Goal: Task Accomplishment & Management: Manage account settings

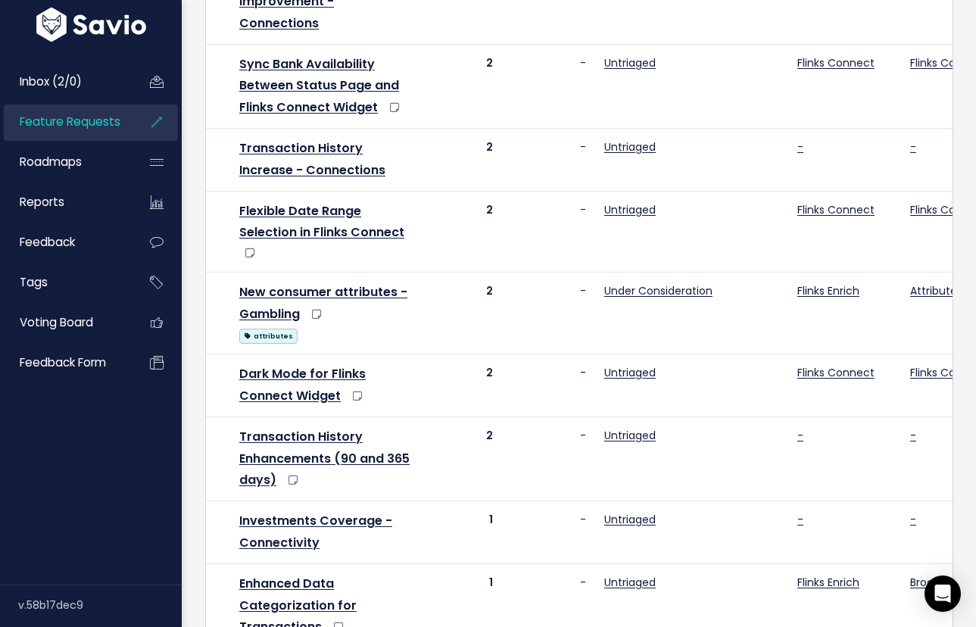
scroll to position [870, 0]
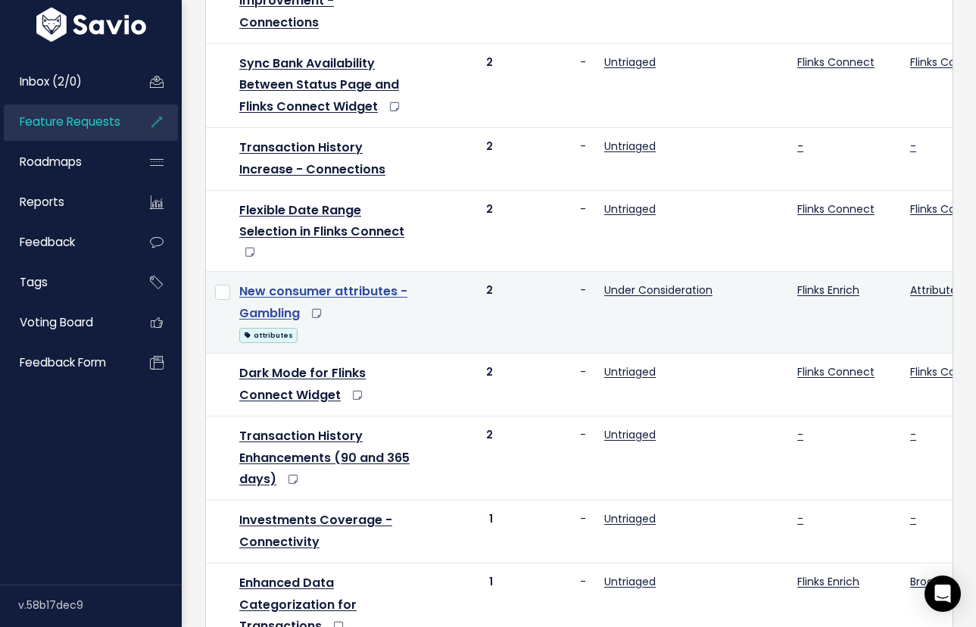
click at [390, 282] on link "New consumer attributes - Gambling" at bounding box center [323, 301] width 168 height 39
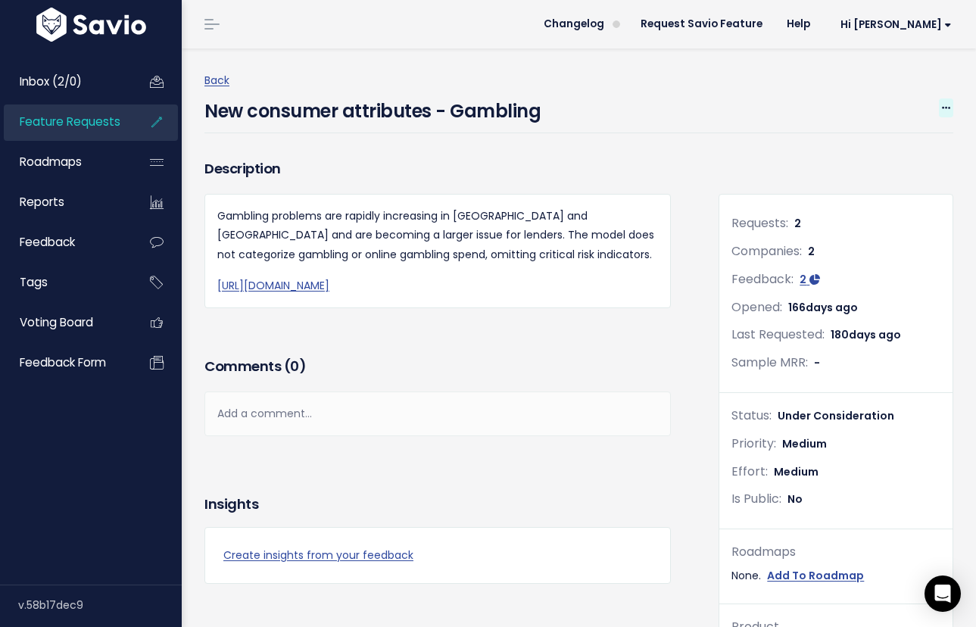
click at [945, 107] on icon at bounding box center [946, 109] width 8 height 10
click at [892, 147] on link "Edit" at bounding box center [895, 150] width 112 height 30
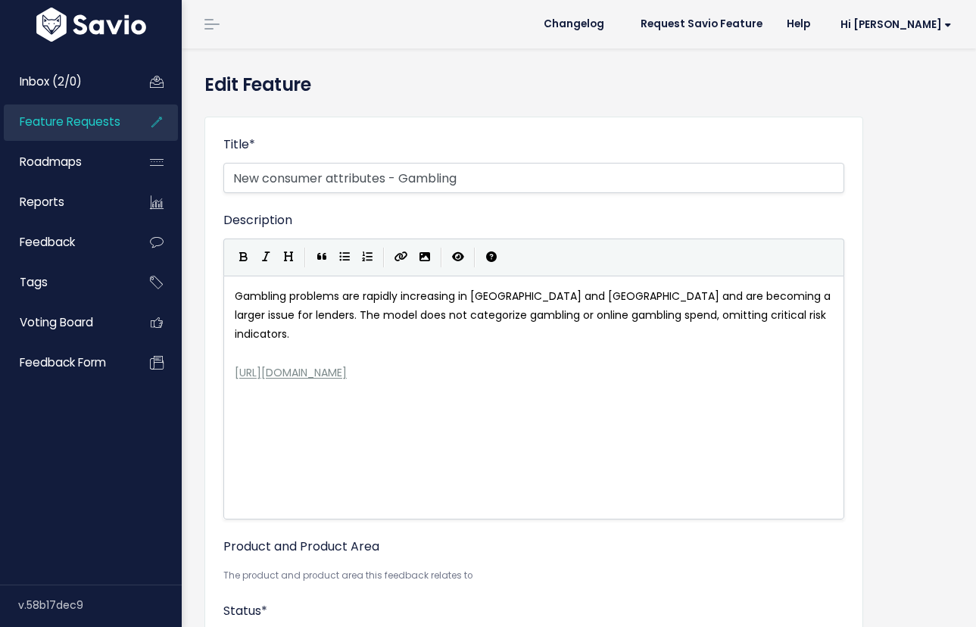
select select
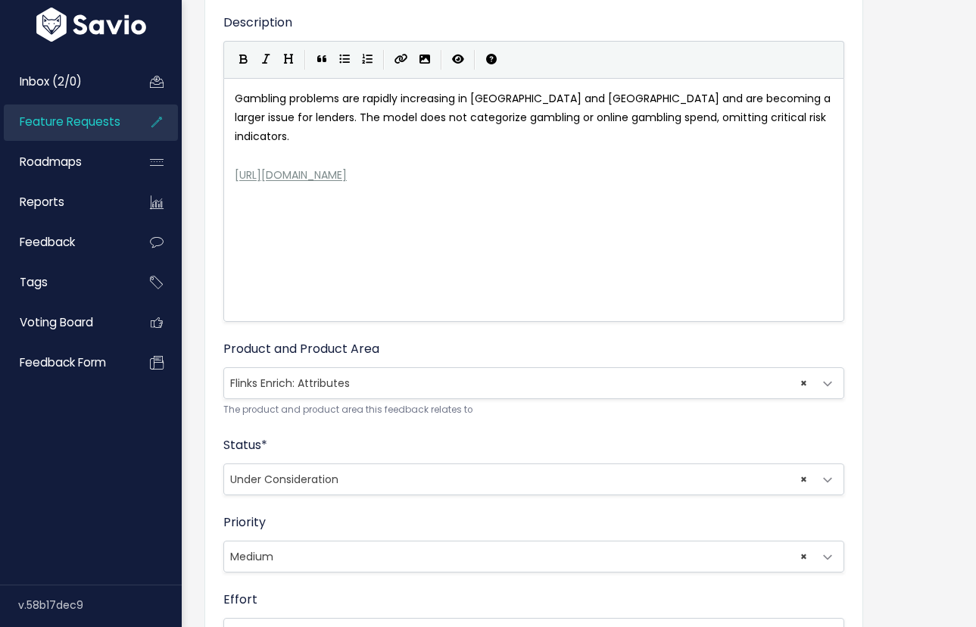
scroll to position [242, 0]
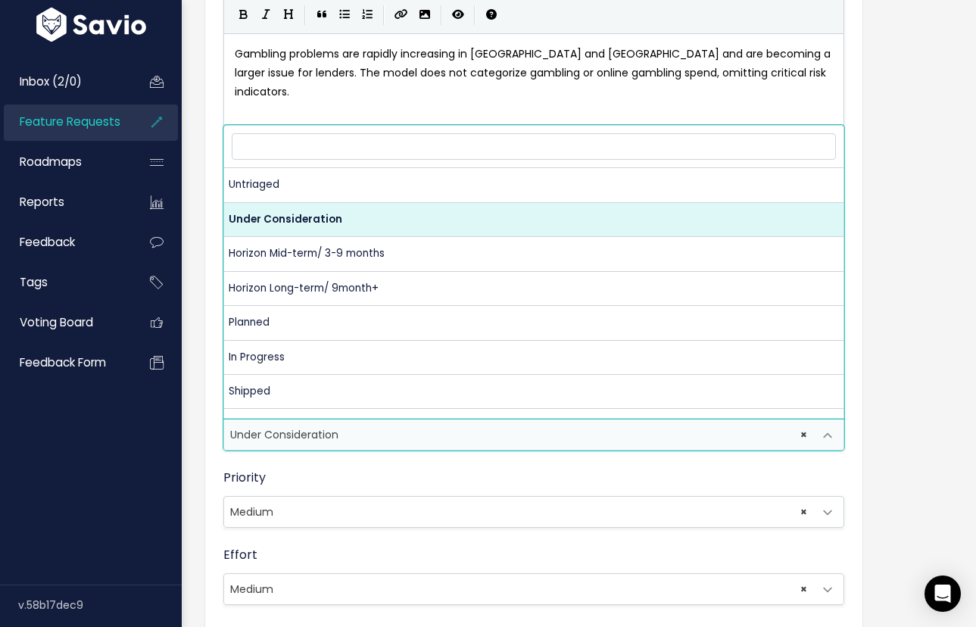
click at [366, 444] on span "× Under Consideration" at bounding box center [518, 434] width 589 height 30
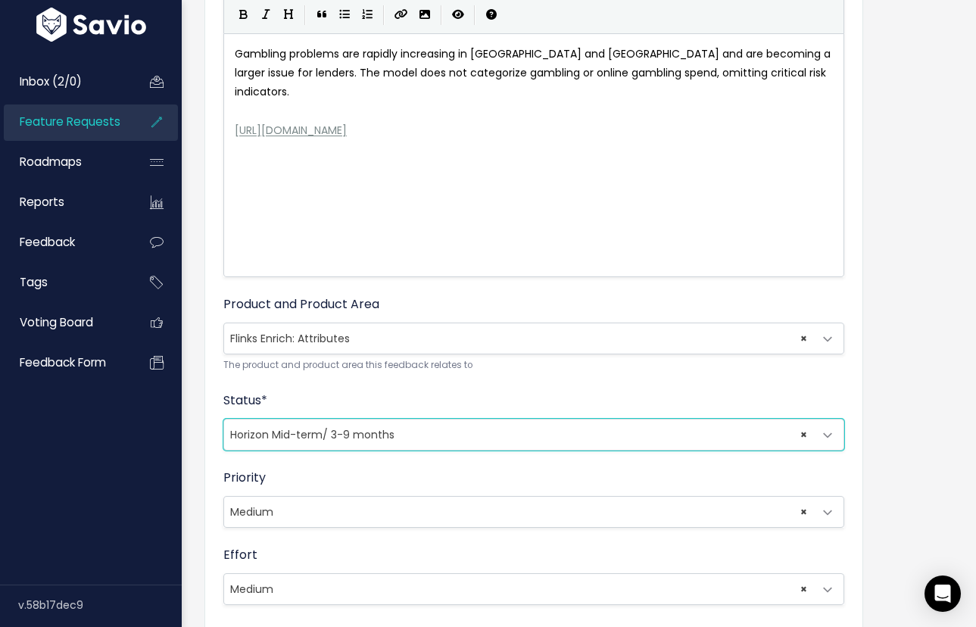
scroll to position [332, 0]
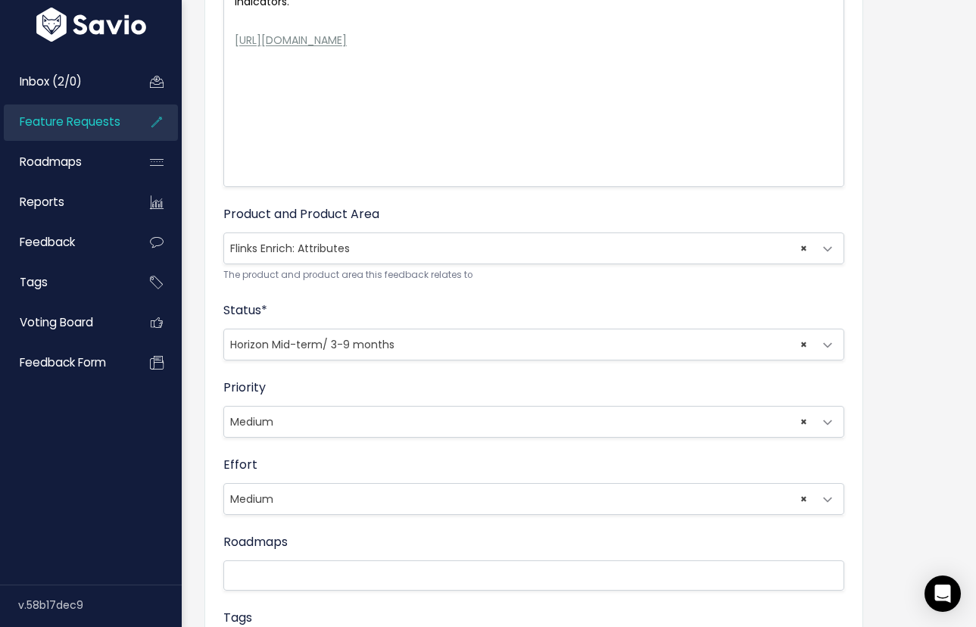
click at [435, 354] on span "× Horizon Mid-term/ 3-9 months" at bounding box center [518, 344] width 589 height 30
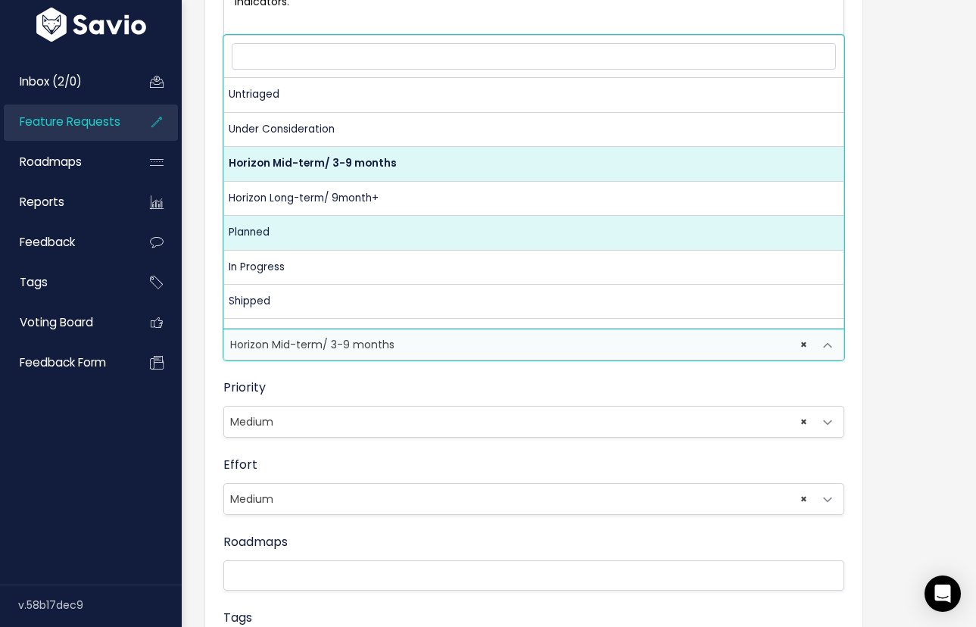
select select "PLANNED"
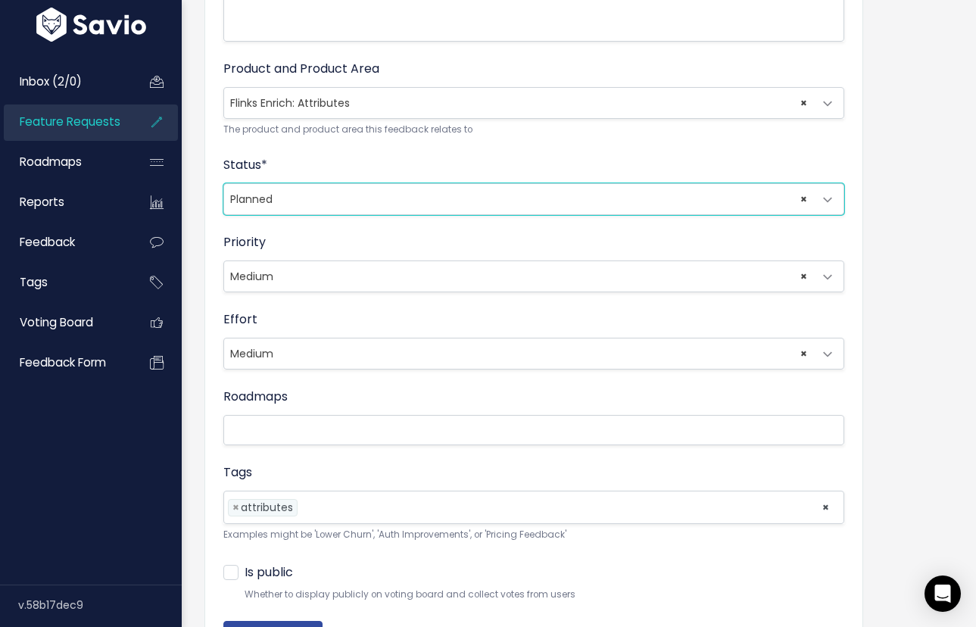
scroll to position [478, 0]
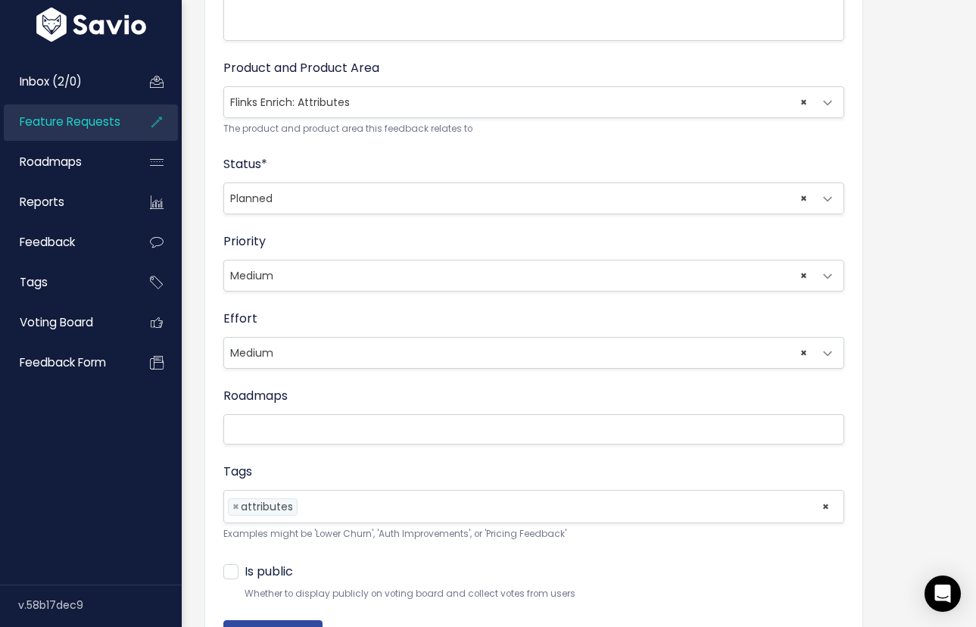
click at [395, 445] on form "Title * New consumer attributes - Gambling Description Gambling problems are ra…" at bounding box center [533, 152] width 621 height 990
click at [389, 428] on li at bounding box center [530, 429] width 605 height 19
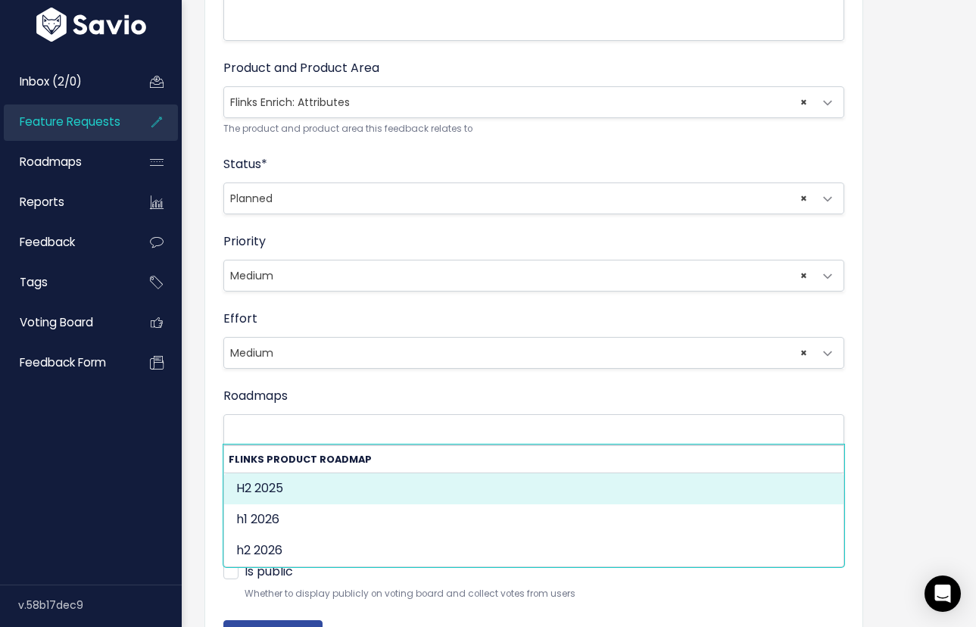
select select "1921"
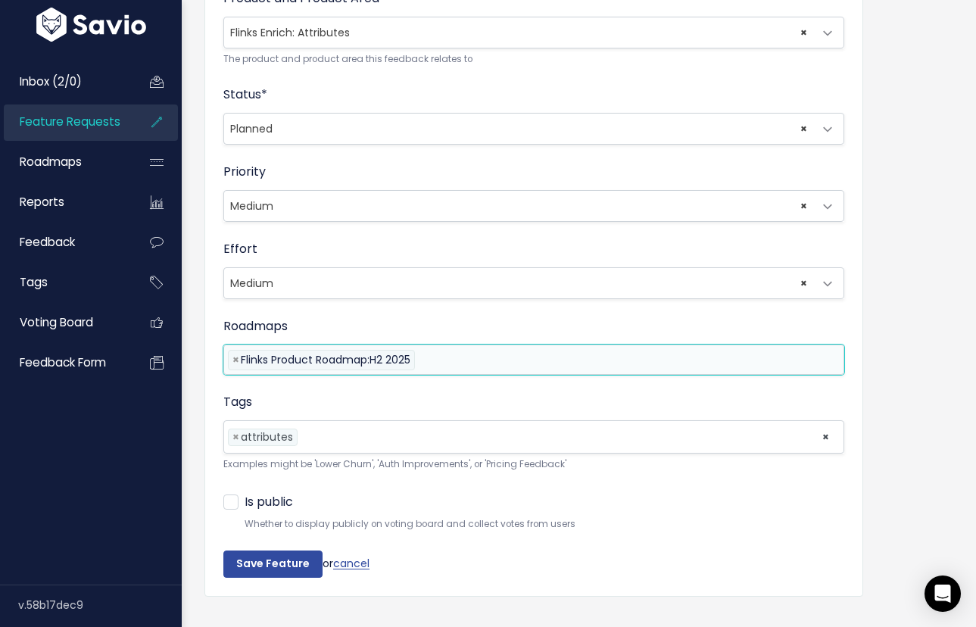
scroll to position [574, 0]
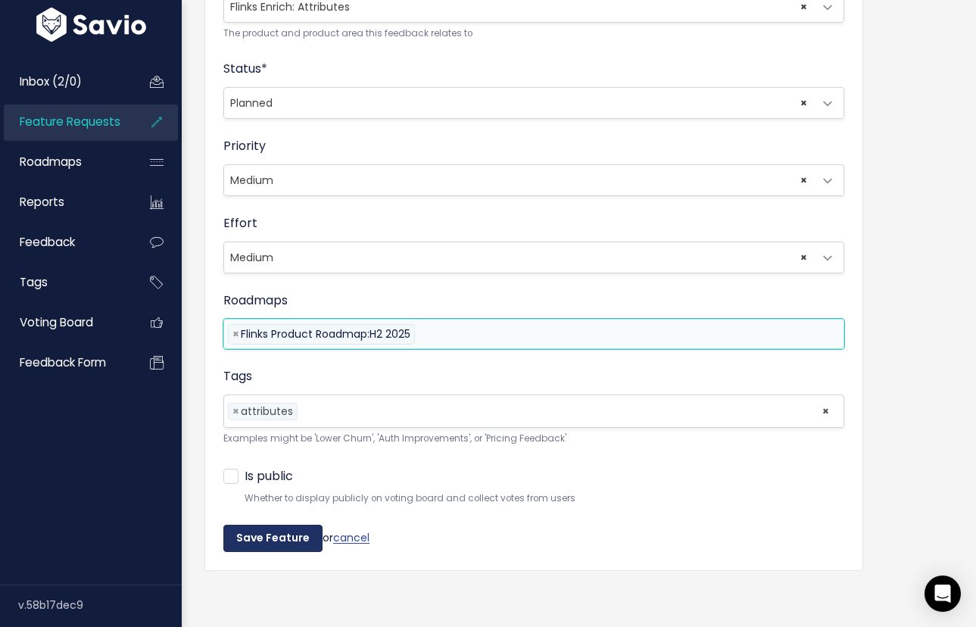
click at [290, 534] on input "Save Feature" at bounding box center [272, 538] width 99 height 27
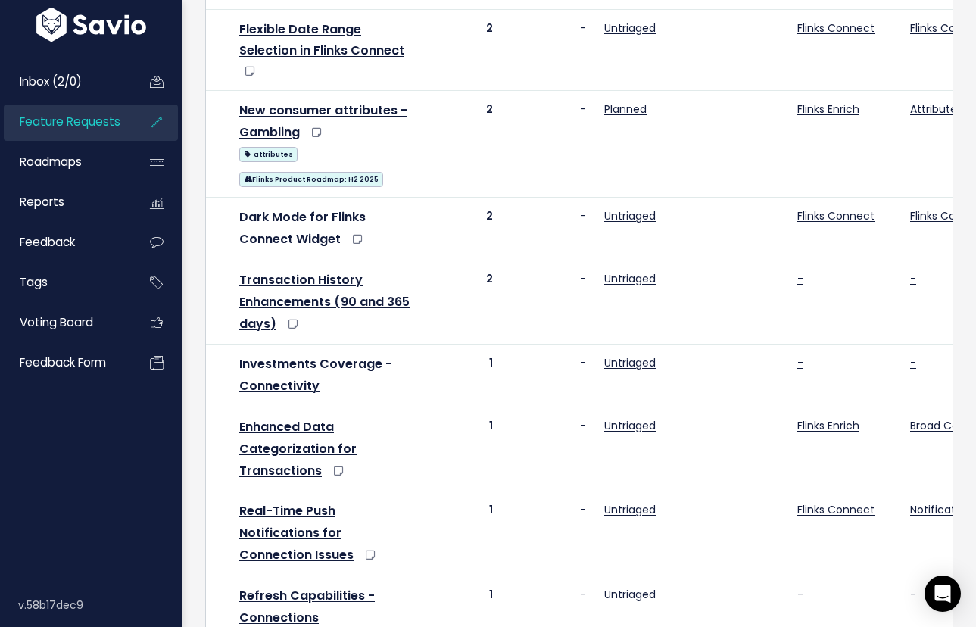
scroll to position [1114, 0]
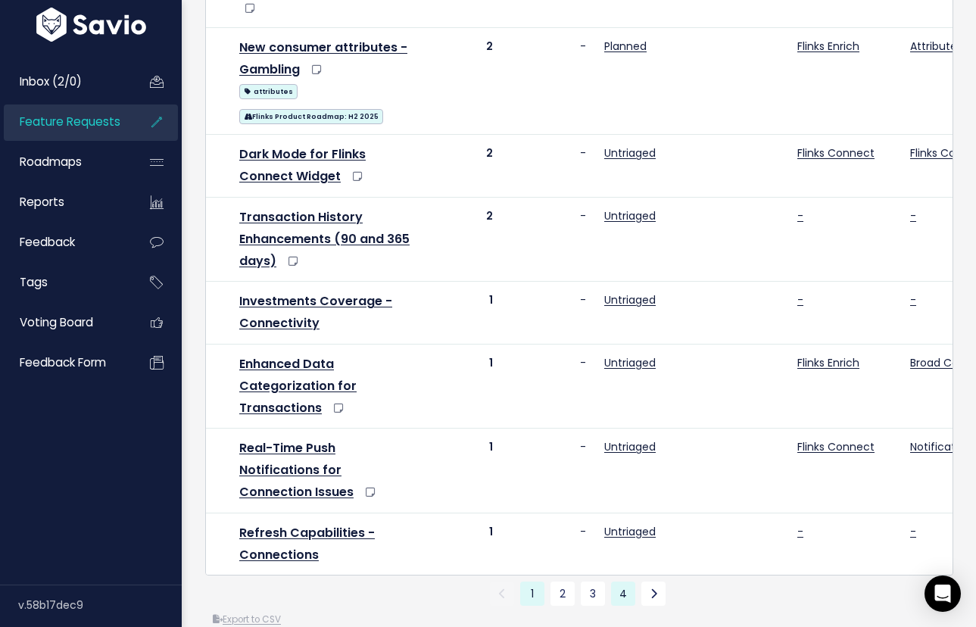
click at [626, 581] on link "4" at bounding box center [623, 593] width 24 height 24
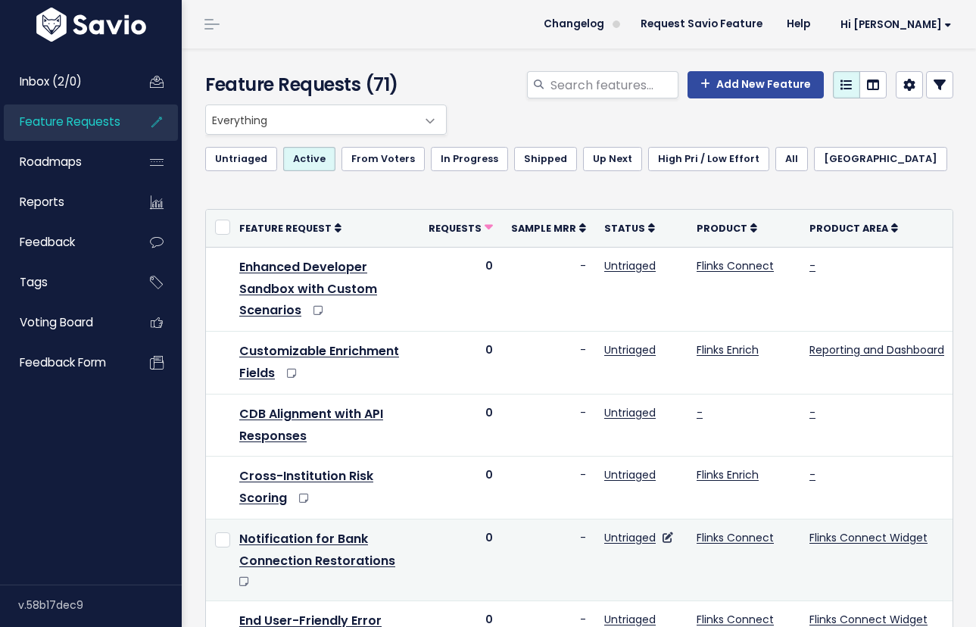
scroll to position [400, 0]
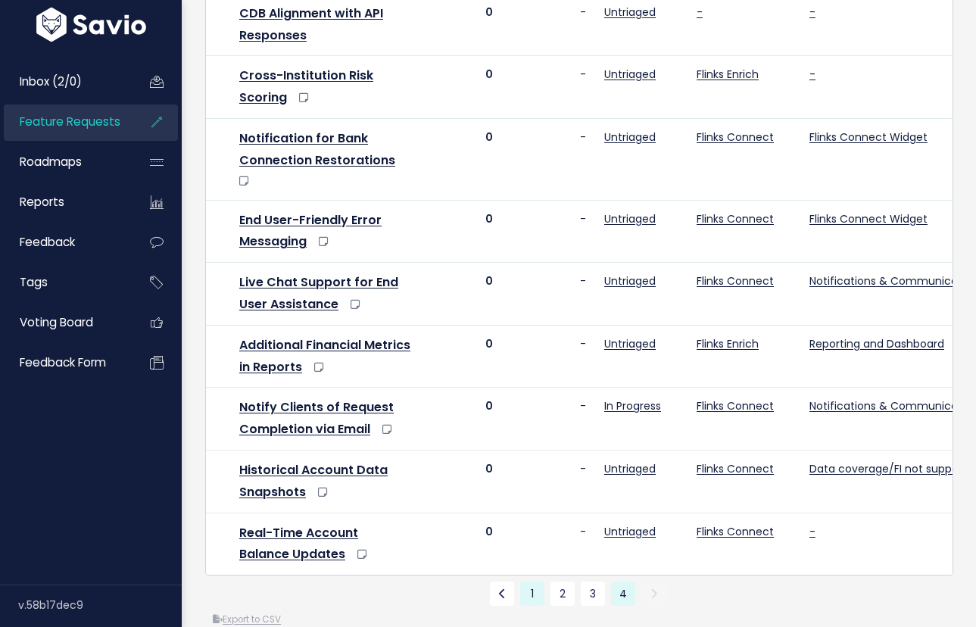
click at [526, 581] on link "1" at bounding box center [532, 593] width 24 height 24
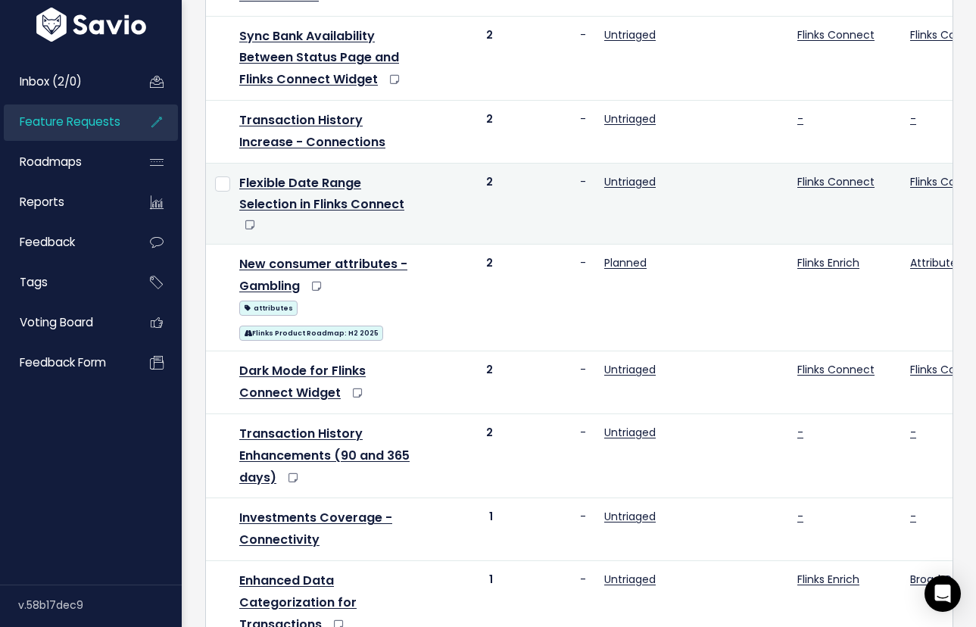
scroll to position [899, 0]
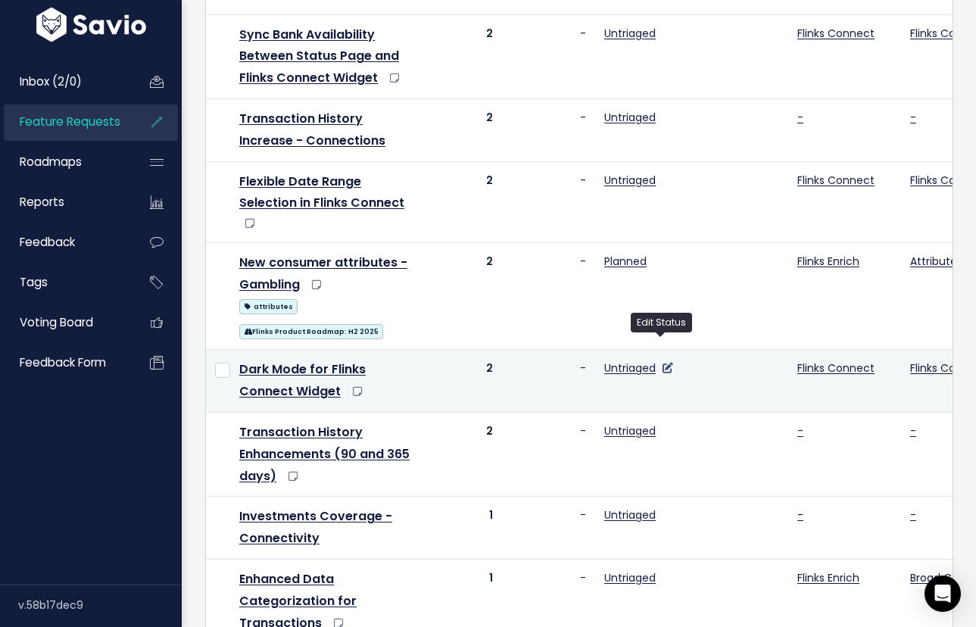
click at [662, 363] on icon at bounding box center [667, 368] width 11 height 11
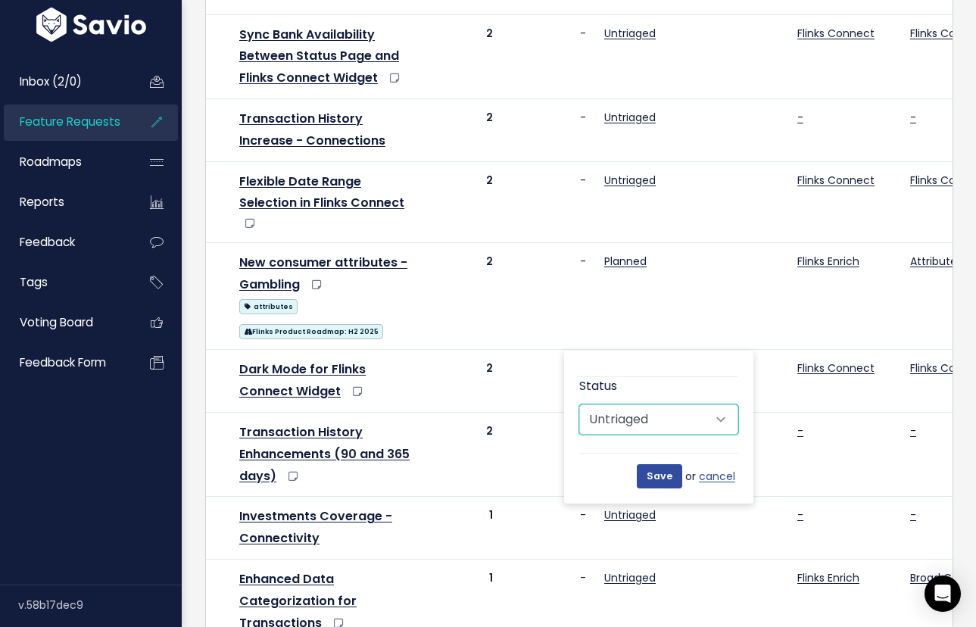
click at [682, 406] on select "Untriaged Under Consideration Horizon Mid-term/ 3-9 months Horizon Long-term/ 9…" at bounding box center [658, 419] width 159 height 30
select select "HORIZON"
click at [579, 404] on select "Untriaged Under Consideration Horizon Mid-term/ 3-9 months Horizon Long-term/ 9…" at bounding box center [658, 419] width 159 height 30
click at [666, 478] on input "Save" at bounding box center [659, 476] width 45 height 24
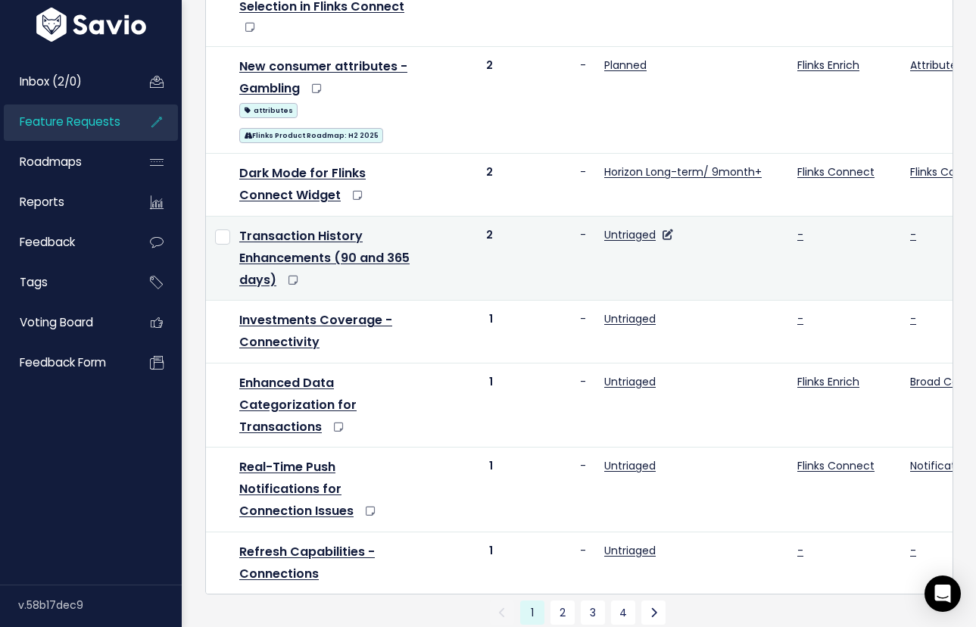
scroll to position [1114, 0]
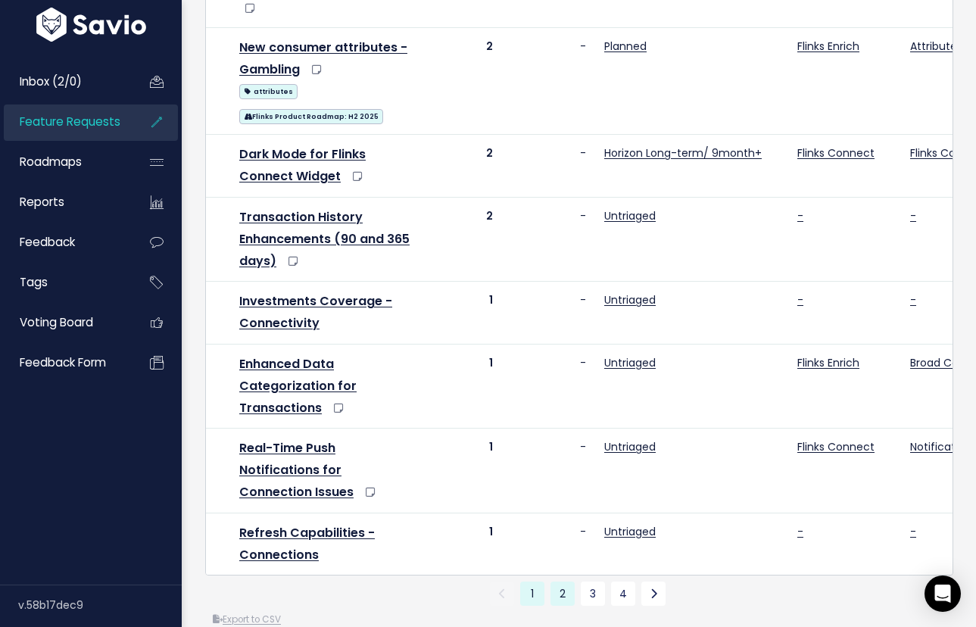
click at [568, 581] on link "2" at bounding box center [562, 593] width 24 height 24
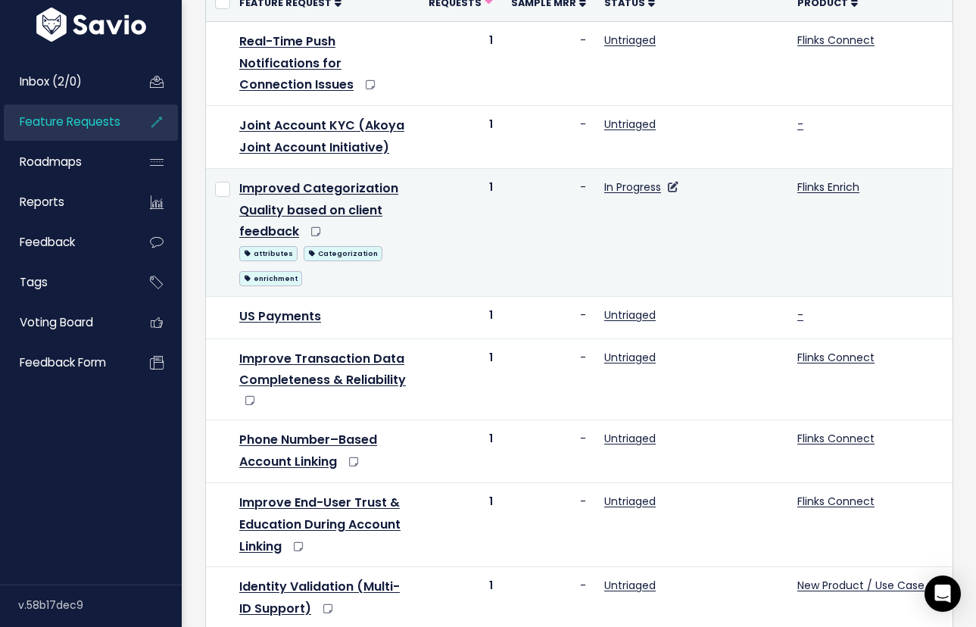
scroll to position [227, 0]
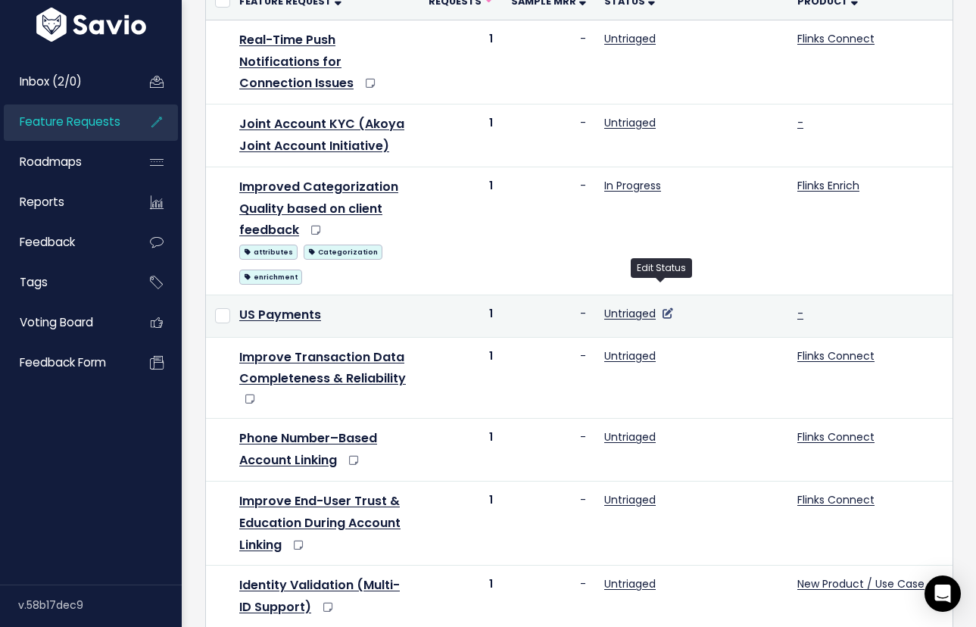
click at [662, 308] on icon at bounding box center [667, 313] width 11 height 11
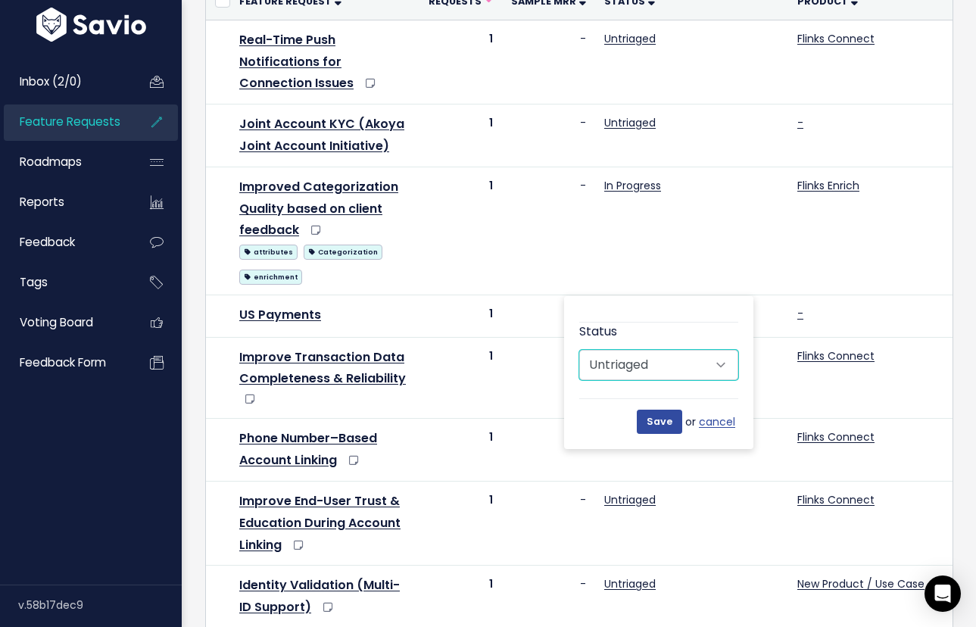
click at [706, 373] on select "Untriaged Under Consideration Horizon Mid-term/ 3-9 months Horizon Long-term/ 9…" at bounding box center [658, 365] width 159 height 30
select select "HORIZON"
click at [579, 350] on select "Untriaged Under Consideration Horizon Mid-term/ 3-9 months Horizon Long-term/ 9…" at bounding box center [658, 365] width 159 height 30
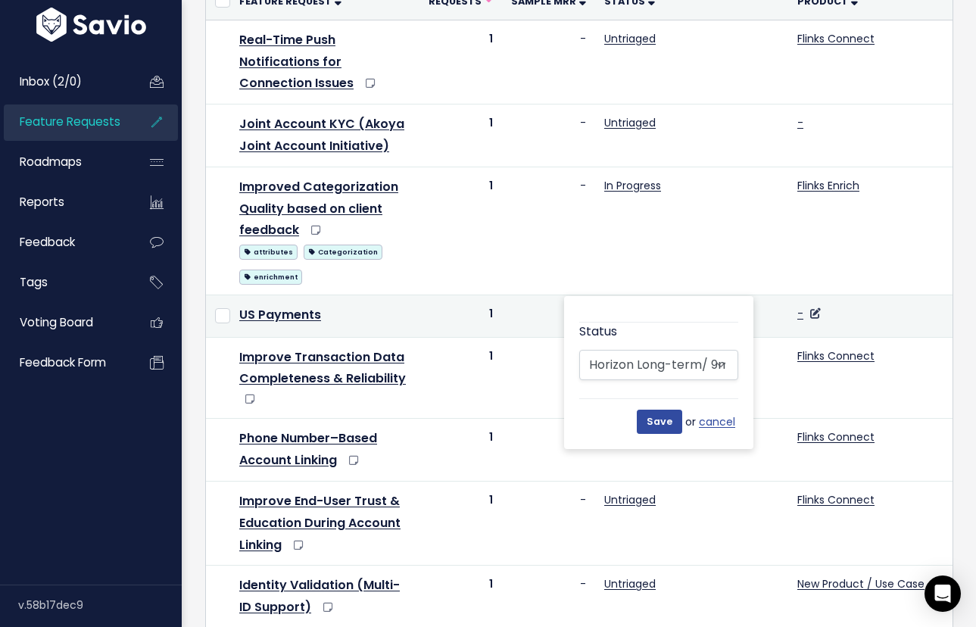
click at [788, 295] on td "-" at bounding box center [873, 316] width 170 height 42
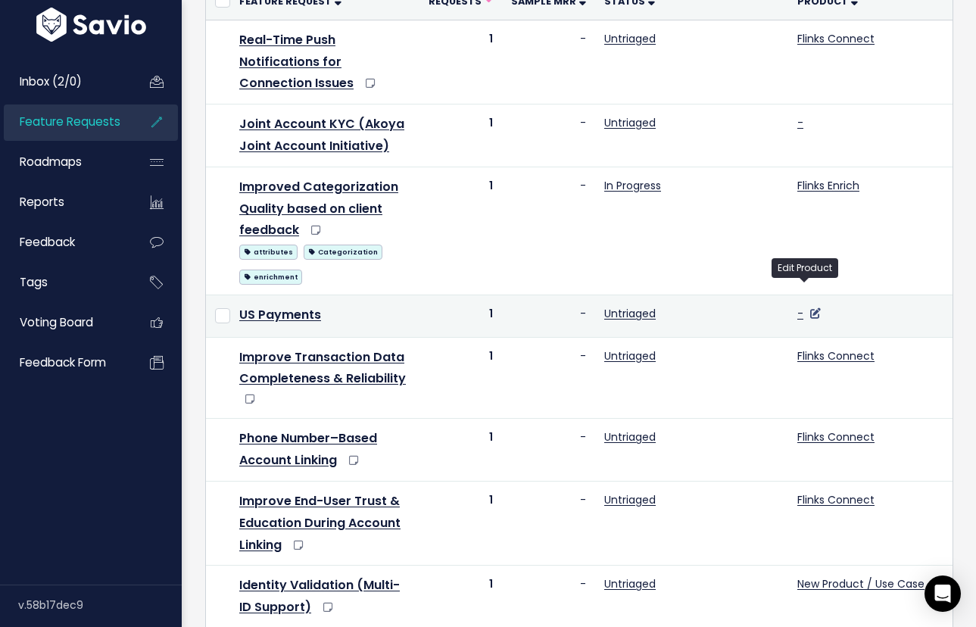
click at [810, 308] on icon at bounding box center [815, 313] width 11 height 11
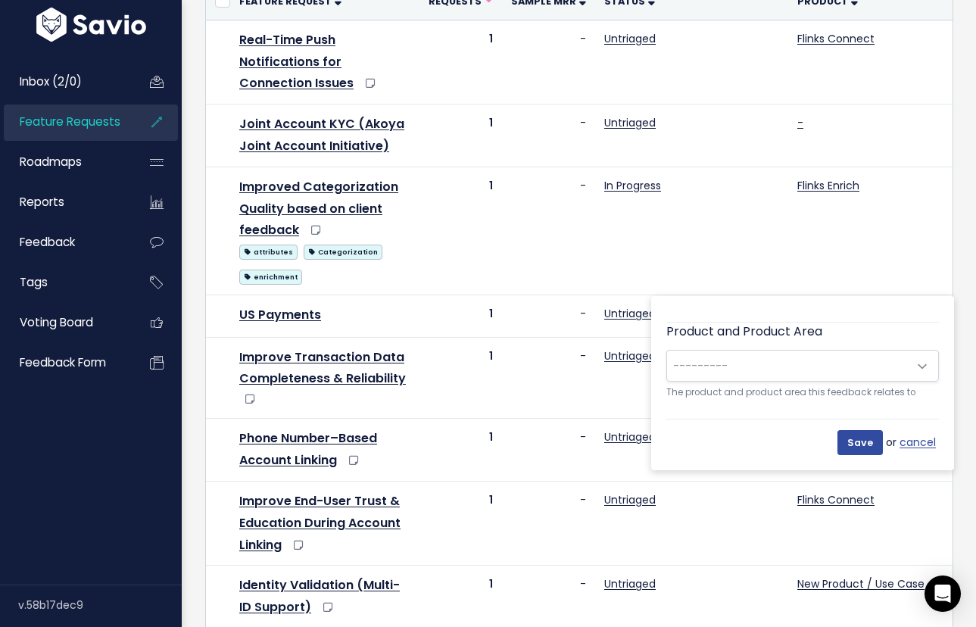
click at [799, 382] on div "Product and Product Area --------- Flinks Outbound: No Product Area Flinks Outb…" at bounding box center [802, 361] width 273 height 78
click at [796, 360] on span "---------" at bounding box center [787, 366] width 241 height 30
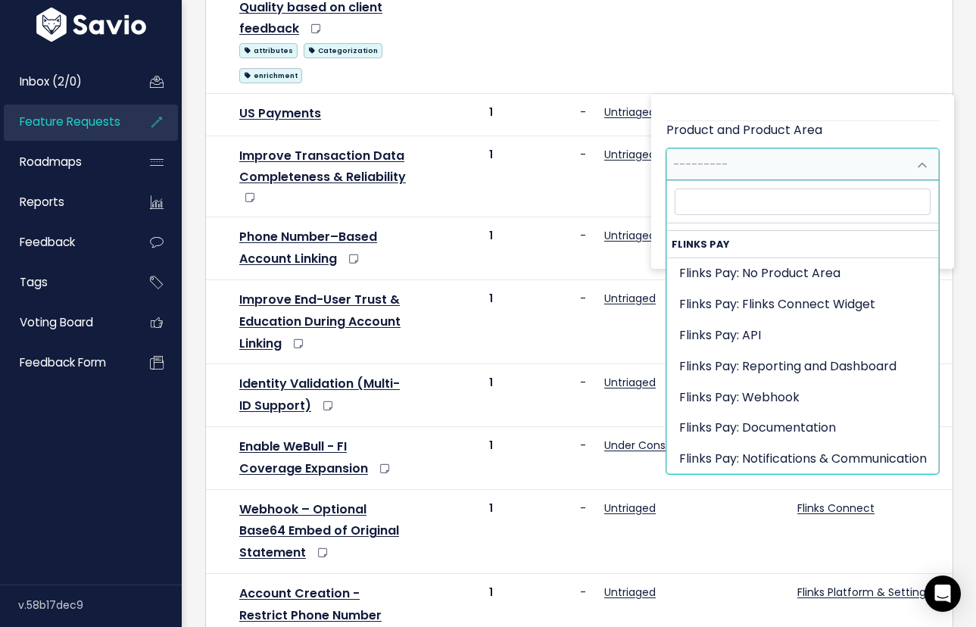
scroll to position [780, 0]
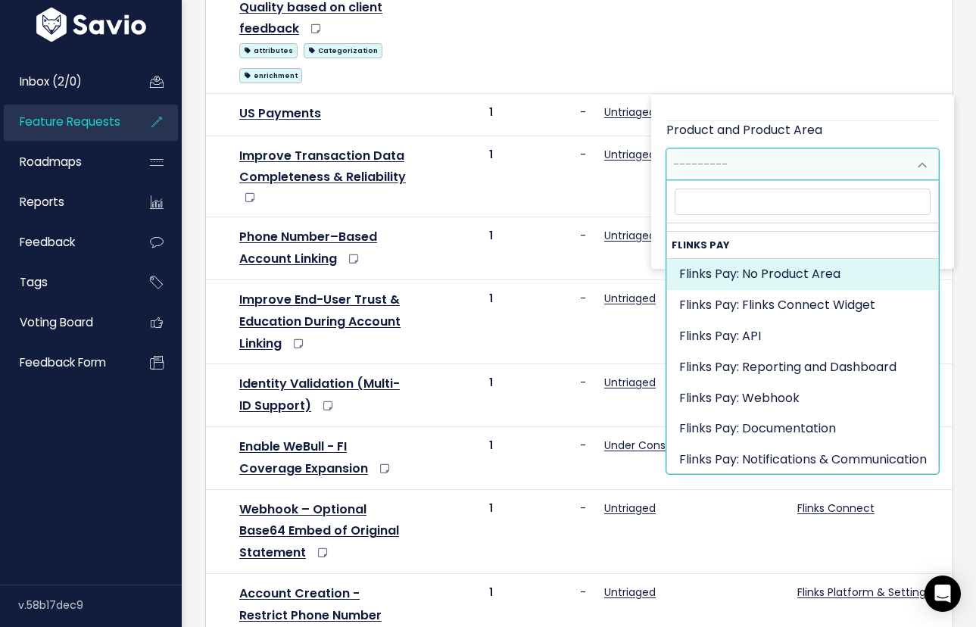
select select "PAYMENTS:"
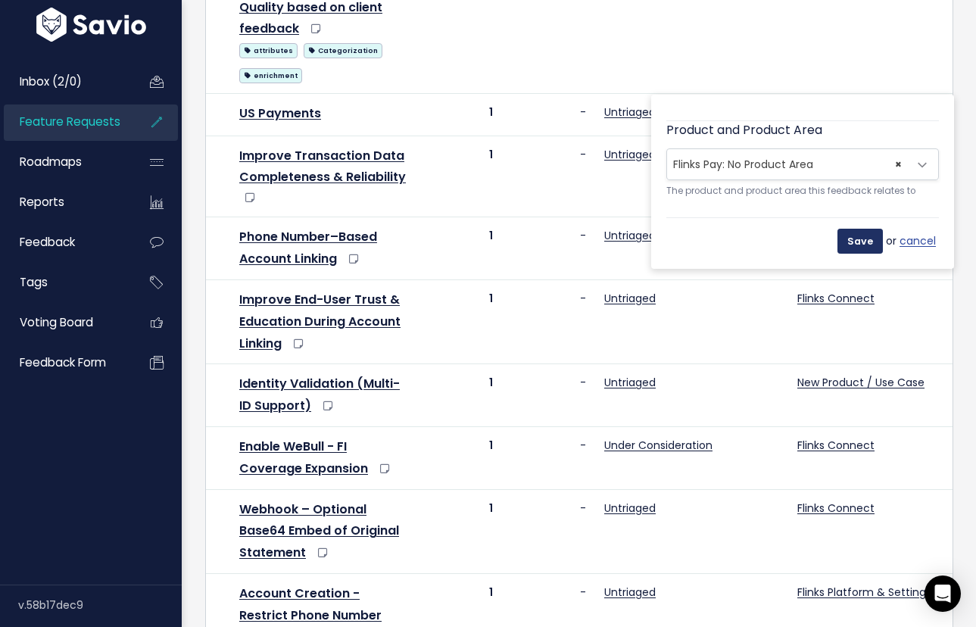
click at [859, 238] on input "Save" at bounding box center [859, 241] width 45 height 24
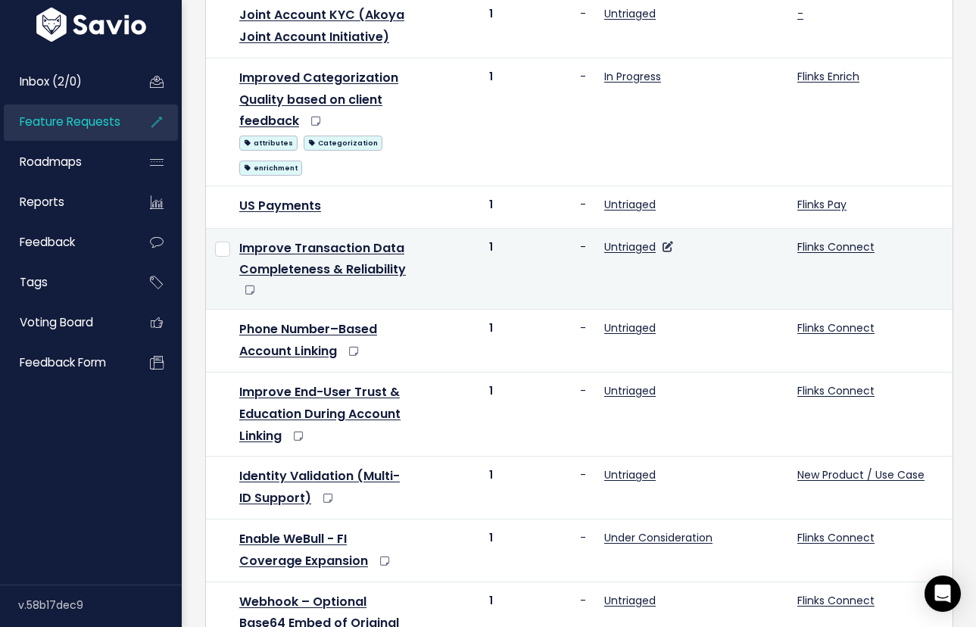
scroll to position [333, 0]
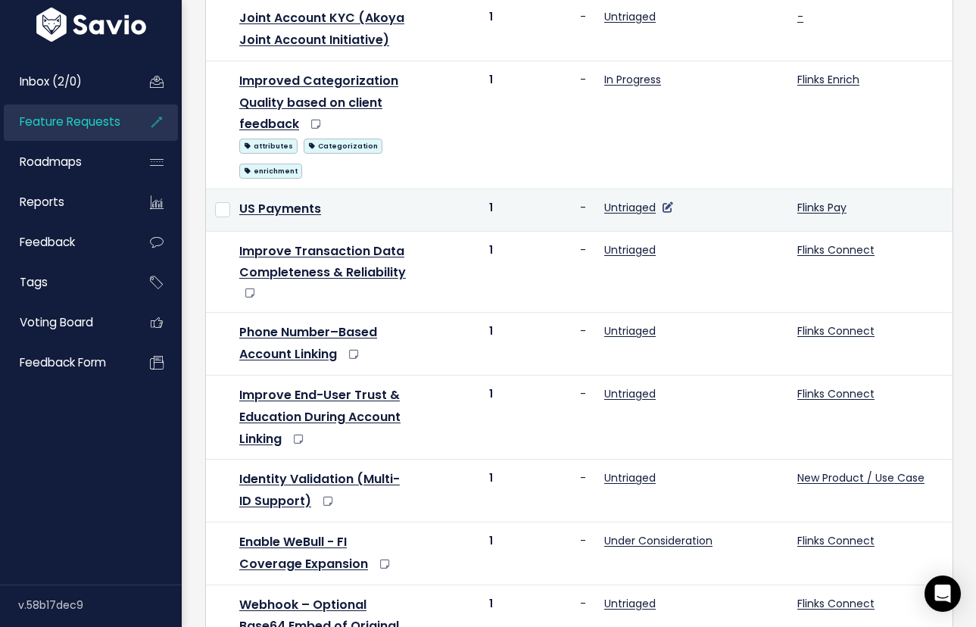
click at [662, 202] on icon at bounding box center [667, 207] width 11 height 11
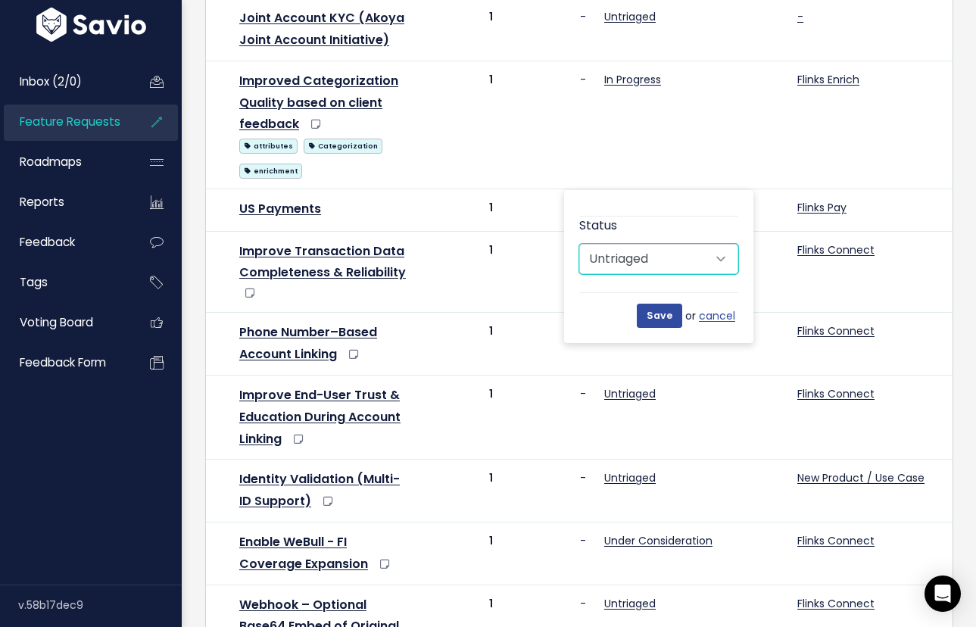
click at [706, 264] on select "Untriaged Under Consideration Horizon Mid-term/ 3-9 months Horizon Long-term/ 9…" at bounding box center [658, 259] width 159 height 30
select select "HORIZON"
click at [579, 244] on select "Untriaged Under Consideration Horizon Mid-term/ 3-9 months Horizon Long-term/ 9…" at bounding box center [658, 259] width 159 height 30
click at [663, 317] on input "Save" at bounding box center [659, 316] width 45 height 24
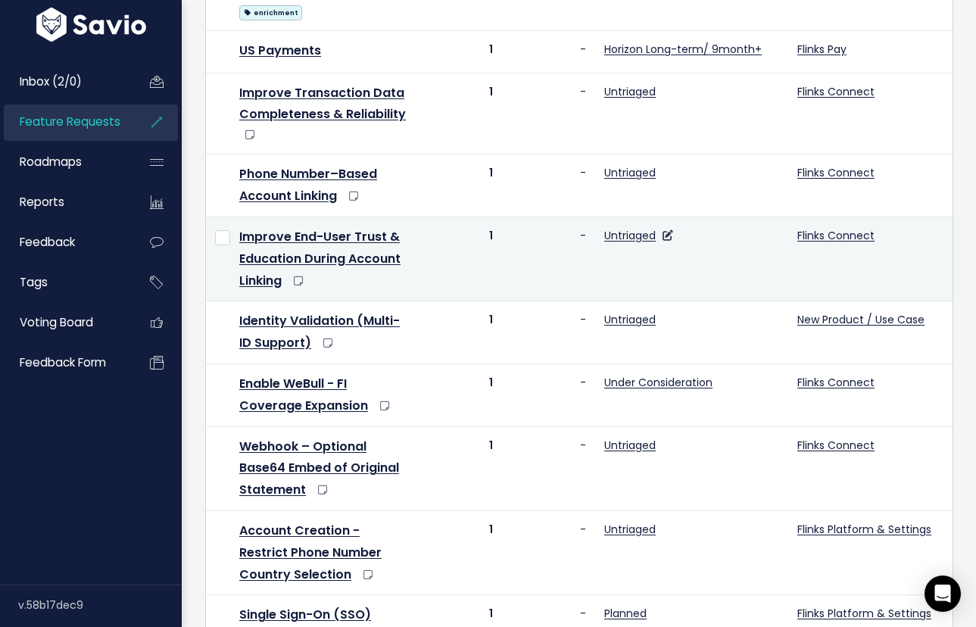
scroll to position [493, 0]
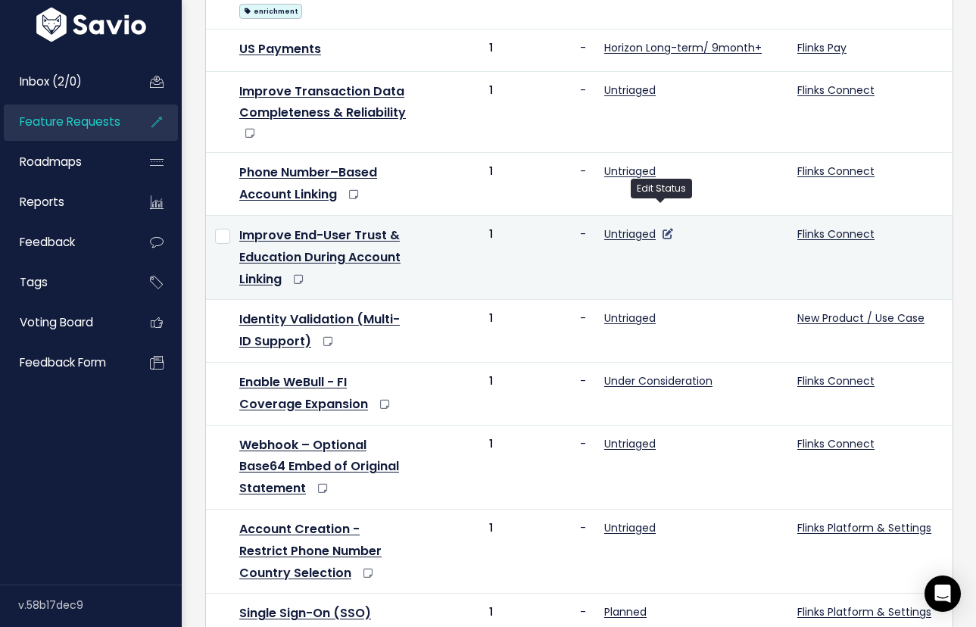
click at [662, 229] on icon at bounding box center [667, 234] width 11 height 11
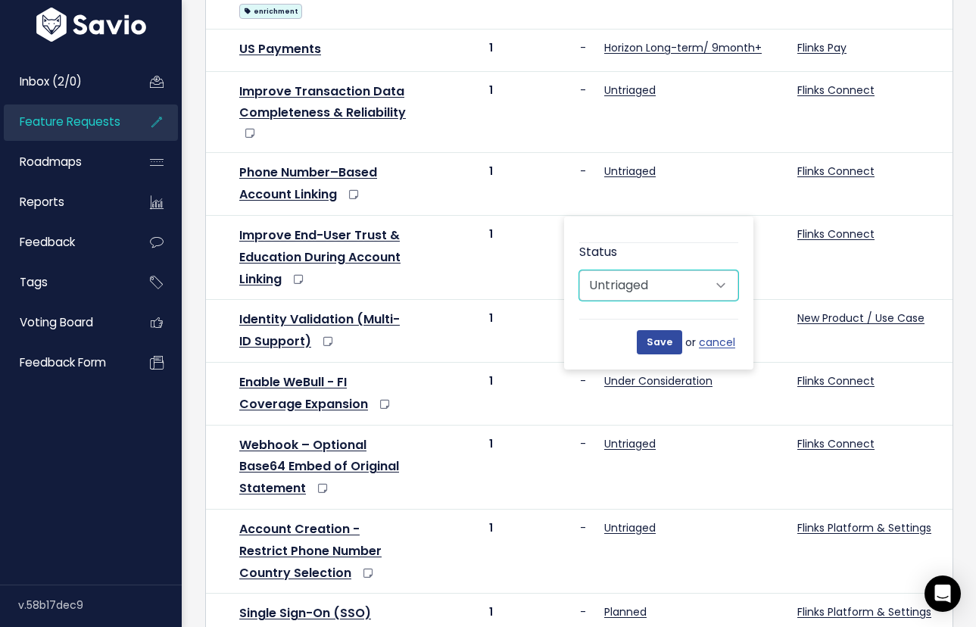
click at [716, 295] on select "Untriaged Under Consideration Horizon Mid-term/ 3-9 months Horizon Long-term/ 9…" at bounding box center [658, 285] width 159 height 30
click at [712, 344] on link "cancel" at bounding box center [718, 342] width 39 height 19
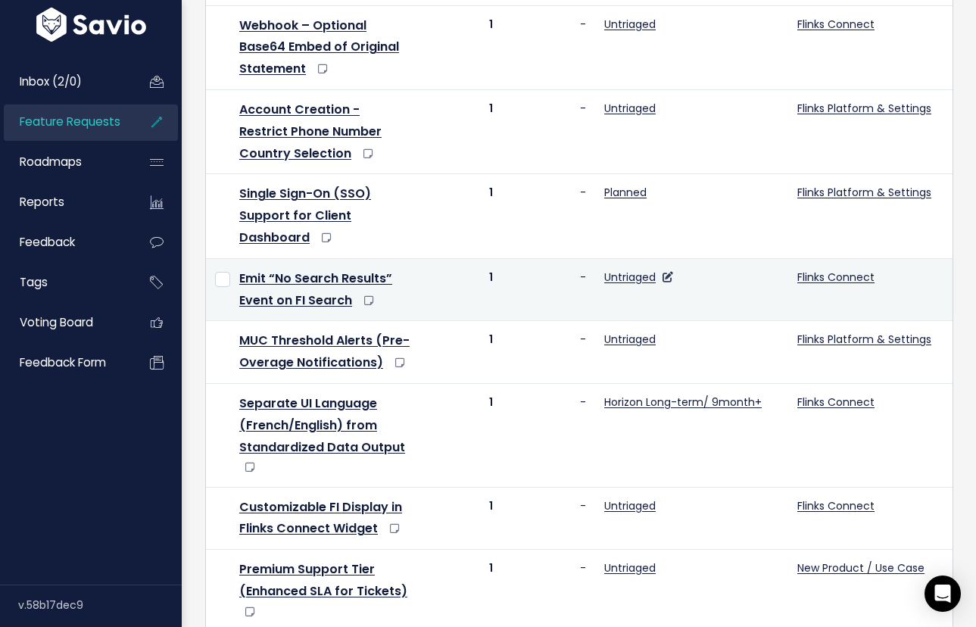
scroll to position [913, 0]
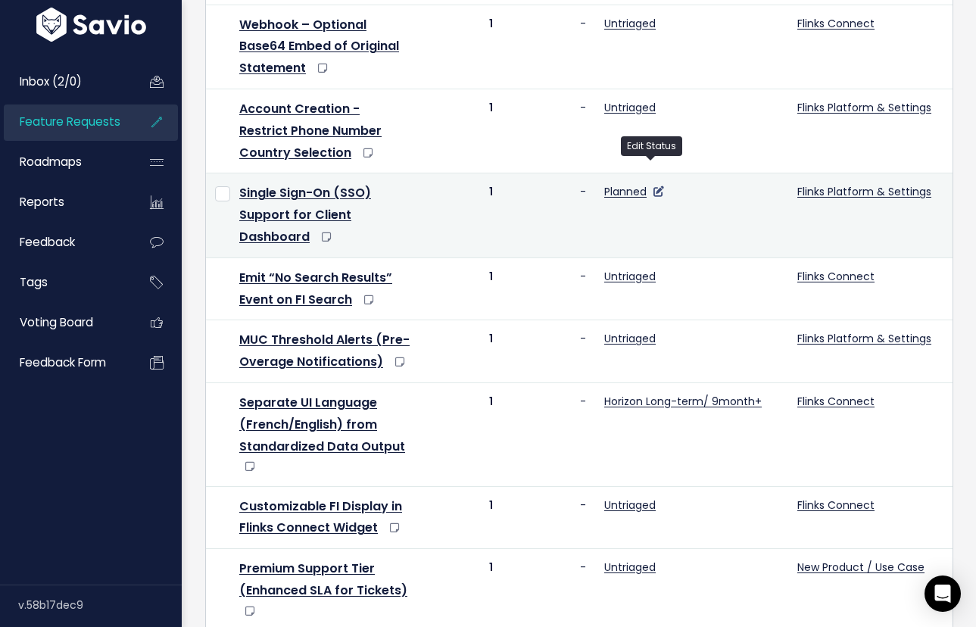
click at [653, 186] on icon at bounding box center [658, 191] width 11 height 11
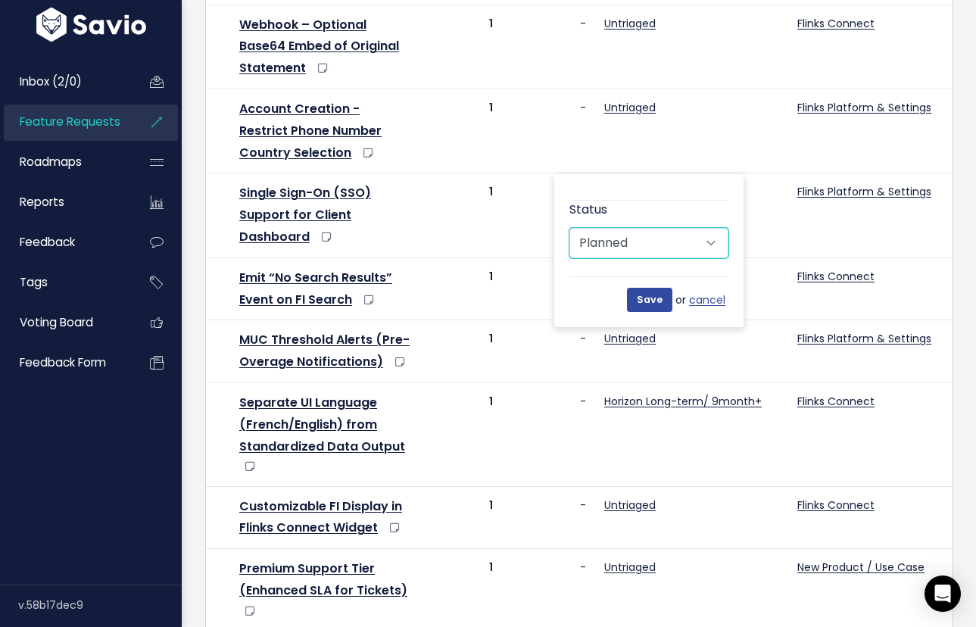
click at [713, 250] on select "Untriaged Under Consideration Horizon Mid-term/ 3-9 months Horizon Long-term/ 9…" at bounding box center [648, 243] width 159 height 30
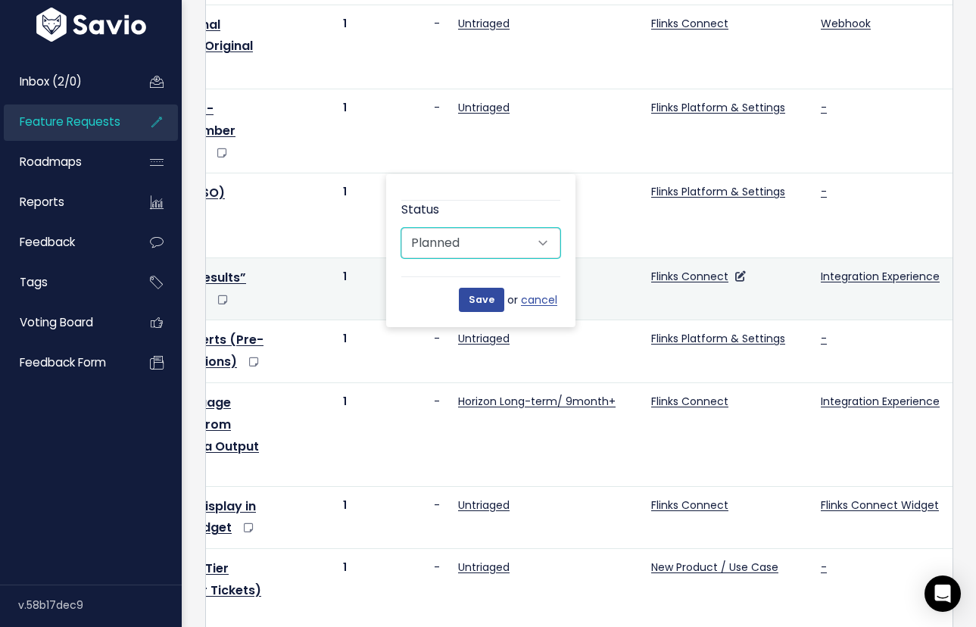
scroll to position [0, 257]
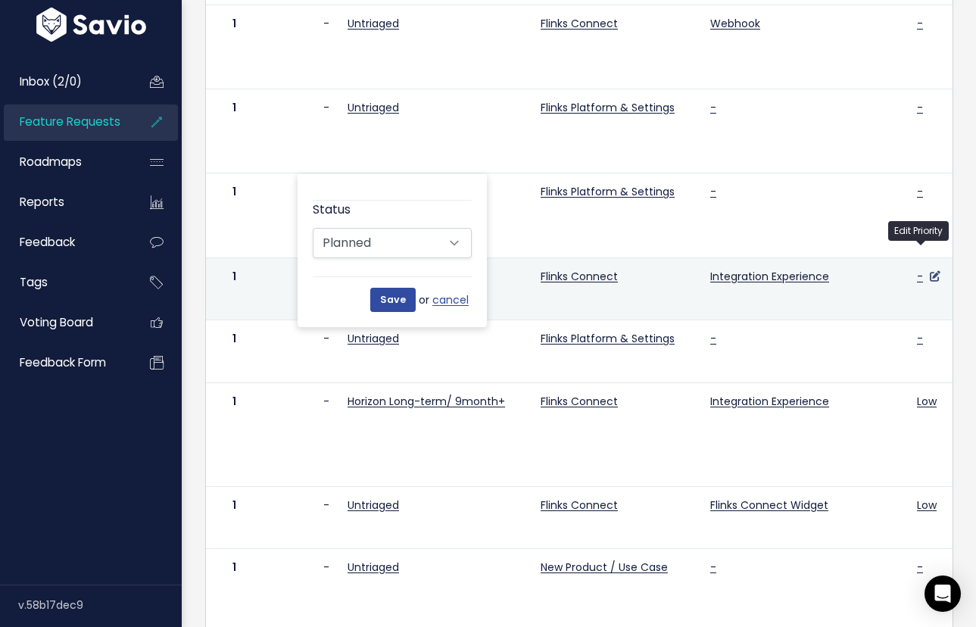
click at [930, 271] on icon at bounding box center [935, 276] width 11 height 11
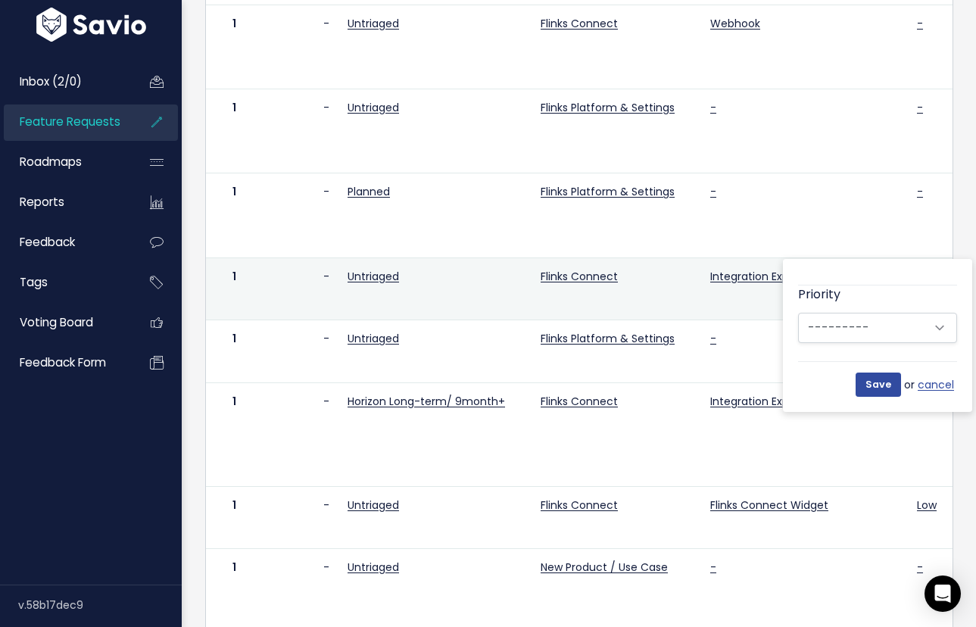
click at [712, 285] on td "Integration Experience" at bounding box center [804, 288] width 207 height 63
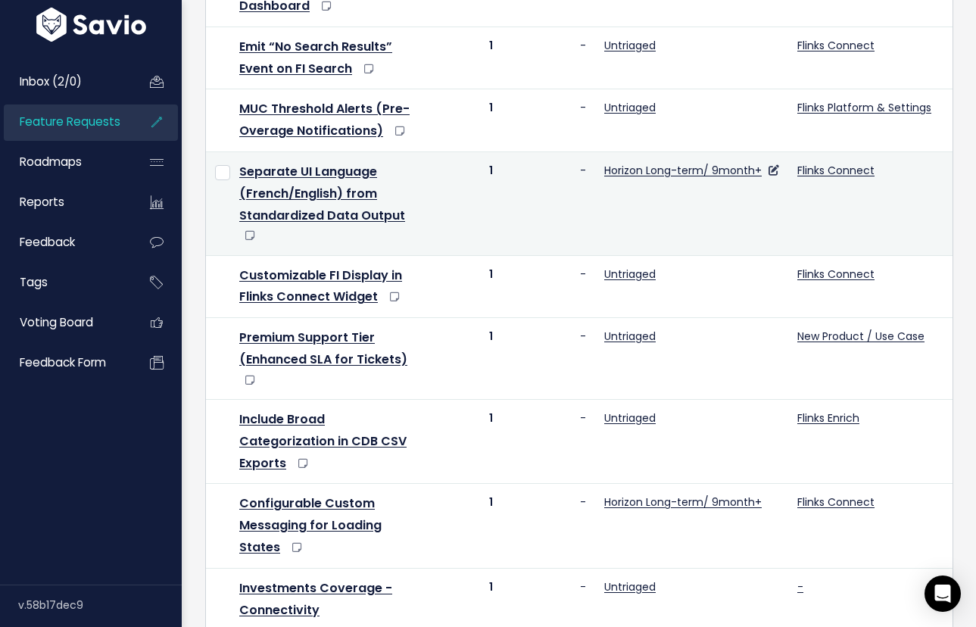
scroll to position [1145, 0]
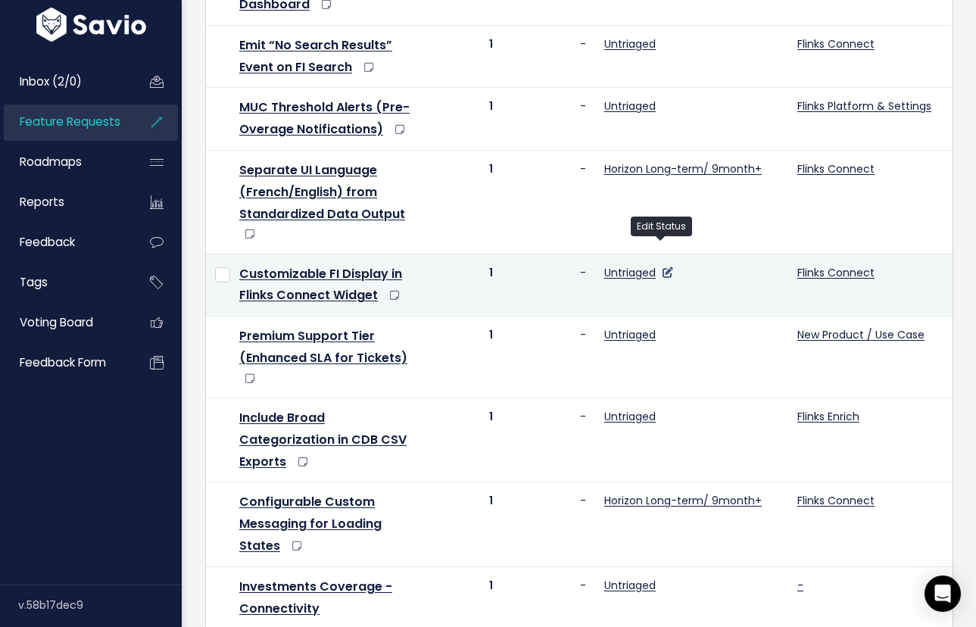
click at [662, 267] on icon at bounding box center [667, 272] width 11 height 11
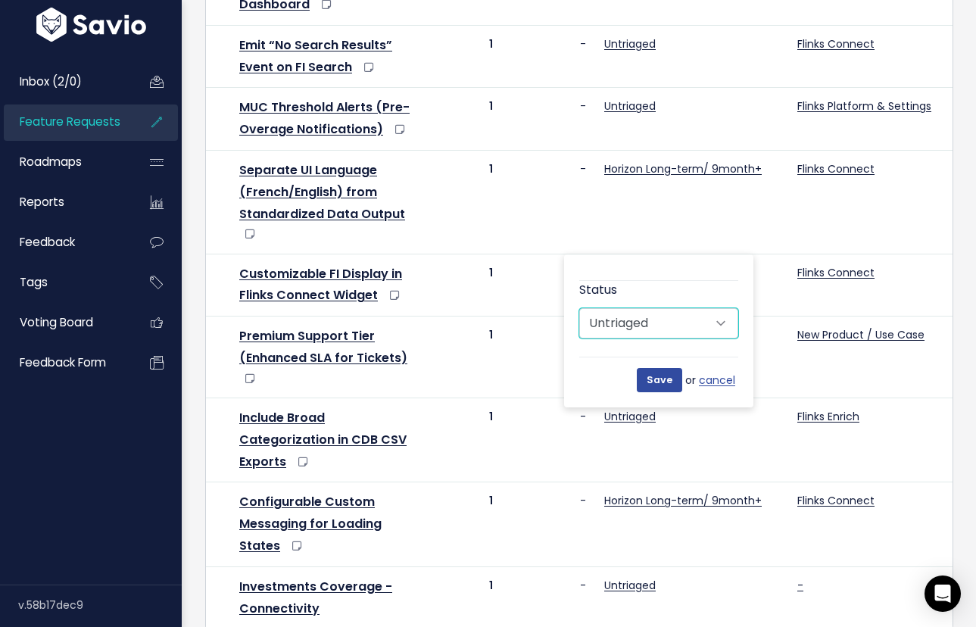
click at [725, 318] on select "Untriaged Under Consideration Horizon Mid-term/ 3-9 months Horizon Long-term/ 9…" at bounding box center [658, 323] width 159 height 30
select select "HORIZON"
click at [579, 308] on select "Untriaged Under Consideration Horizon Mid-term/ 3-9 months Horizon Long-term/ 9…" at bounding box center [658, 323] width 159 height 30
click at [659, 388] on input "Save" at bounding box center [659, 380] width 45 height 24
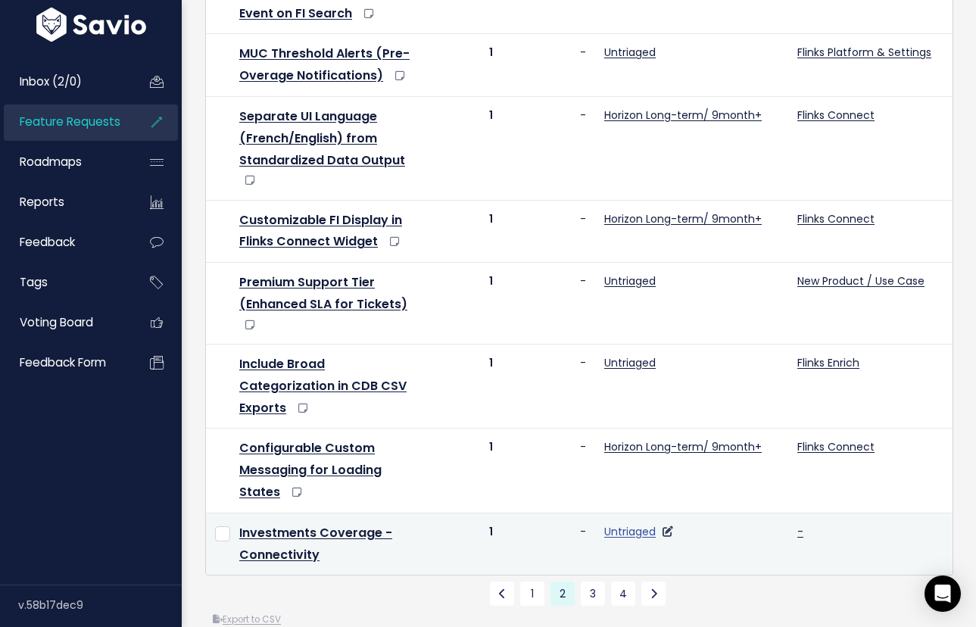
scroll to position [0, 3]
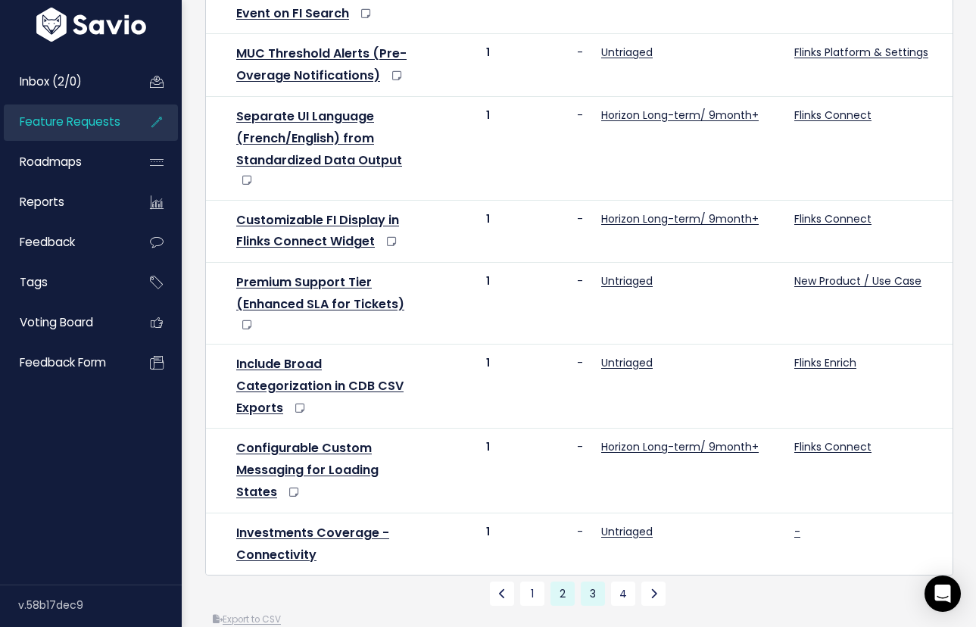
click at [592, 581] on link "3" at bounding box center [593, 593] width 24 height 24
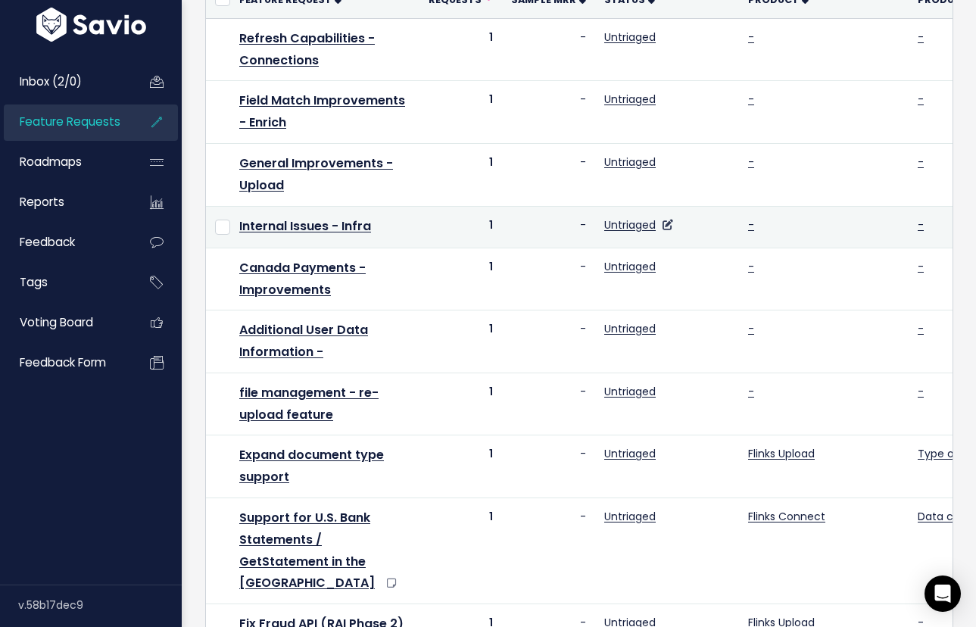
scroll to position [238, 0]
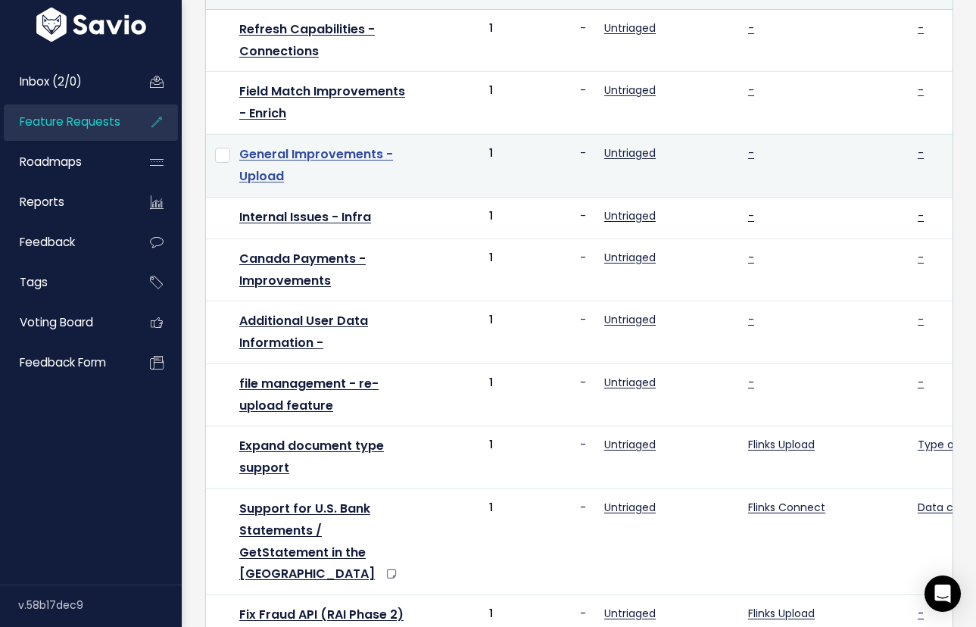
click at [331, 145] on link "General Improvements - Upload" at bounding box center [316, 164] width 154 height 39
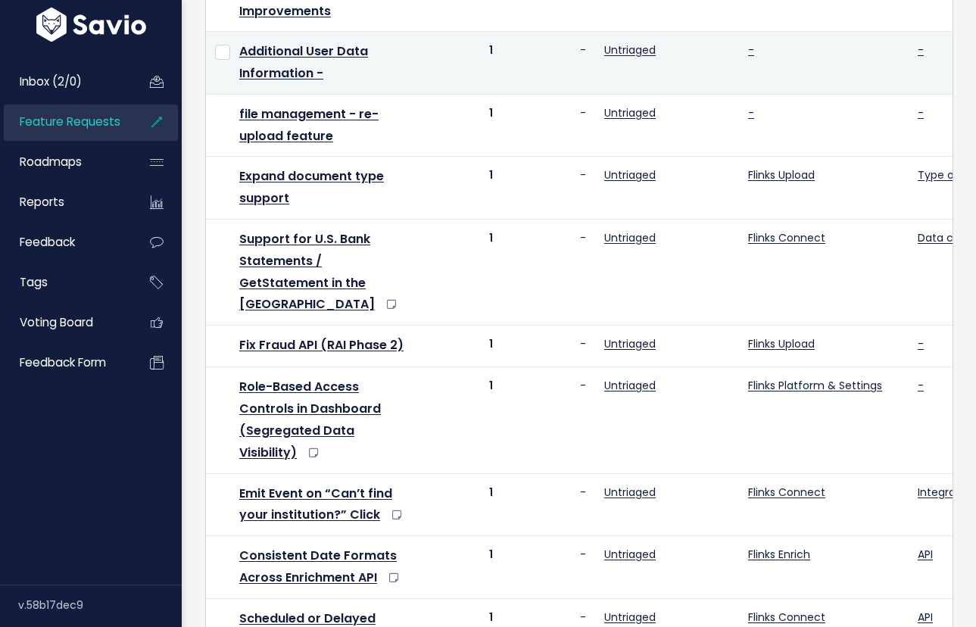
scroll to position [1034, 0]
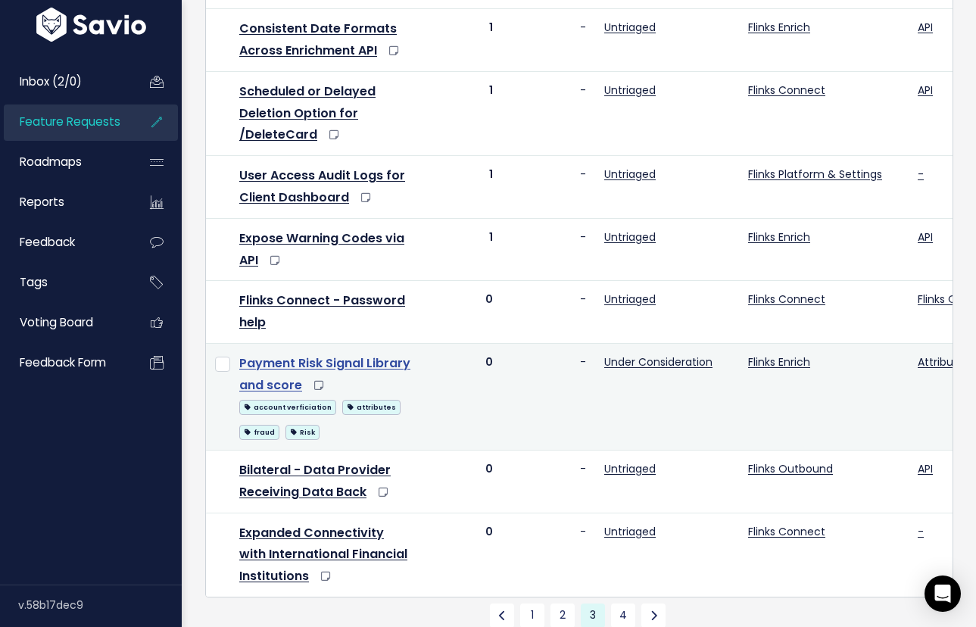
click at [344, 354] on link "Payment Risk Signal Library and score" at bounding box center [324, 373] width 171 height 39
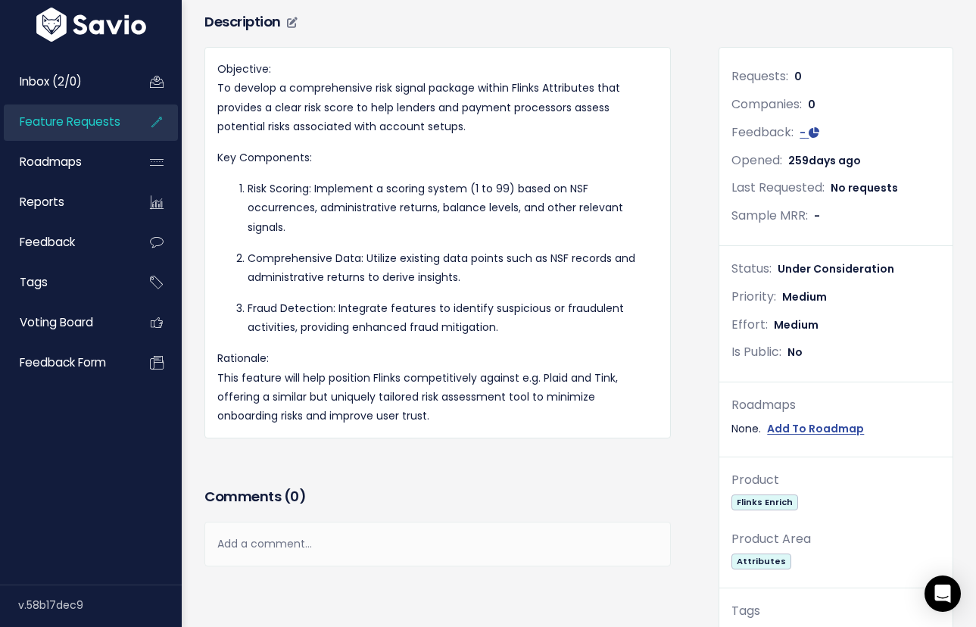
scroll to position [139, 0]
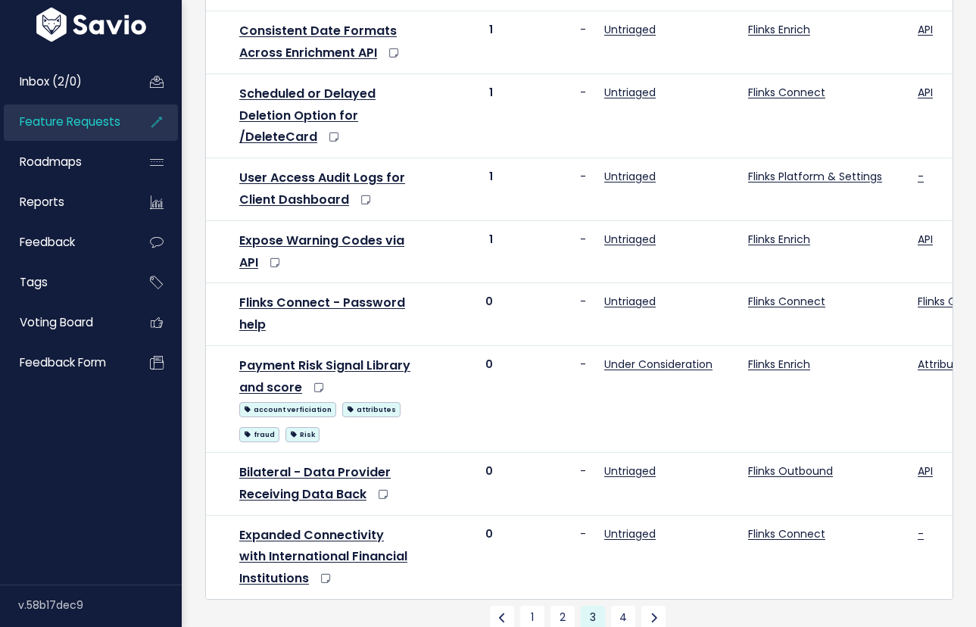
scroll to position [1034, 0]
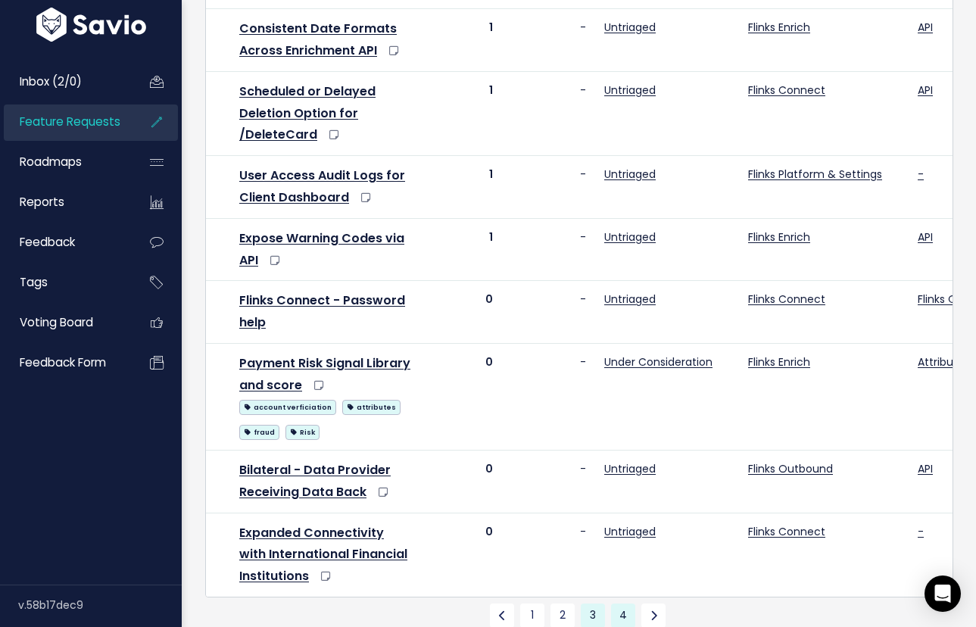
click at [619, 603] on link "4" at bounding box center [623, 615] width 24 height 24
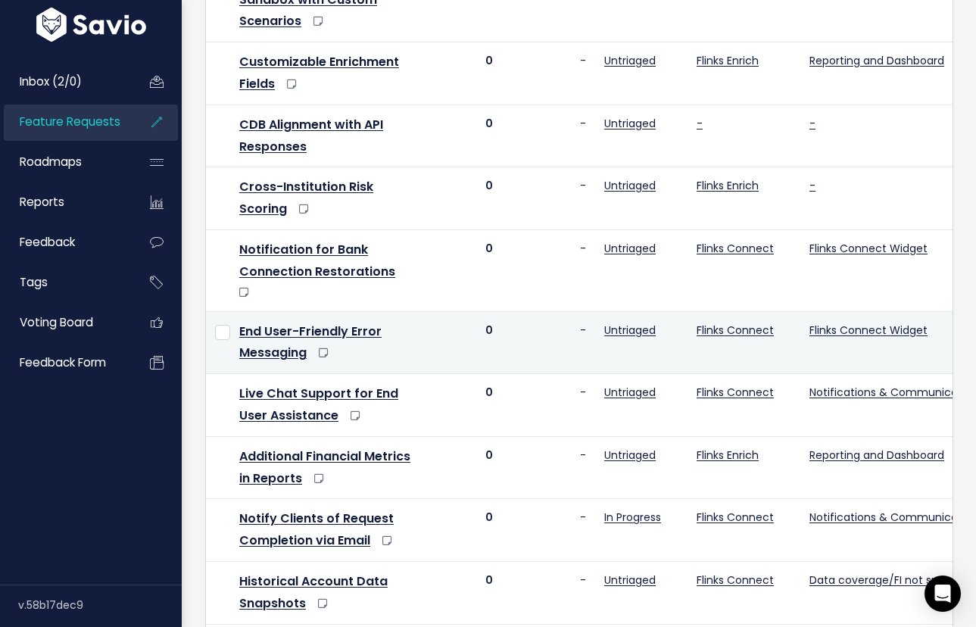
scroll to position [291, 0]
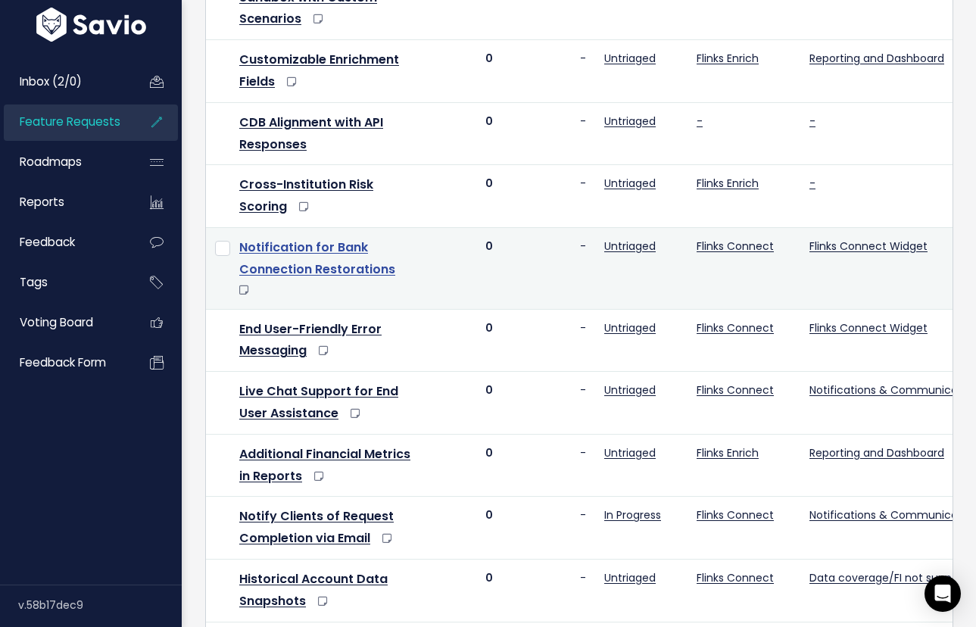
click at [325, 249] on link "Notification for Bank Connection Restorations" at bounding box center [317, 257] width 156 height 39
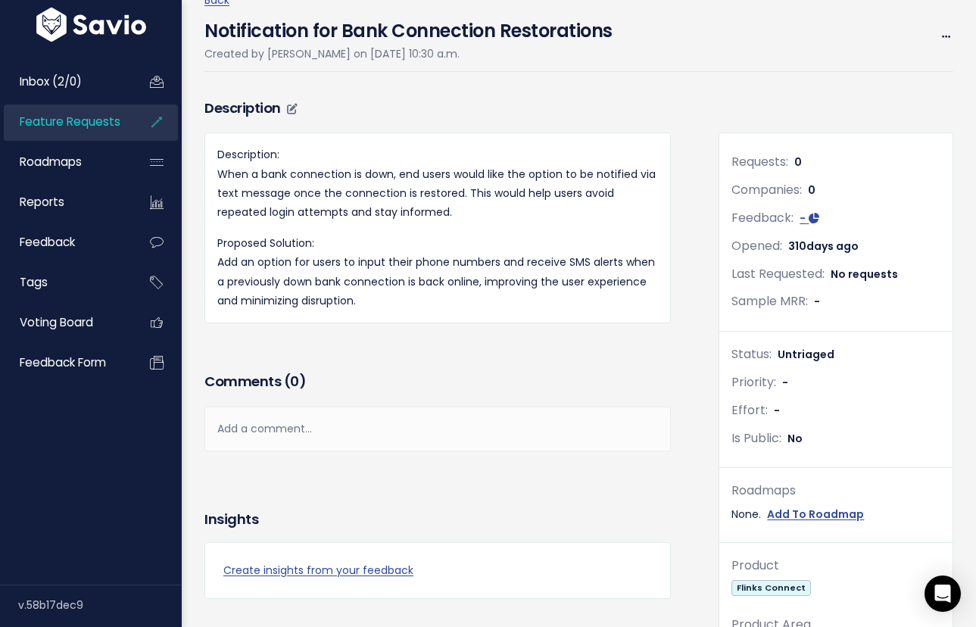
scroll to position [48, 0]
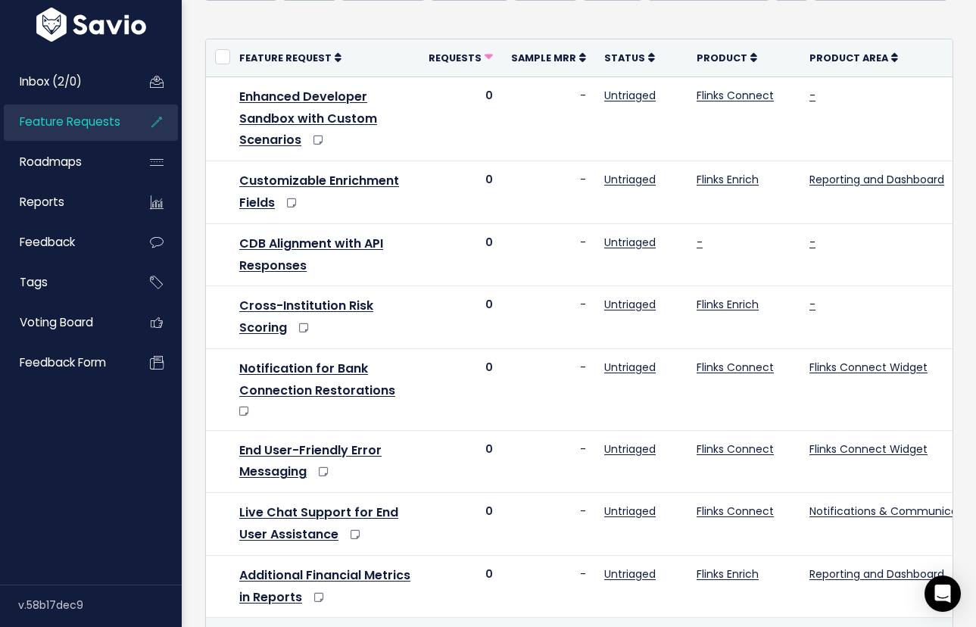
scroll to position [400, 0]
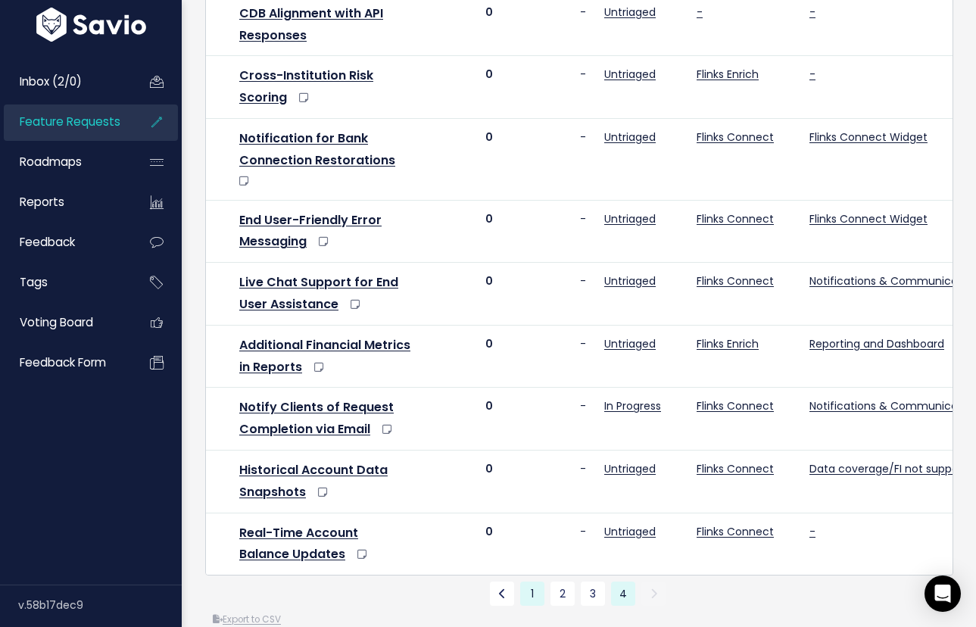
click at [527, 581] on link "1" at bounding box center [532, 593] width 24 height 24
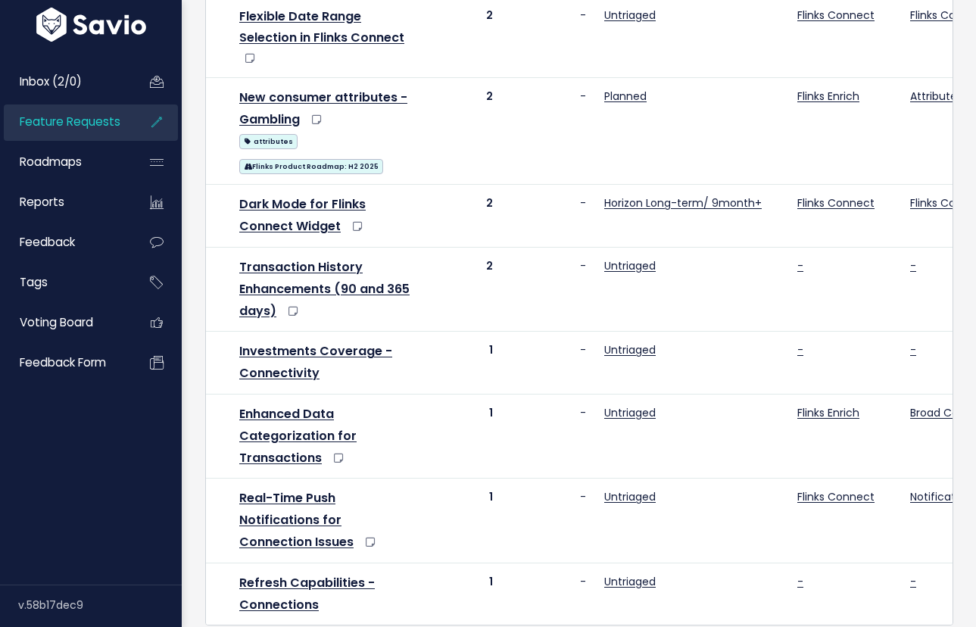
scroll to position [1114, 0]
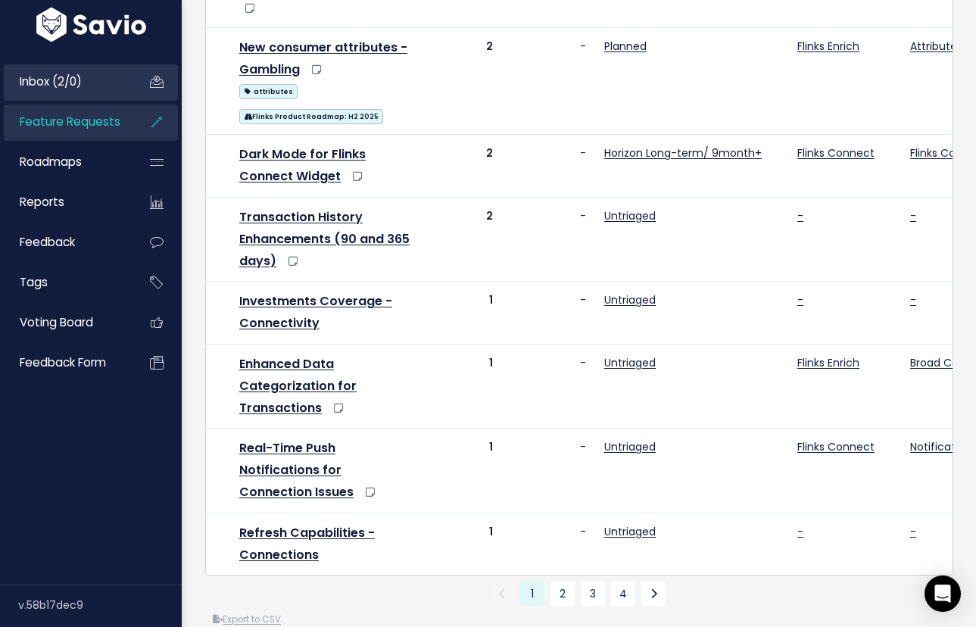
click at [89, 92] on link "Inbox (2/0)" at bounding box center [65, 81] width 122 height 35
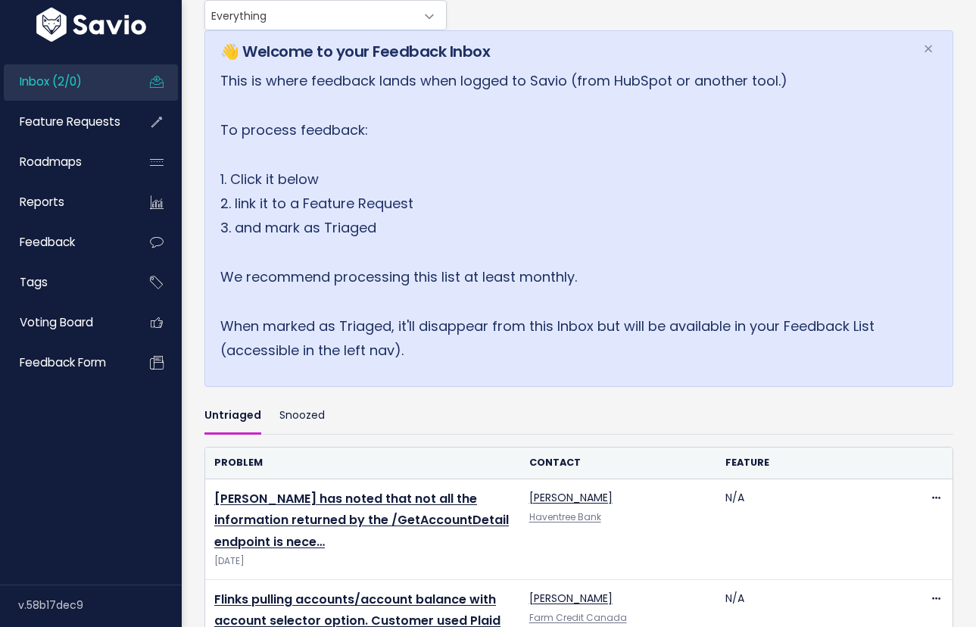
scroll to position [303, 0]
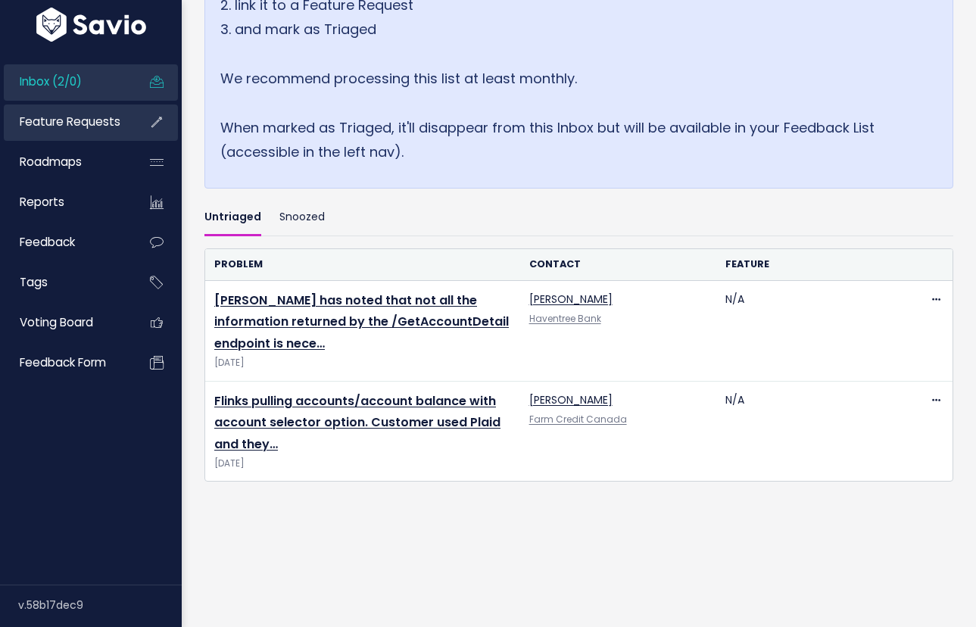
click at [71, 121] on span "Feature Requests" at bounding box center [70, 122] width 101 height 16
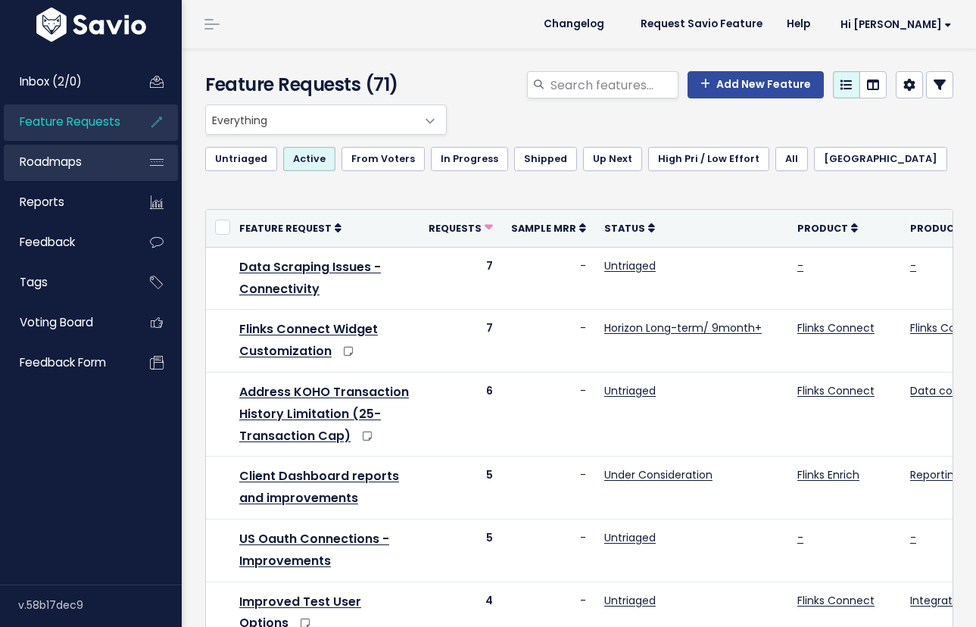
click at [92, 164] on link "Roadmaps" at bounding box center [65, 162] width 122 height 35
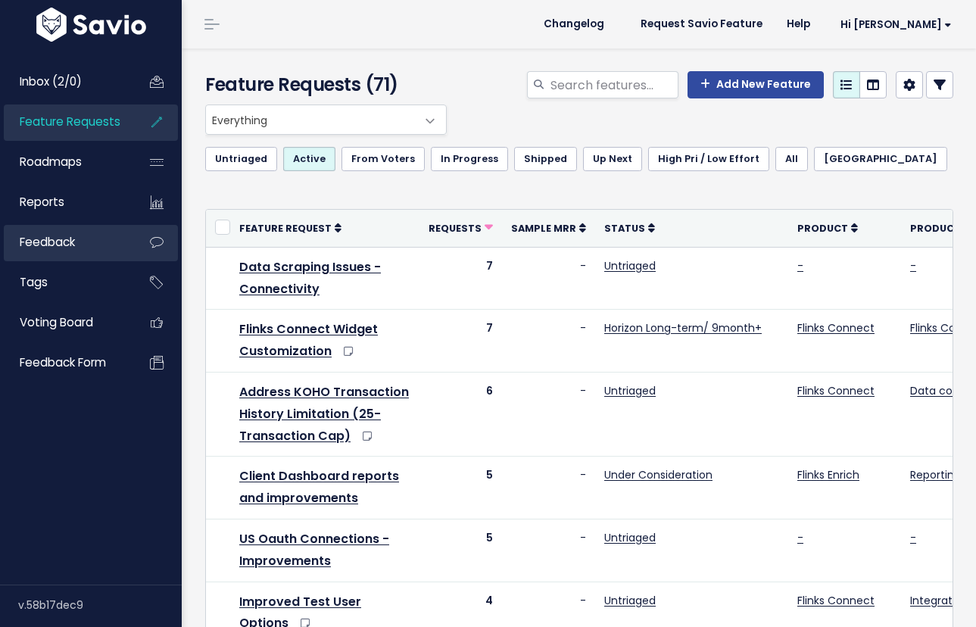
click at [89, 246] on link "Feedback" at bounding box center [65, 242] width 122 height 35
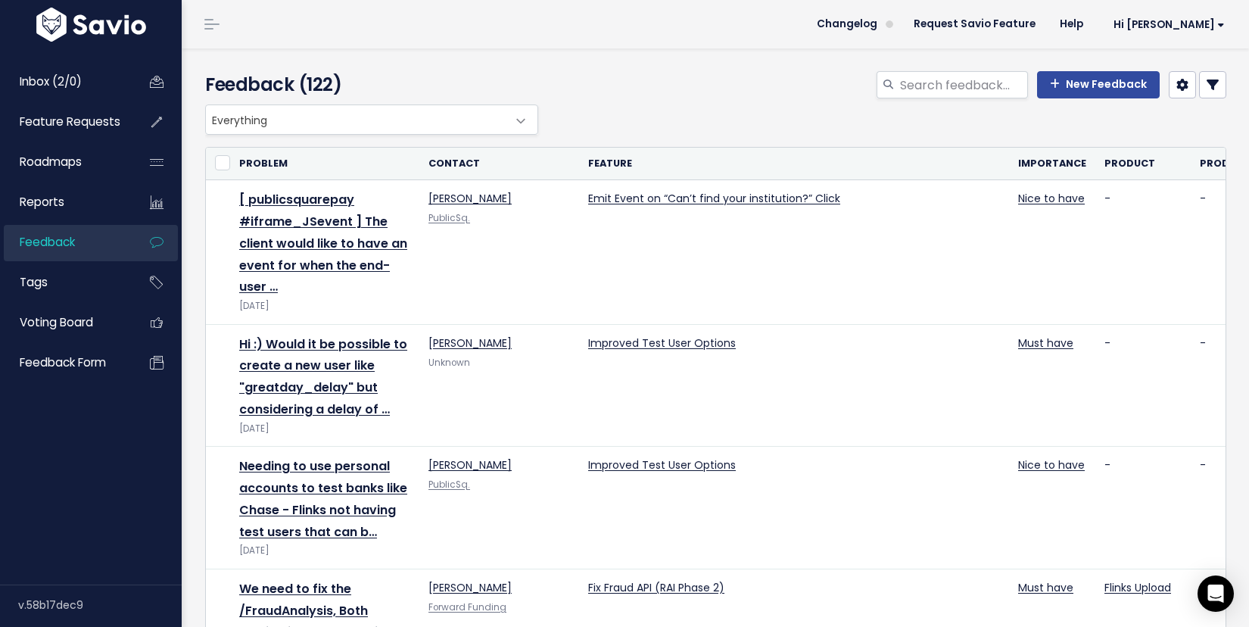
click at [81, 244] on link "Feedback" at bounding box center [65, 242] width 122 height 35
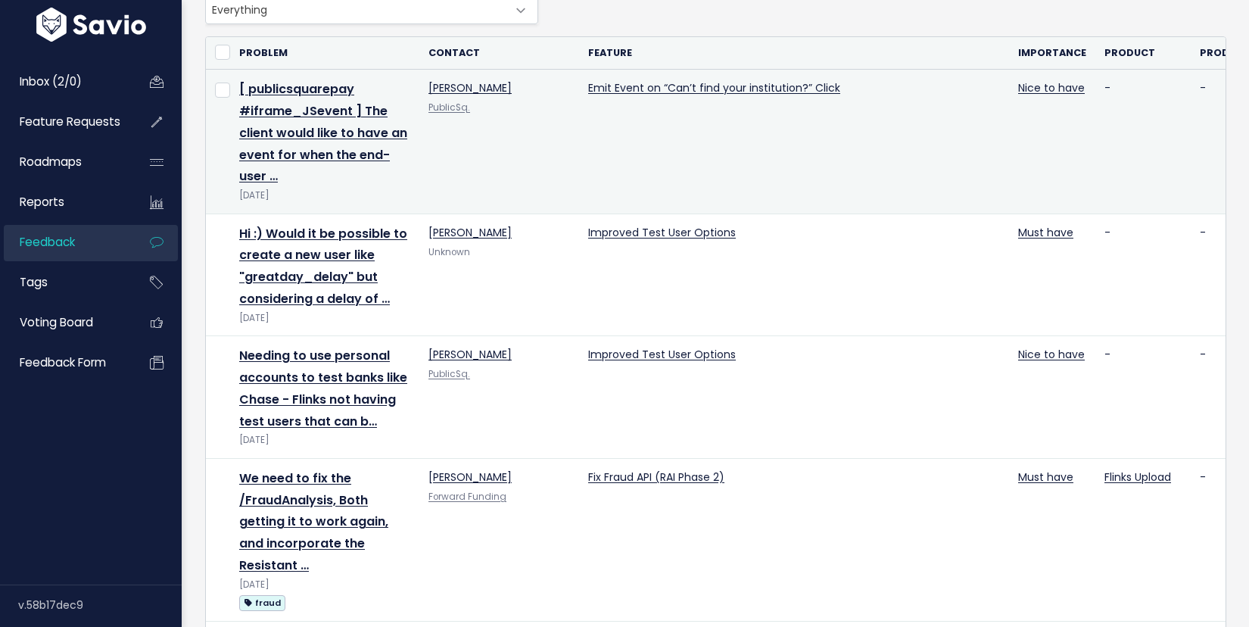
scroll to position [110, 0]
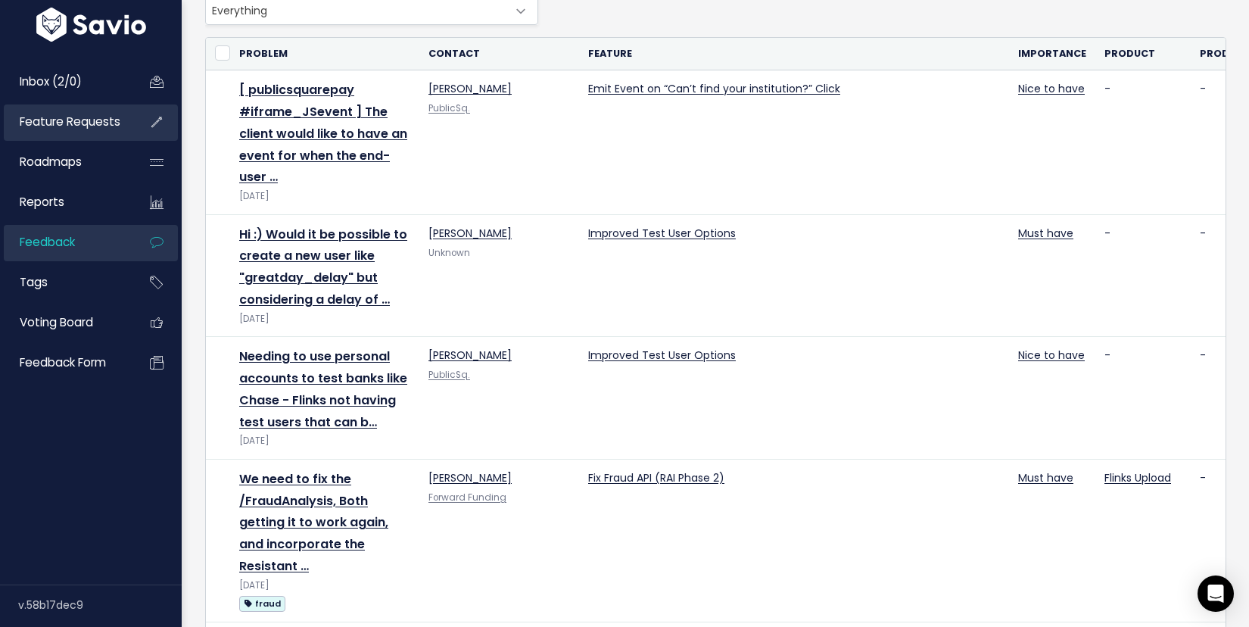
click at [95, 132] on link "Feature Requests" at bounding box center [65, 121] width 122 height 35
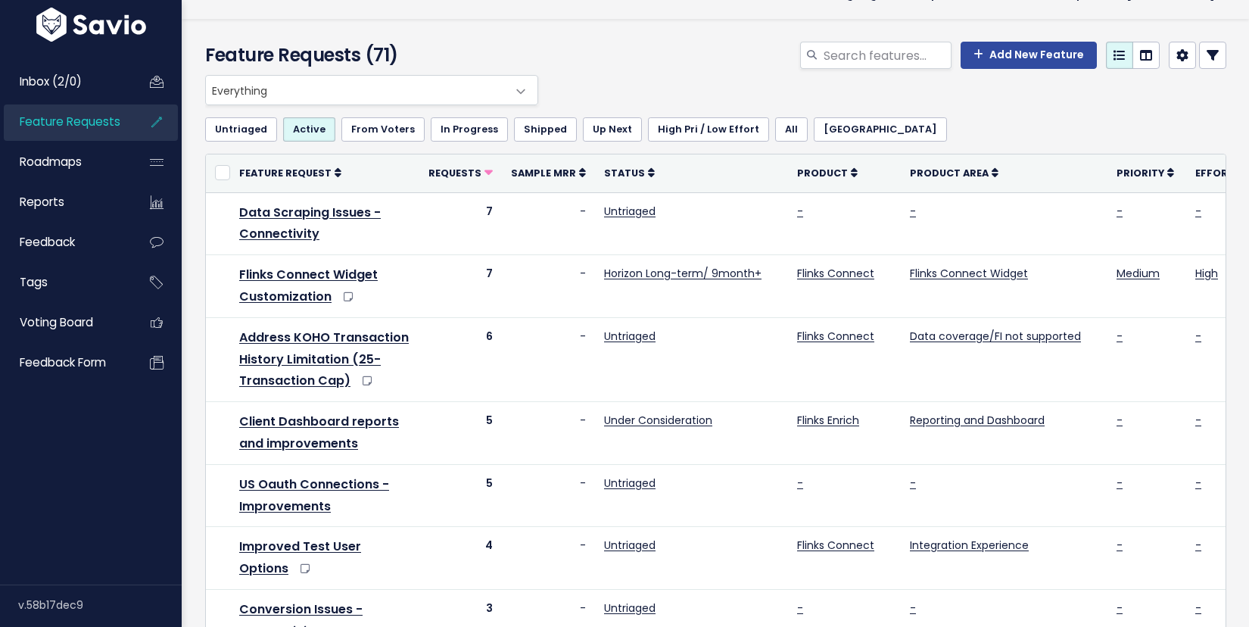
scroll to position [36, 0]
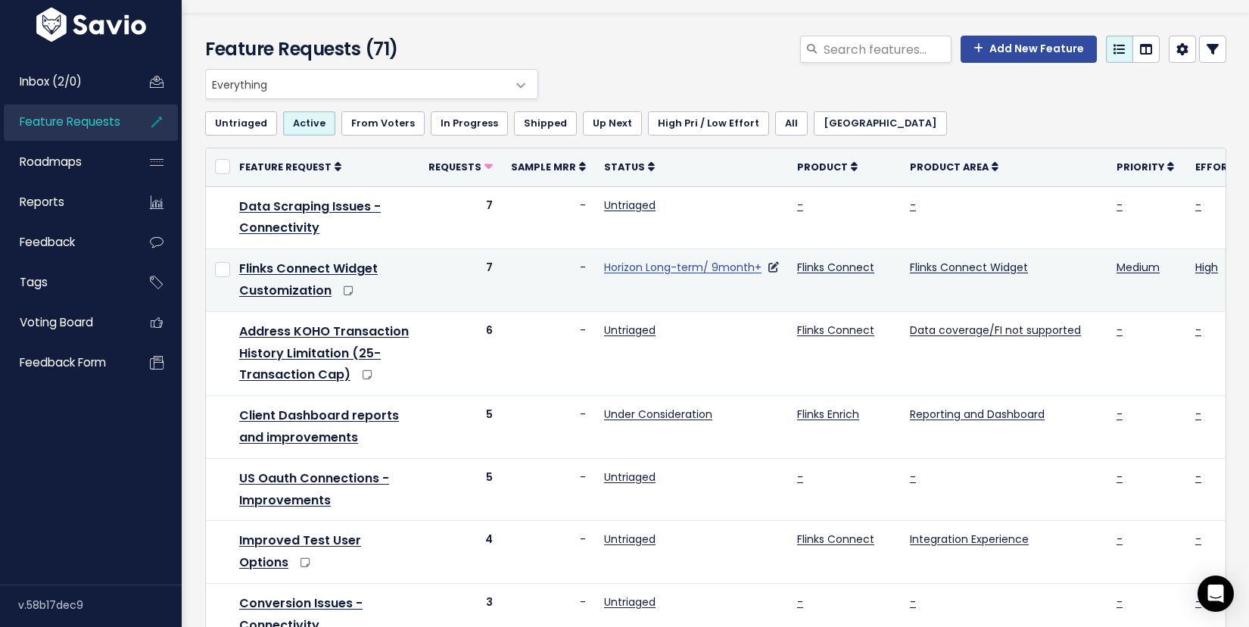
click at [693, 270] on link "Horizon Long-term/ 9month+" at bounding box center [682, 267] width 157 height 15
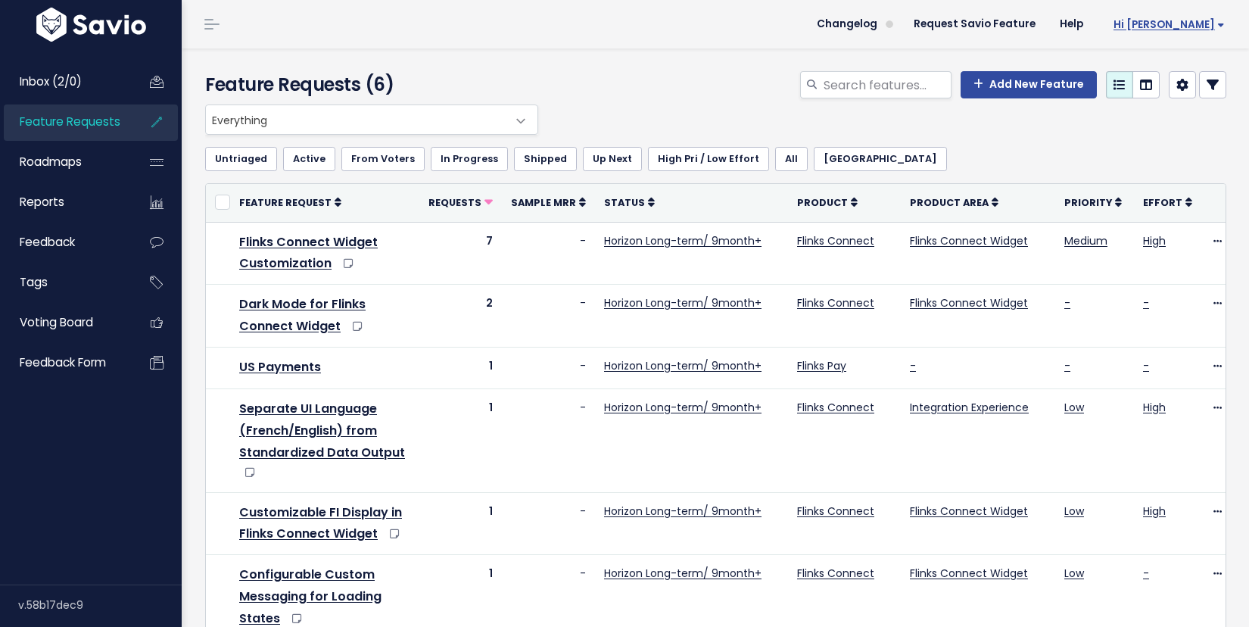
click at [1220, 26] on span "Hi [PERSON_NAME]" at bounding box center [1169, 24] width 111 height 11
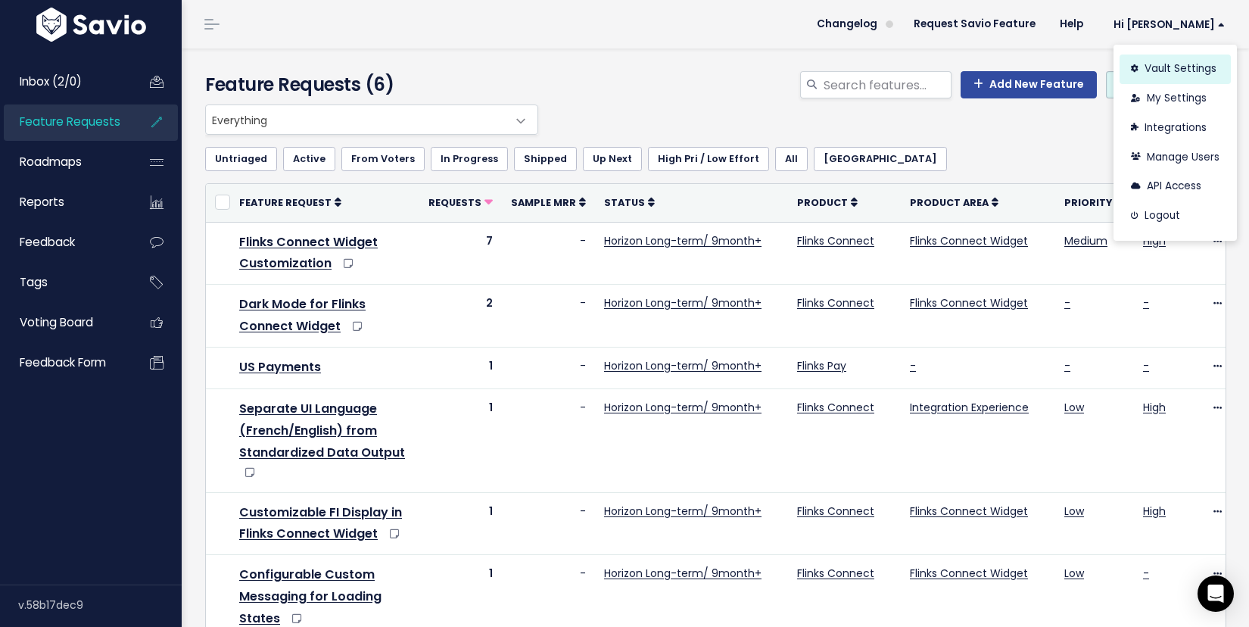
click at [1169, 71] on link "Vault Settings" at bounding box center [1175, 70] width 111 height 30
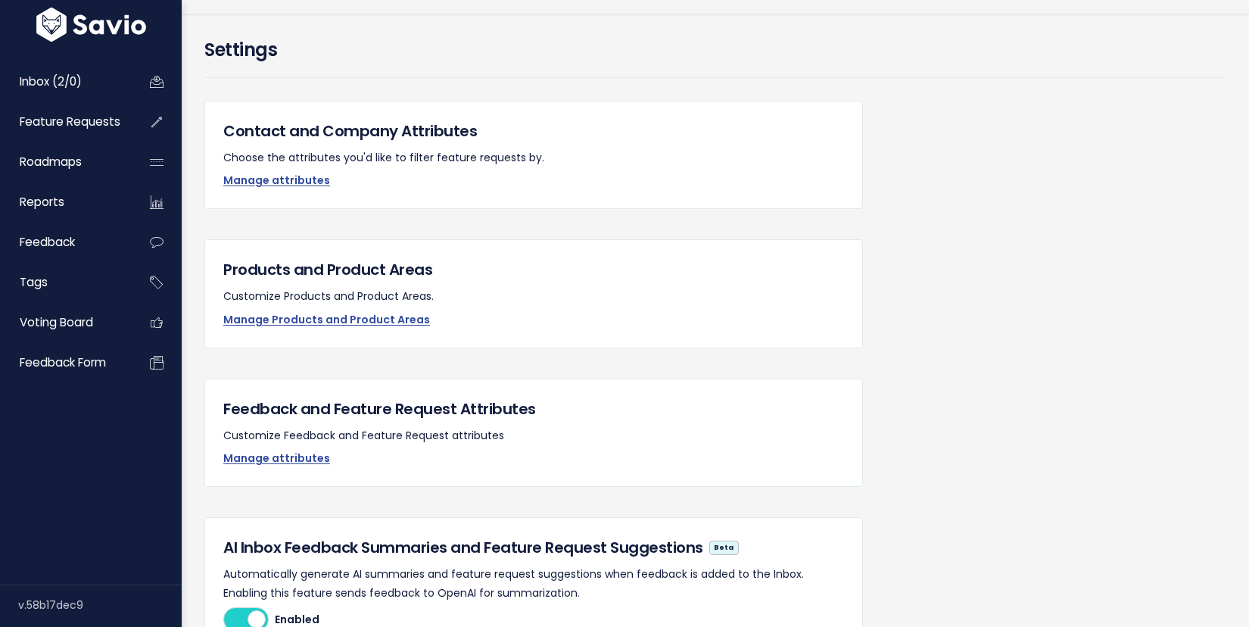
scroll to position [39, 0]
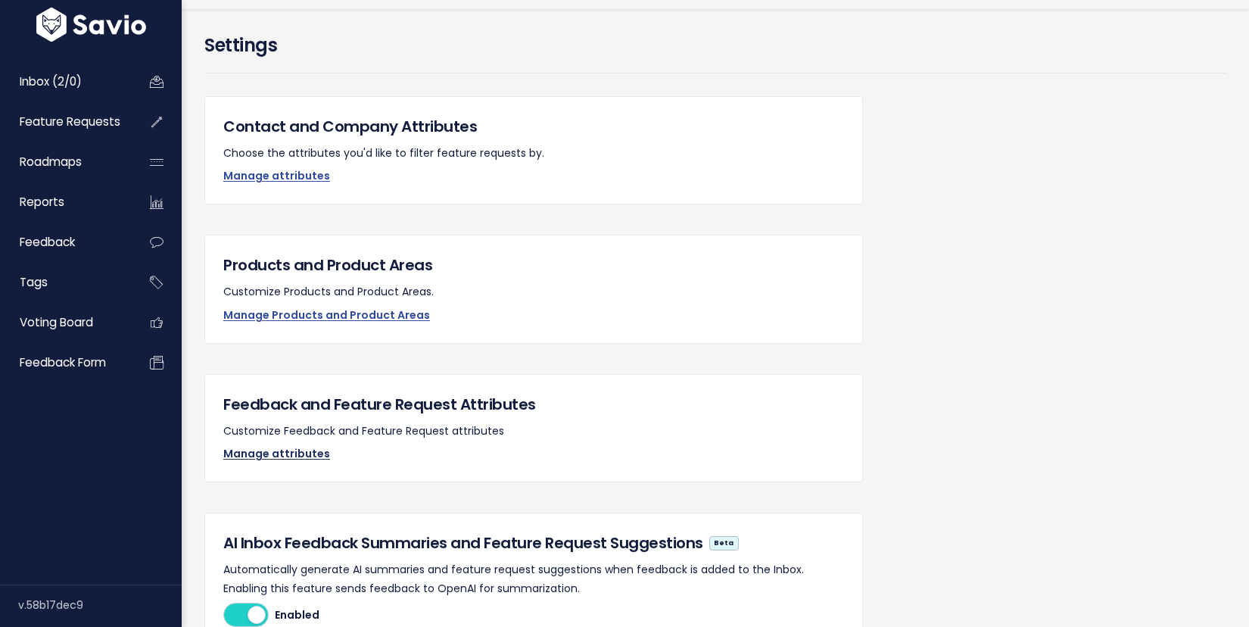
click at [315, 452] on link "Manage attributes" at bounding box center [276, 453] width 107 height 15
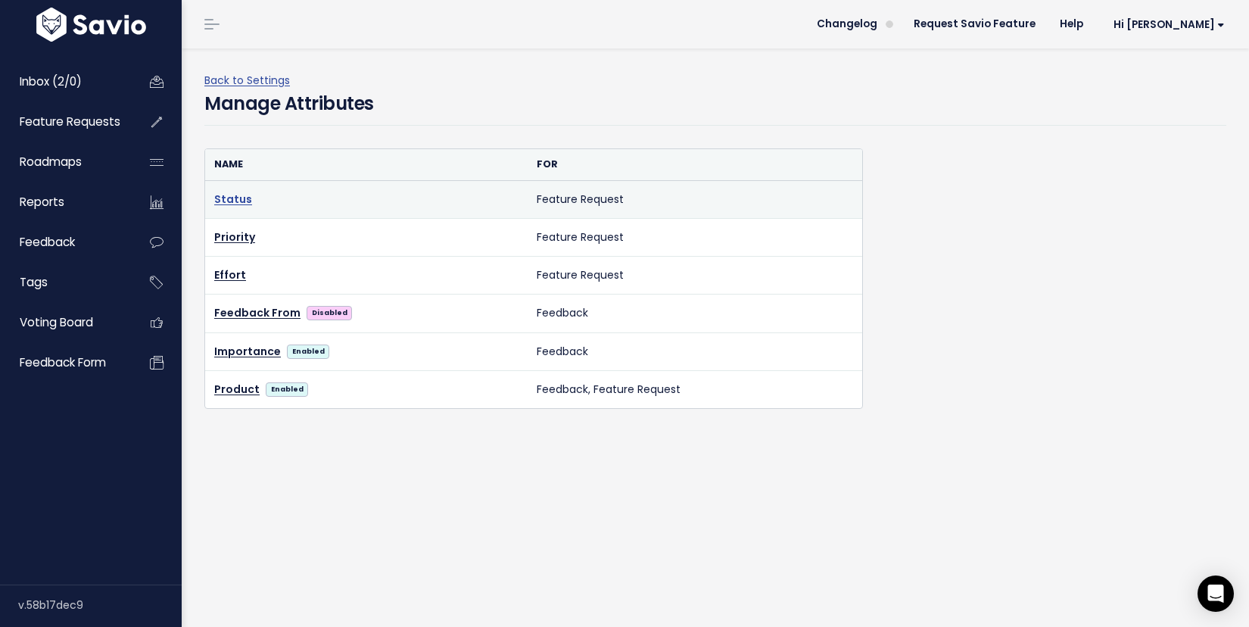
click at [232, 199] on link "Status" at bounding box center [233, 199] width 38 height 15
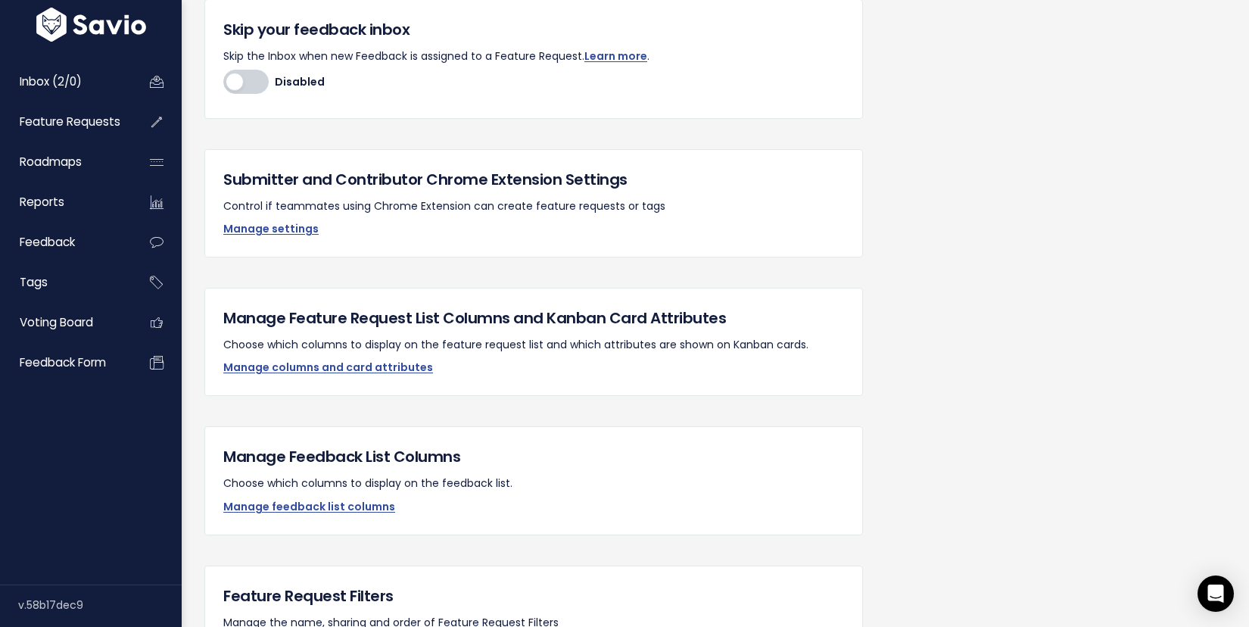
scroll to position [731, 0]
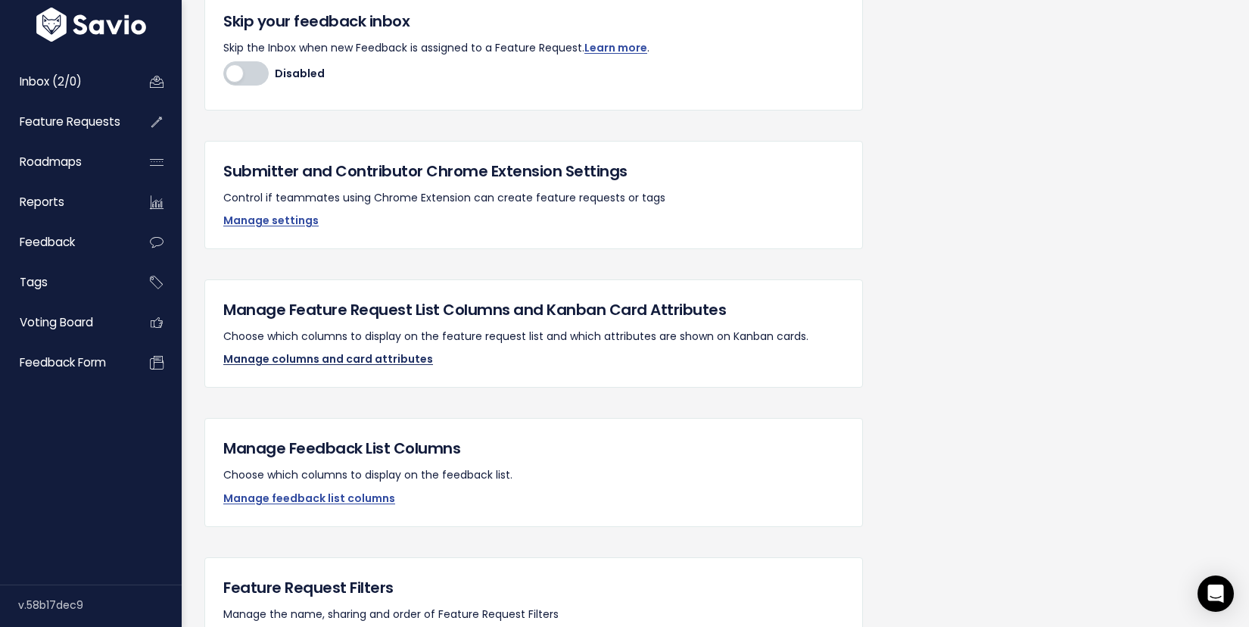
click at [316, 361] on link "Manage columns and card attributes" at bounding box center [328, 358] width 210 height 15
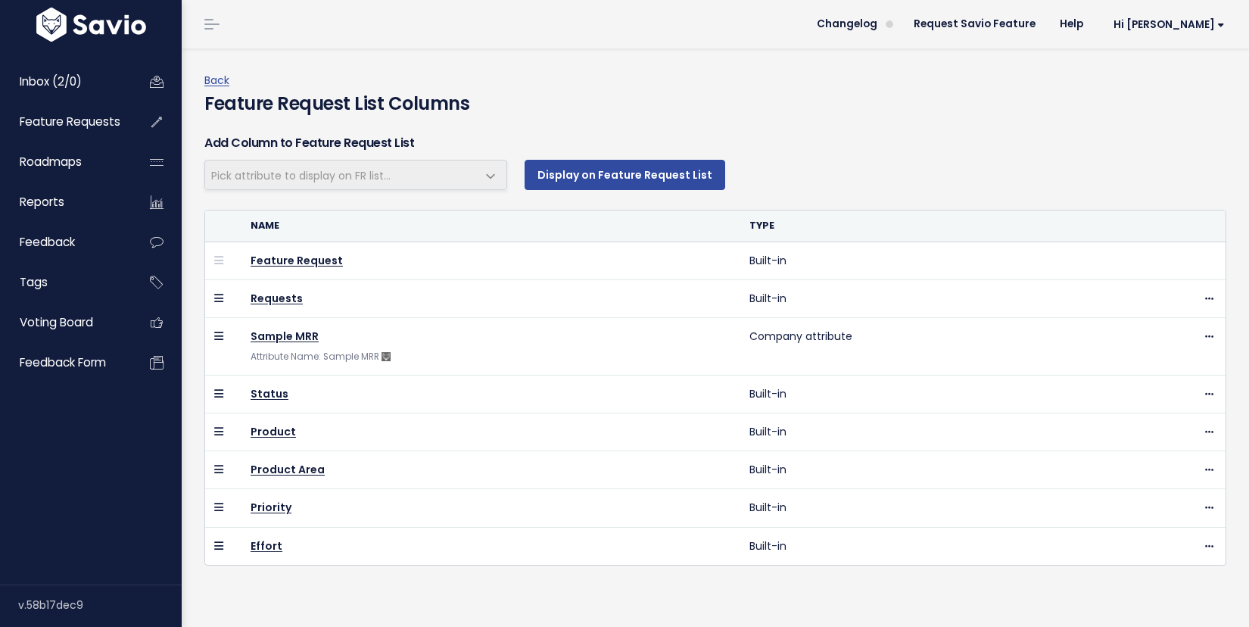
select select
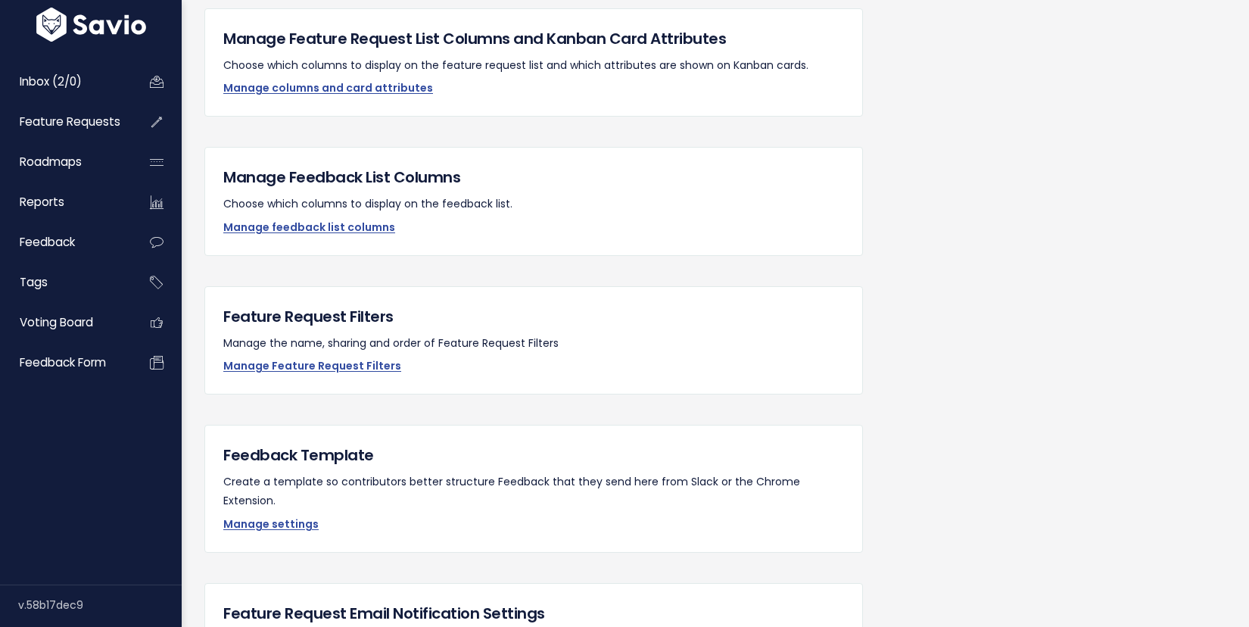
scroll to position [1024, 0]
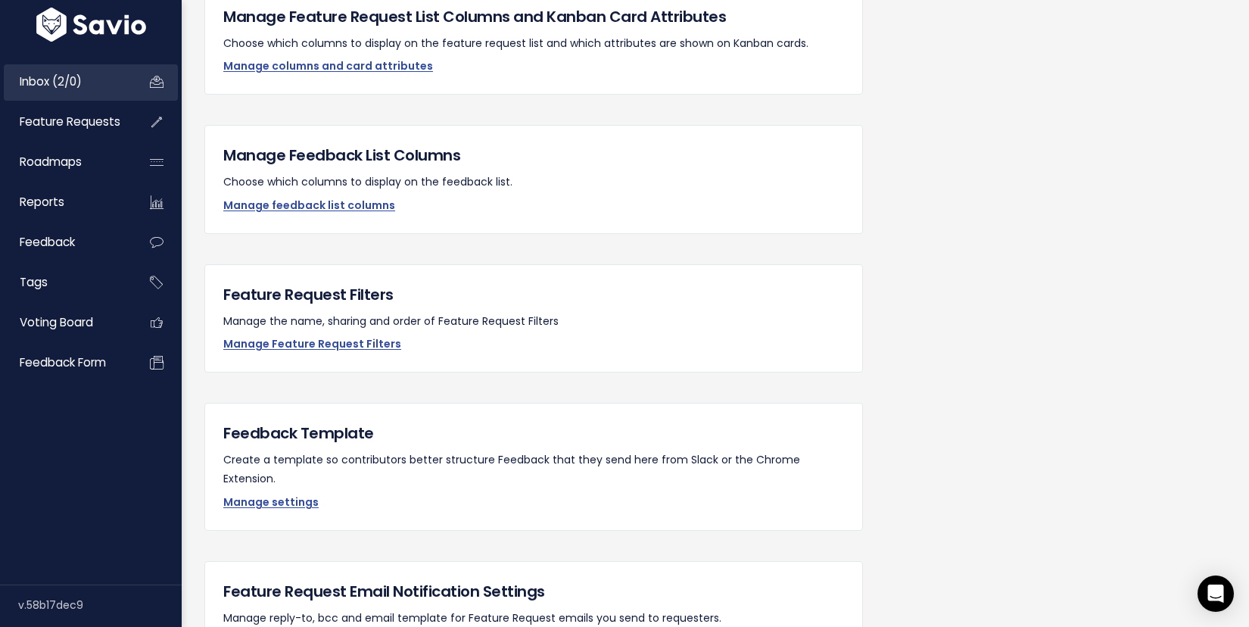
click at [94, 84] on link "Inbox (2/0)" at bounding box center [65, 81] width 122 height 35
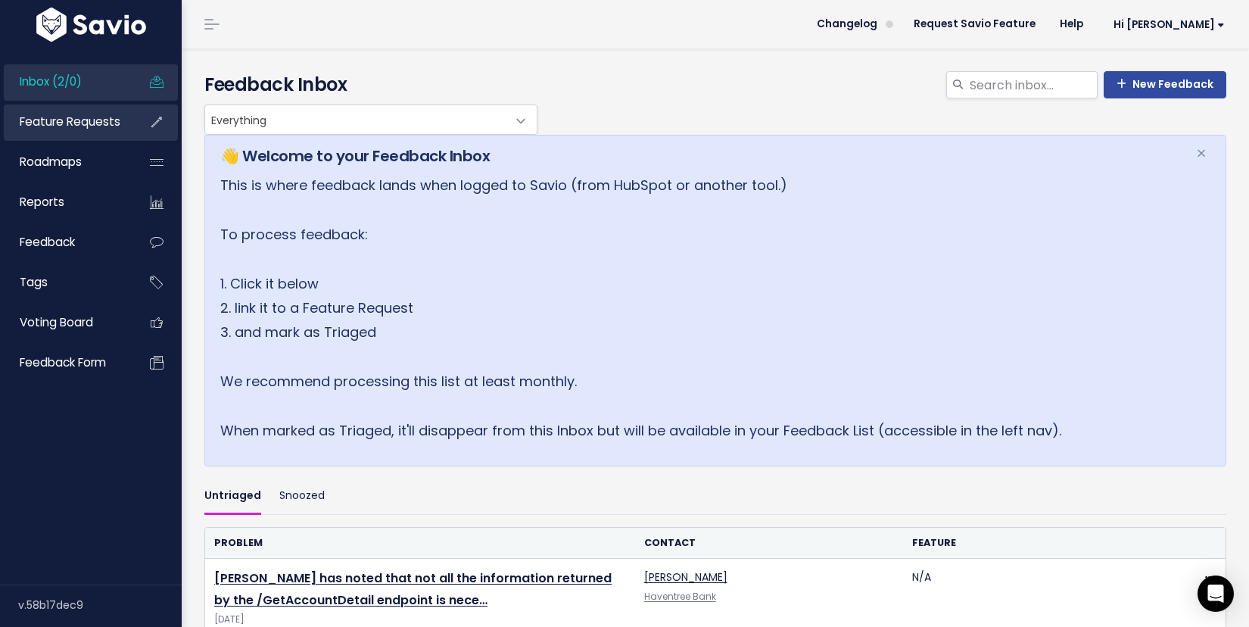
click at [88, 115] on span "Feature Requests" at bounding box center [70, 122] width 101 height 16
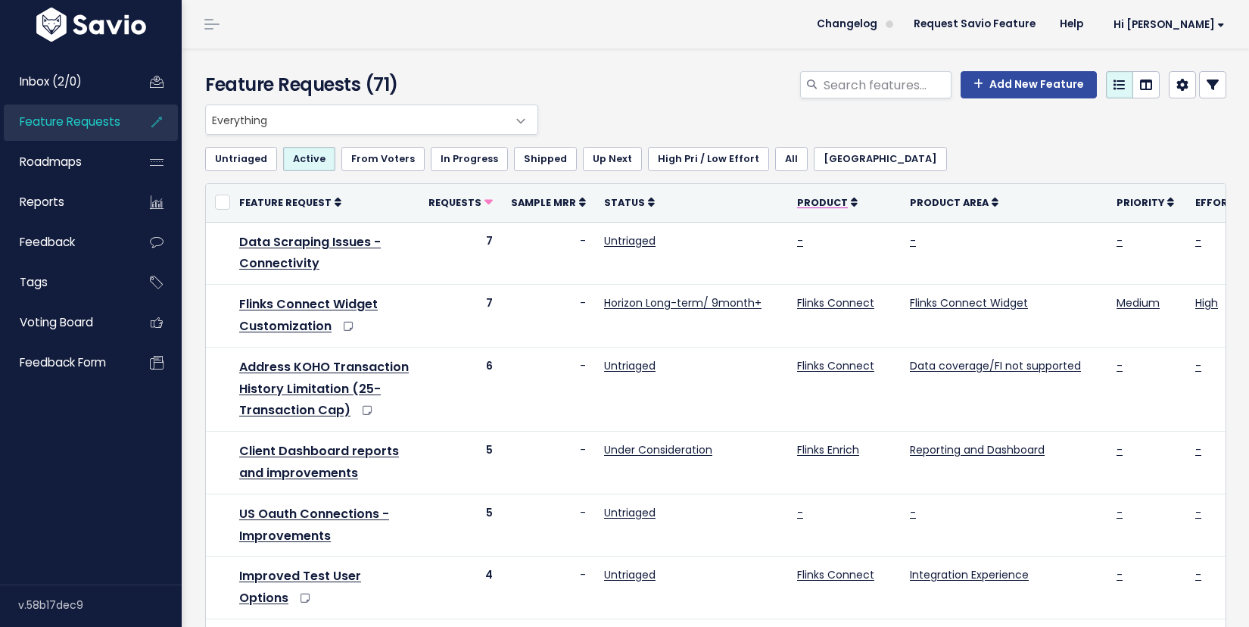
click at [851, 206] on icon at bounding box center [854, 202] width 7 height 11
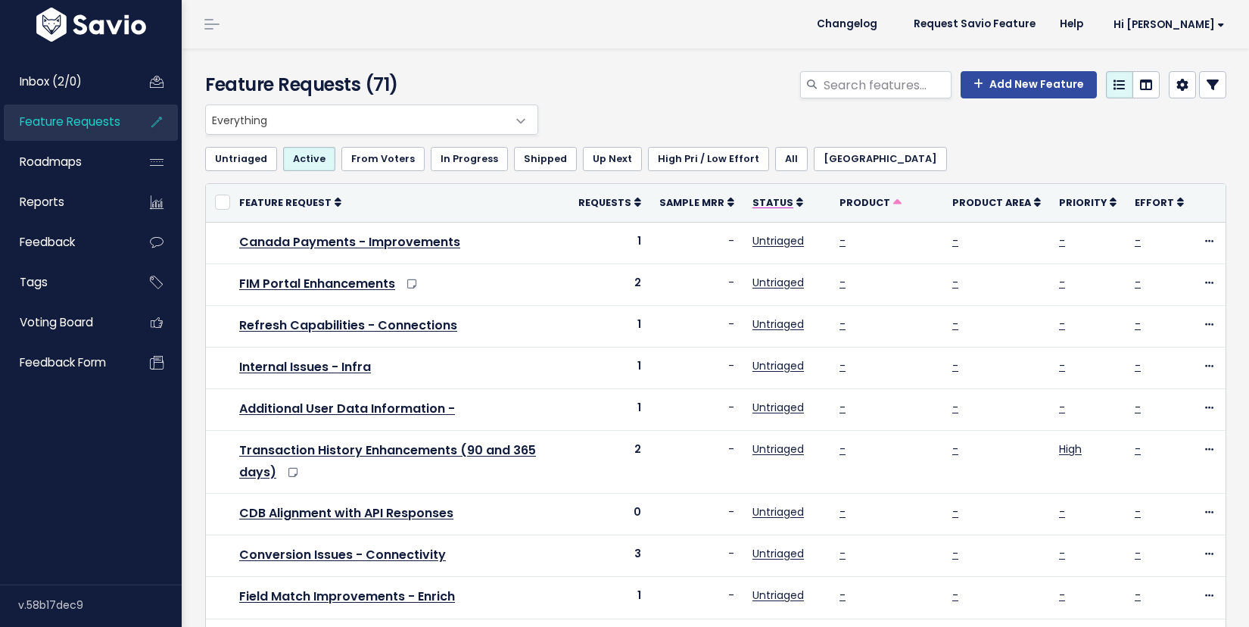
click at [803, 204] on icon at bounding box center [799, 202] width 7 height 11
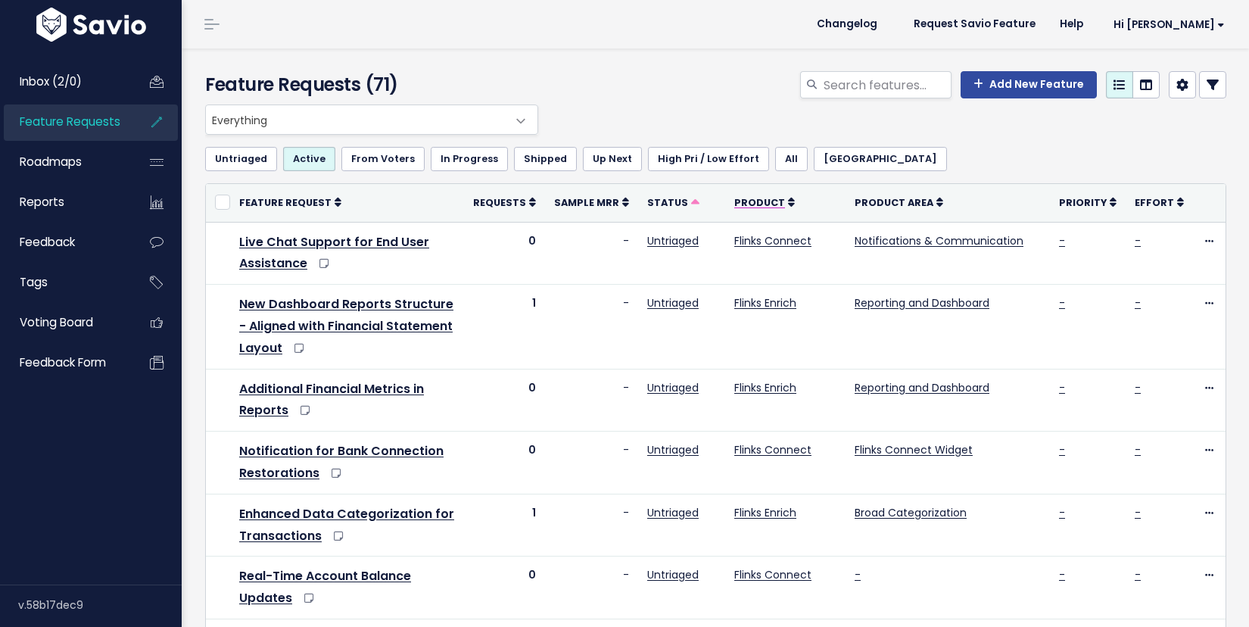
click at [785, 200] on span "Product" at bounding box center [759, 202] width 51 height 13
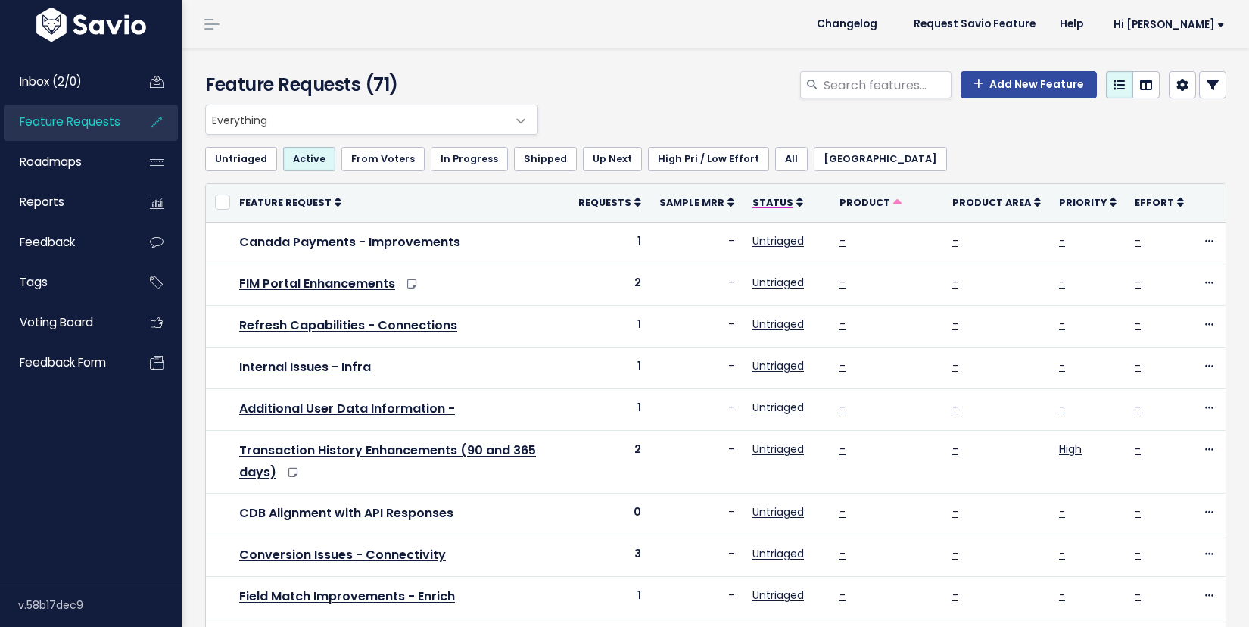
click at [786, 205] on span "Status" at bounding box center [772, 202] width 41 height 13
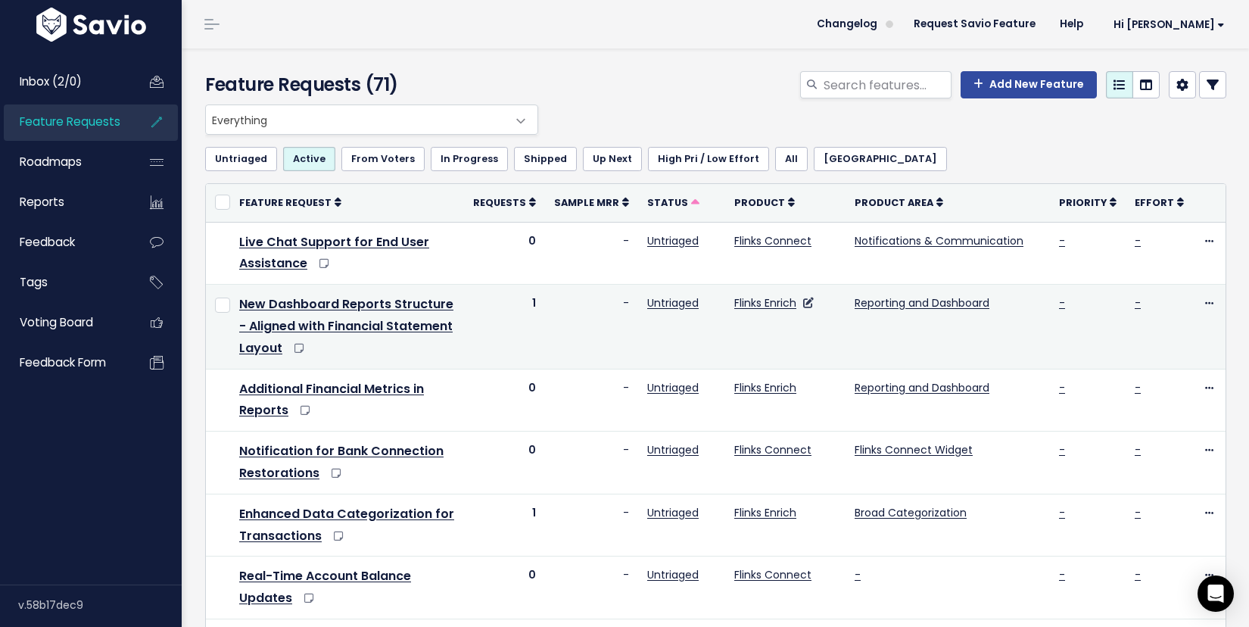
click at [771, 311] on td "Flinks Enrich" at bounding box center [785, 327] width 120 height 84
click at [771, 303] on link "Flinks Enrich" at bounding box center [765, 302] width 62 height 15
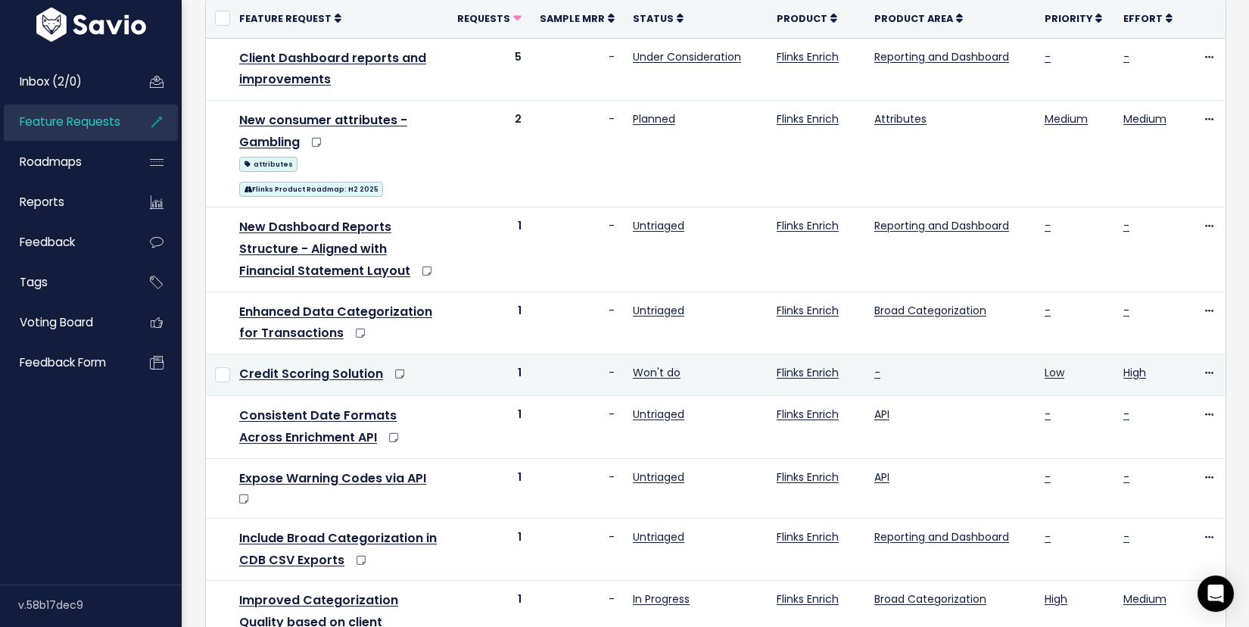
scroll to position [182, 0]
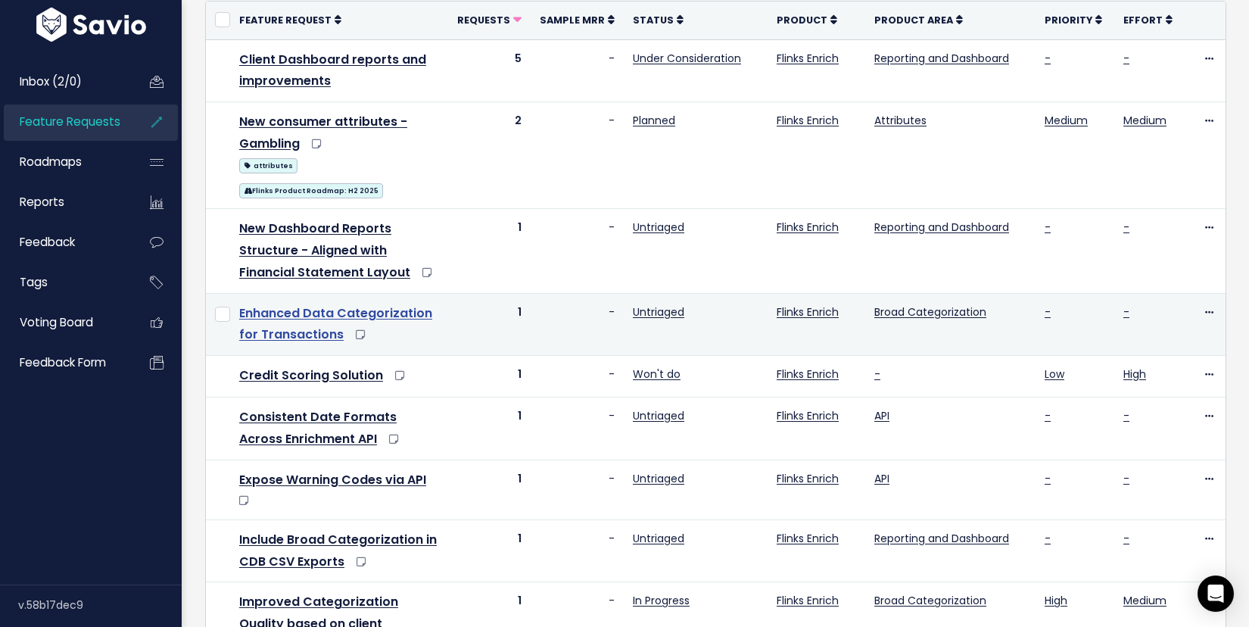
click at [327, 304] on link "Enhanced Data Categorization for Transactions" at bounding box center [335, 323] width 193 height 39
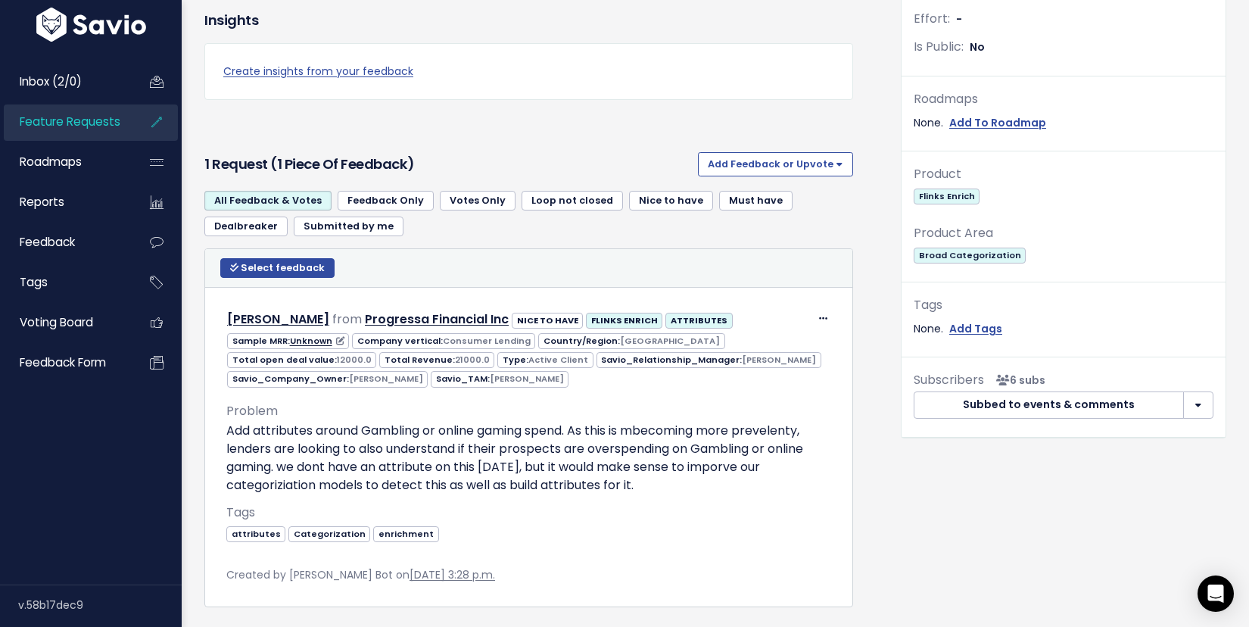
scroll to position [498, 0]
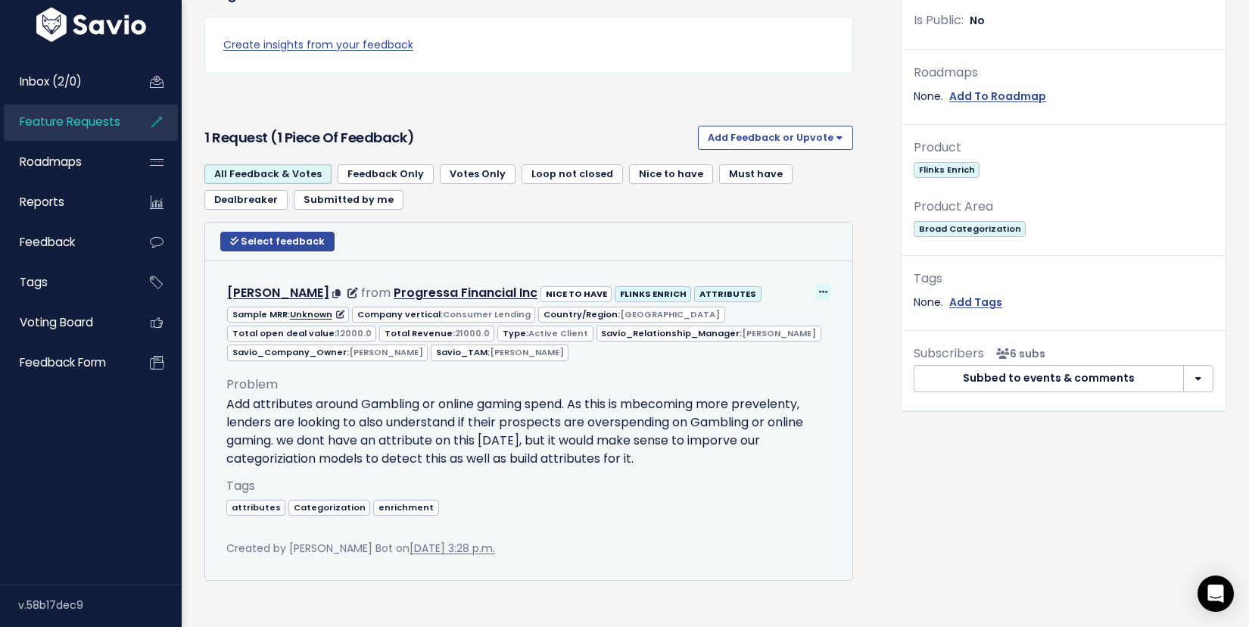
click at [826, 288] on icon at bounding box center [823, 293] width 8 height 10
click at [769, 320] on link "Edit" at bounding box center [785, 334] width 109 height 30
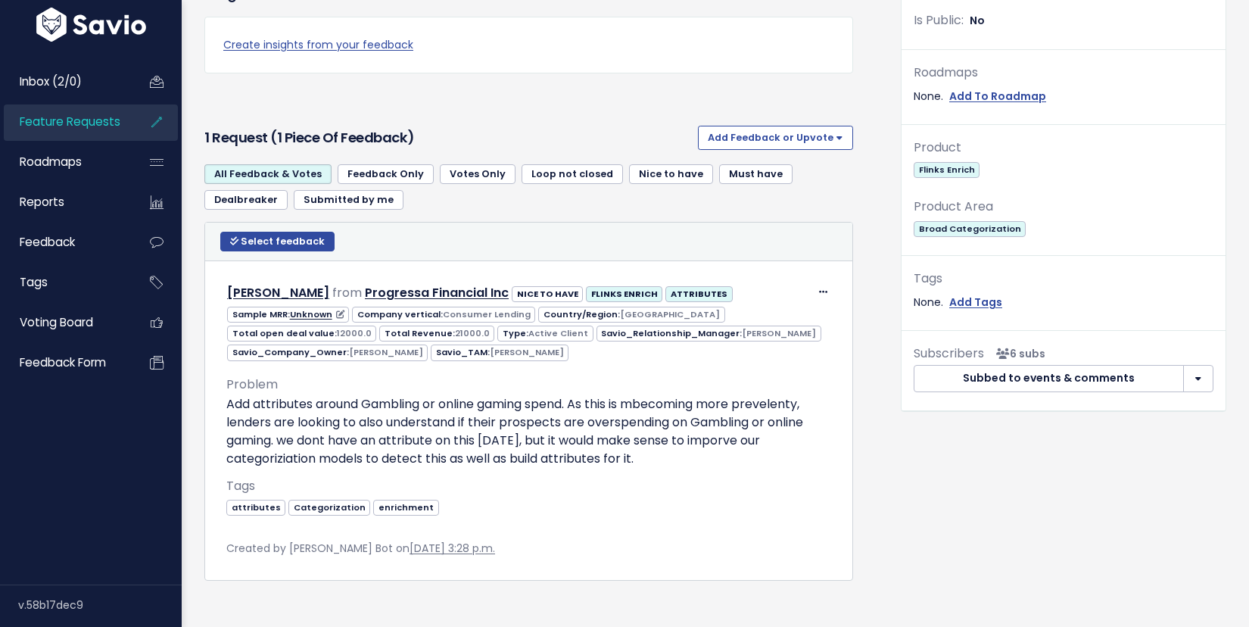
scroll to position [498, 0]
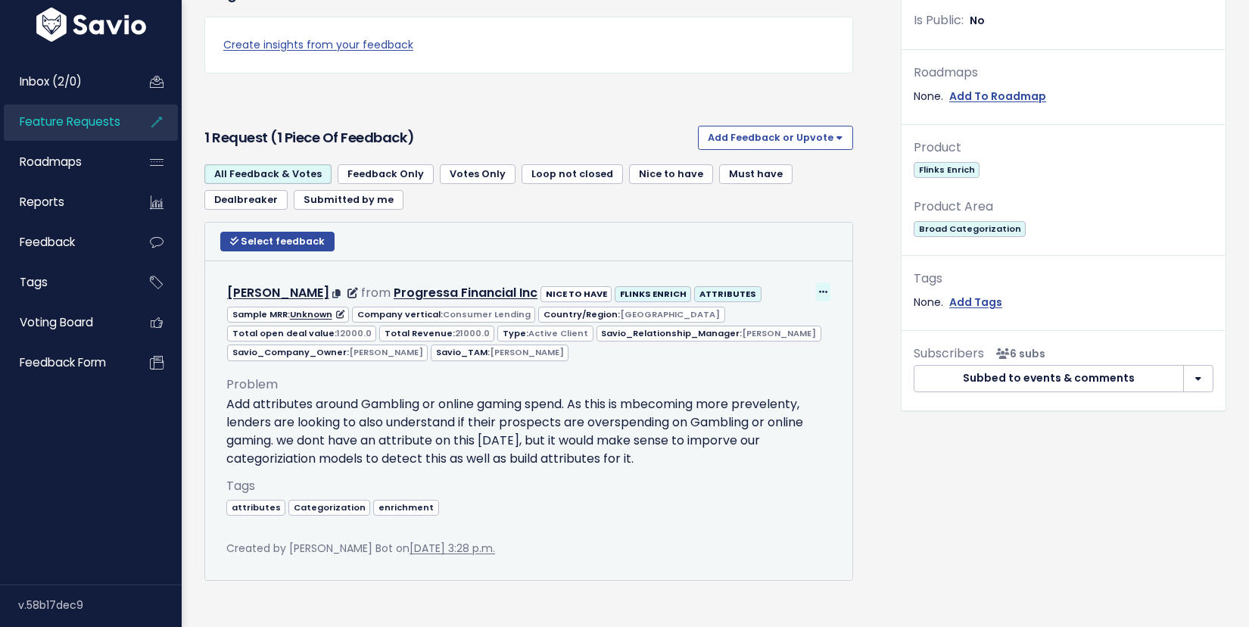
click at [821, 288] on icon at bounding box center [823, 293] width 8 height 10
click at [751, 319] on link "Edit" at bounding box center [785, 334] width 109 height 30
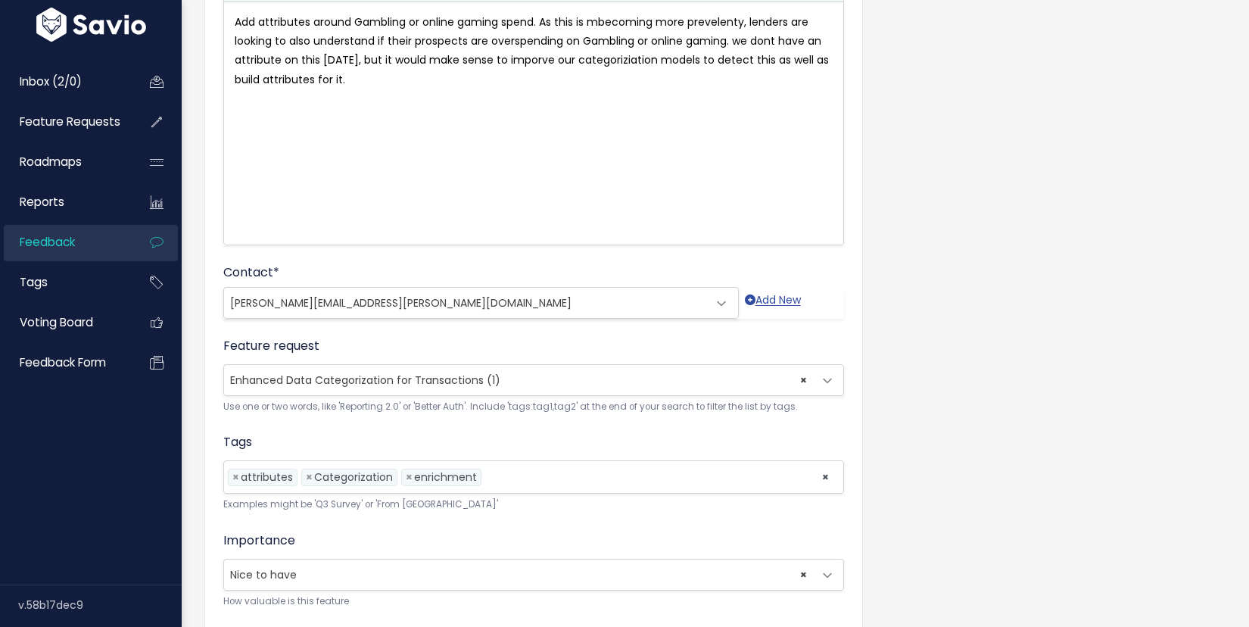
scroll to position [217, 0]
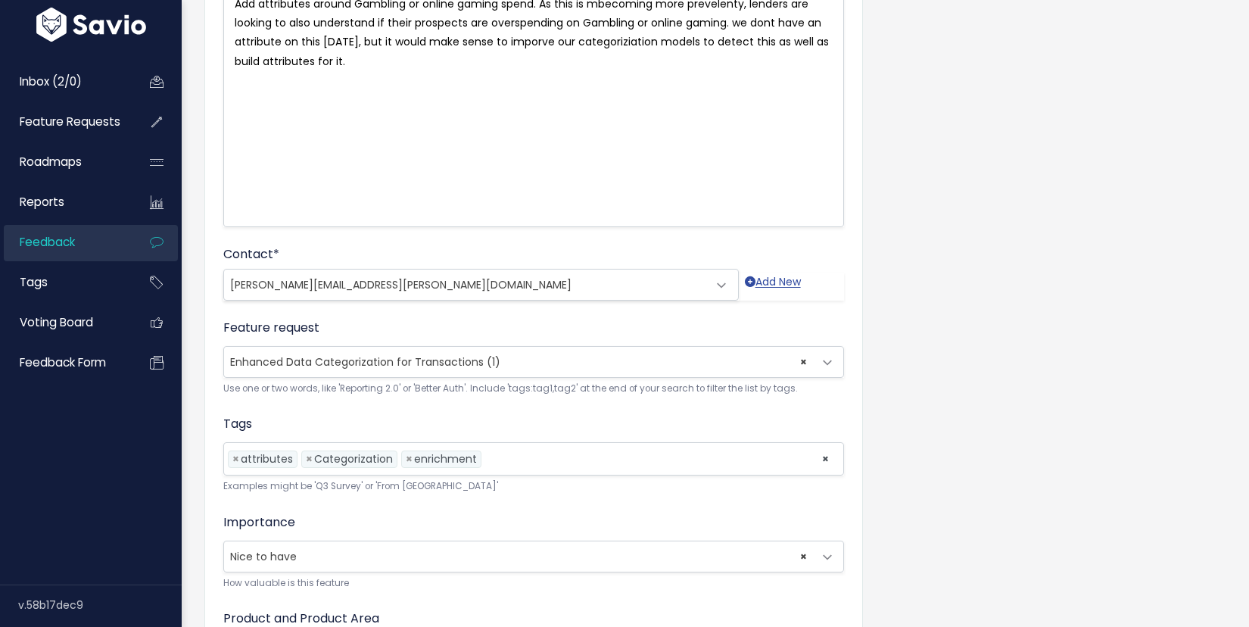
select select
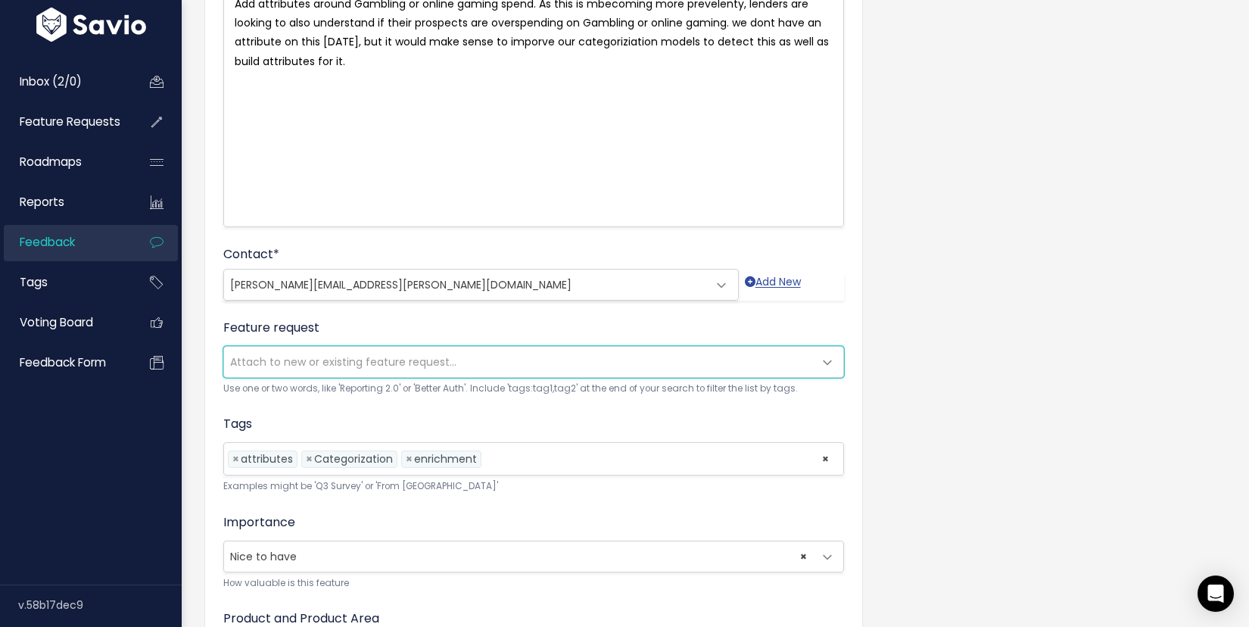
click at [584, 372] on span "Attach to new or existing feature request..." at bounding box center [518, 362] width 589 height 30
click at [572, 361] on span "Attach to new or existing feature request..." at bounding box center [518, 362] width 589 height 30
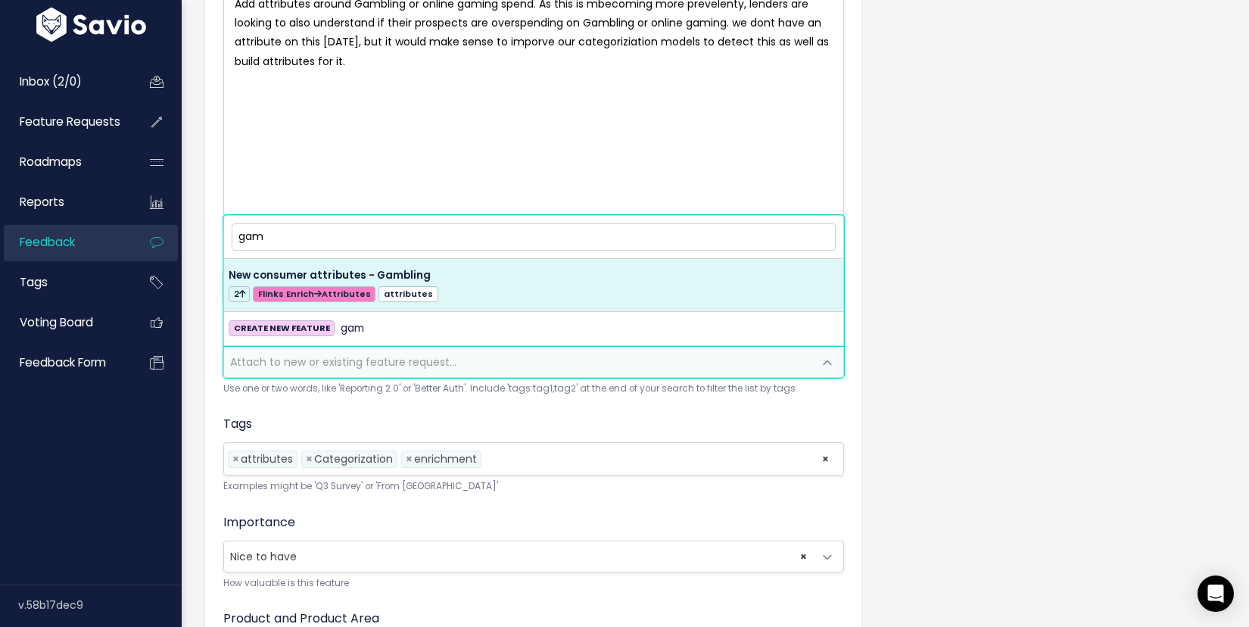
type input "gam"
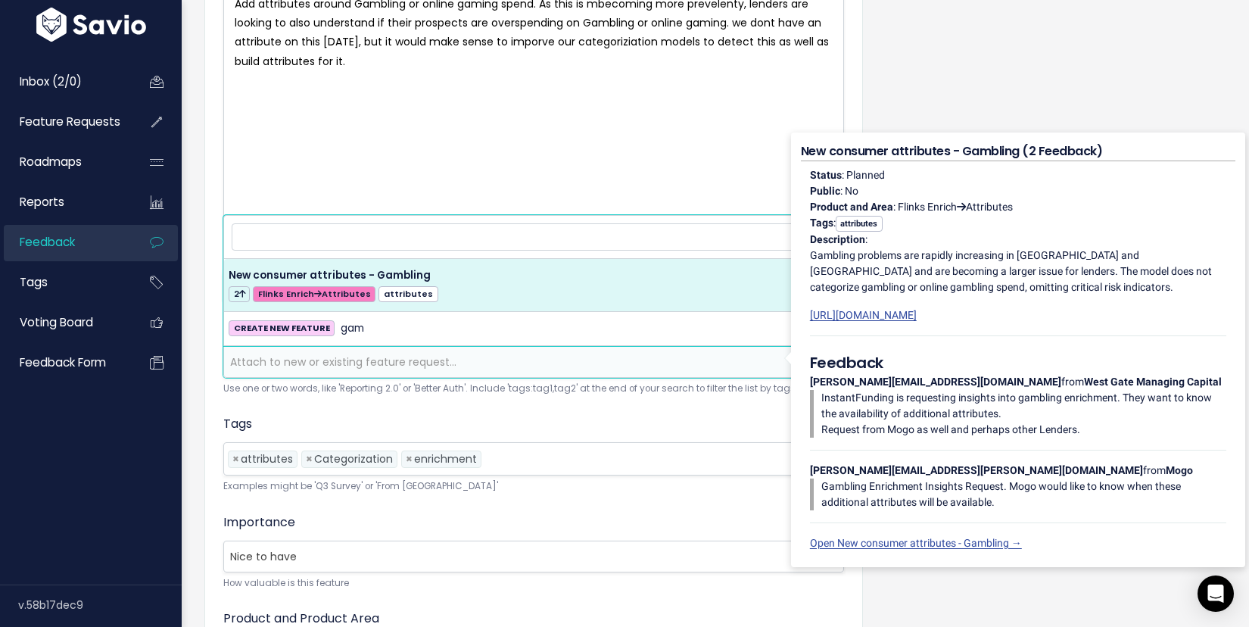
select select "57524"
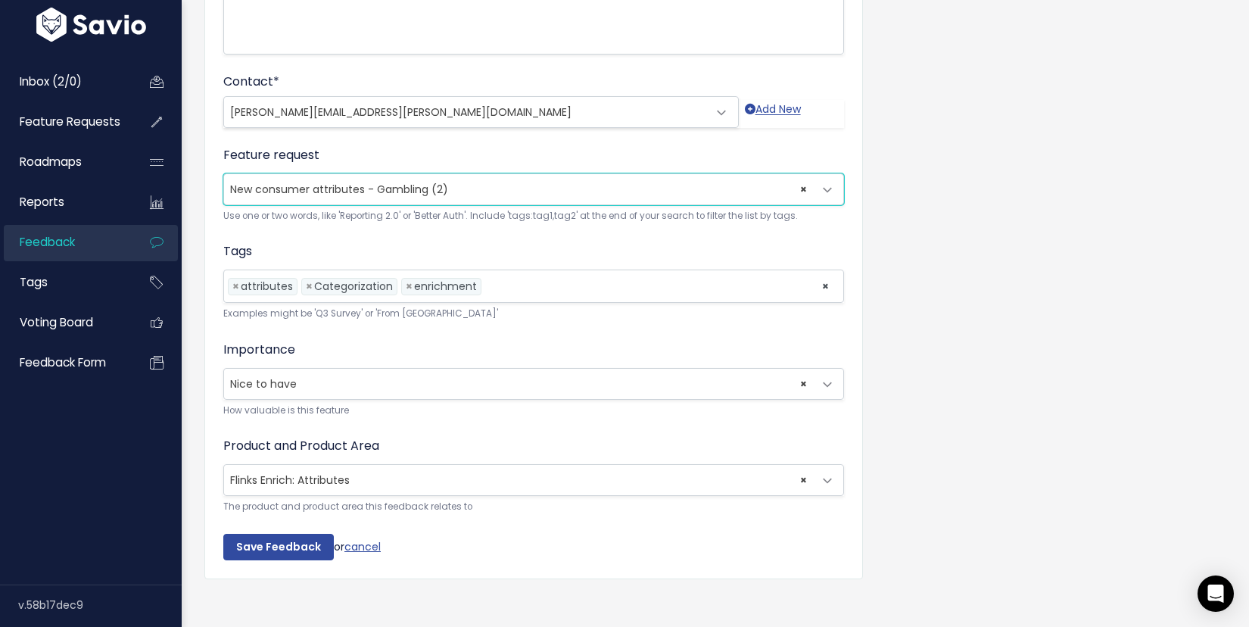
scroll to position [400, 0]
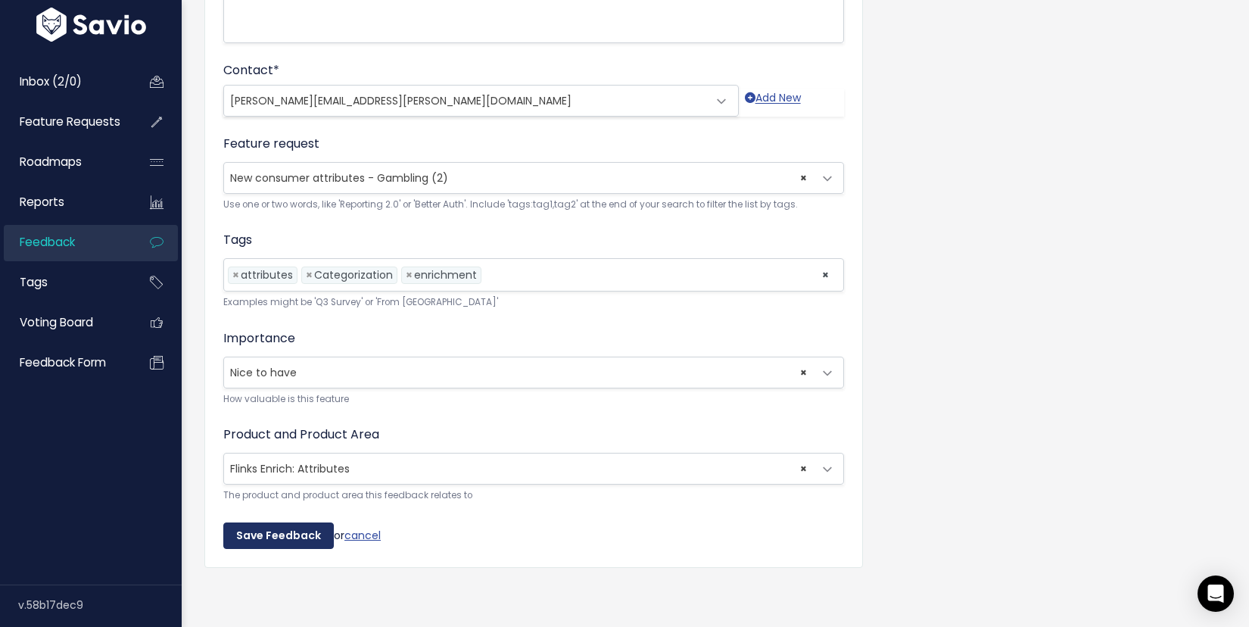
click at [294, 532] on input "Save Feedback" at bounding box center [278, 535] width 111 height 27
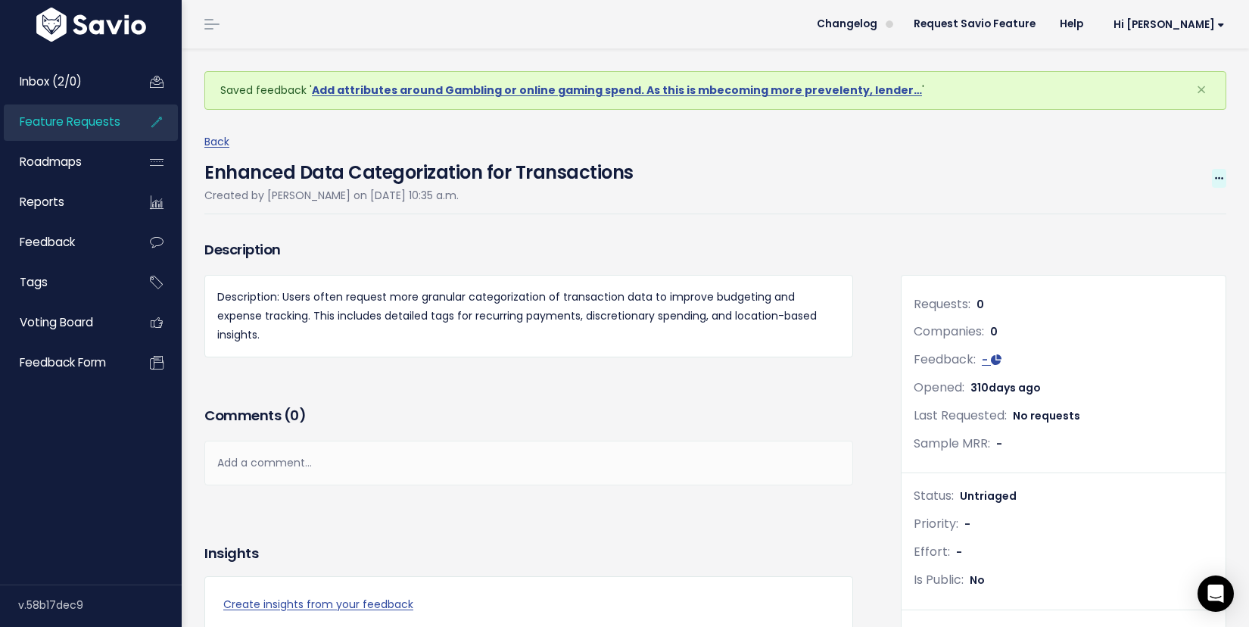
click at [1219, 179] on icon at bounding box center [1219, 179] width 8 height 10
click at [1164, 306] on link "Delete" at bounding box center [1168, 309] width 112 height 30
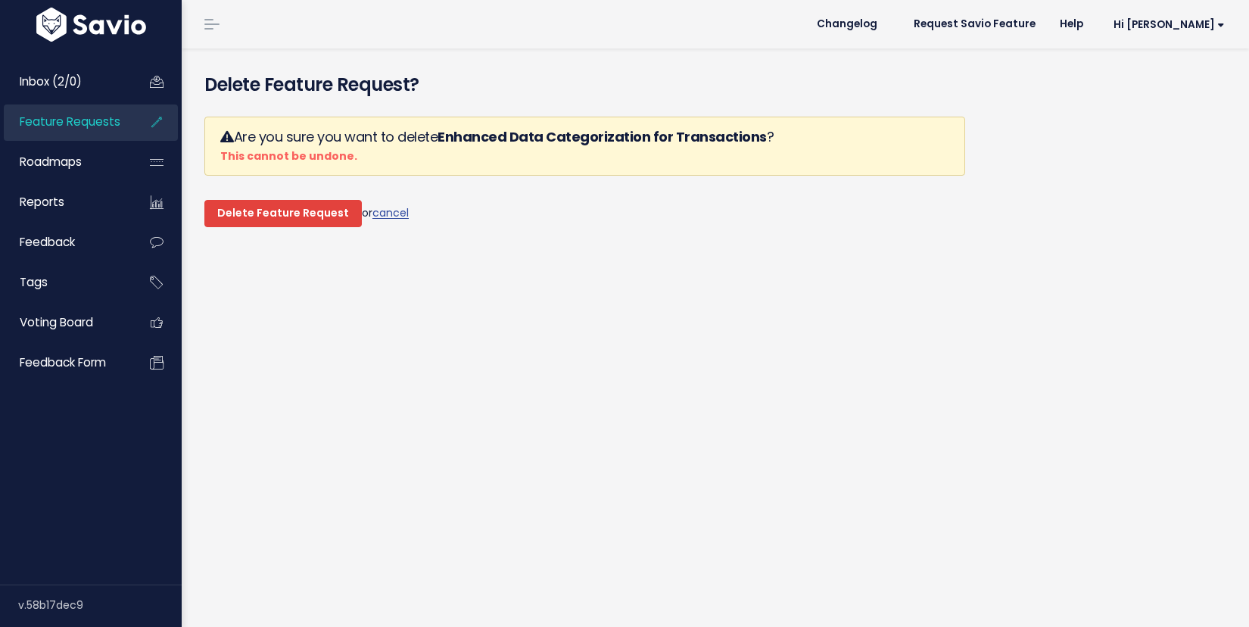
click at [322, 210] on input "Delete Feature Request" at bounding box center [282, 213] width 157 height 27
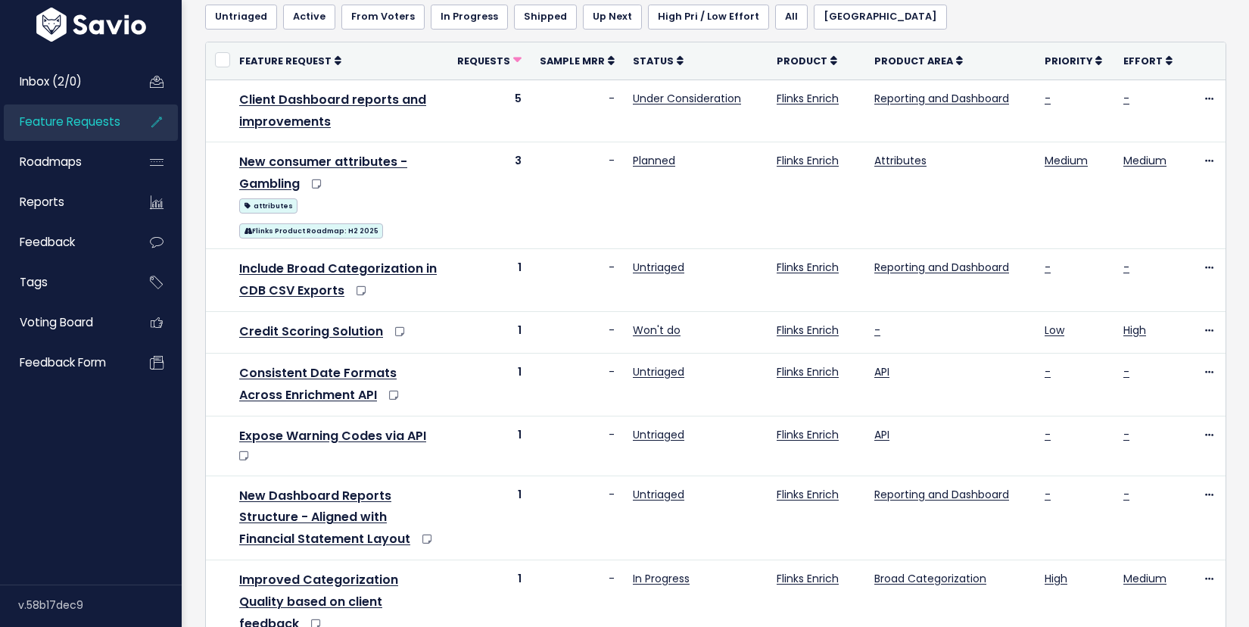
scroll to position [198, 0]
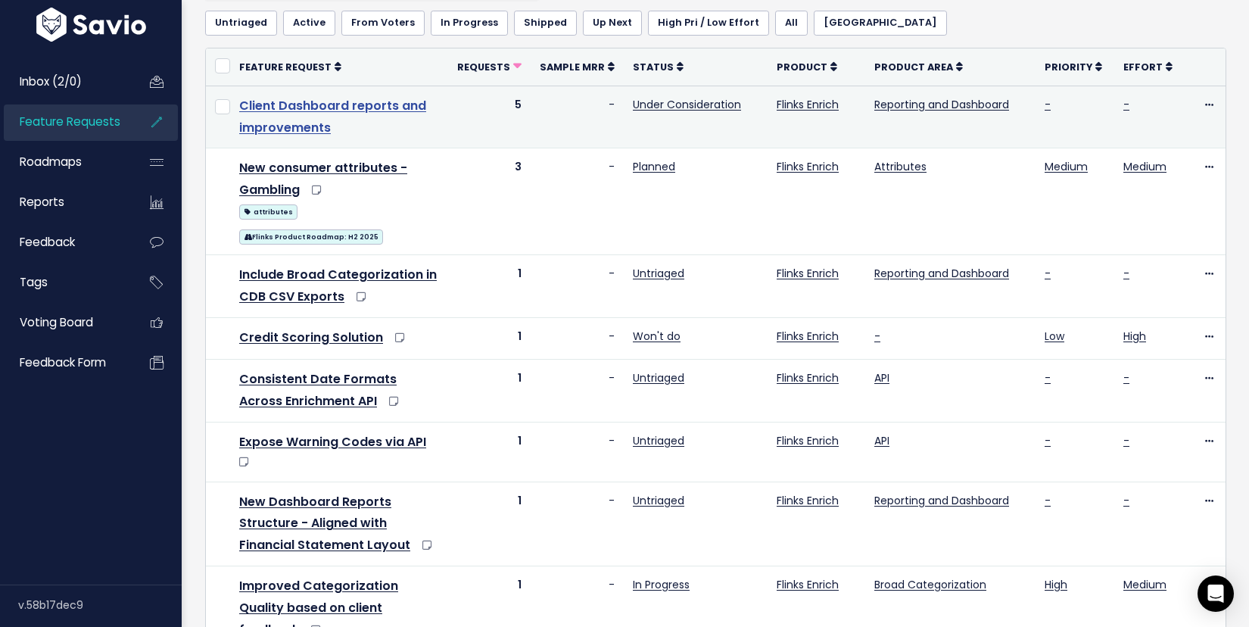
click at [279, 128] on link "Client Dashboard reports and improvements" at bounding box center [332, 116] width 187 height 39
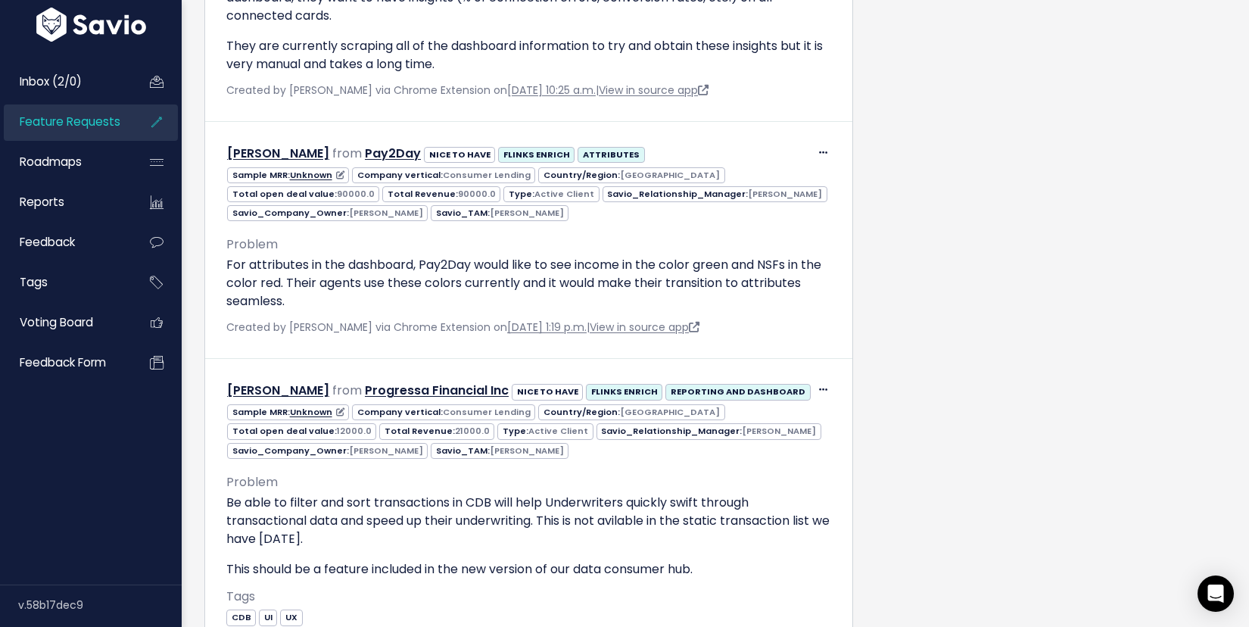
scroll to position [1812, 0]
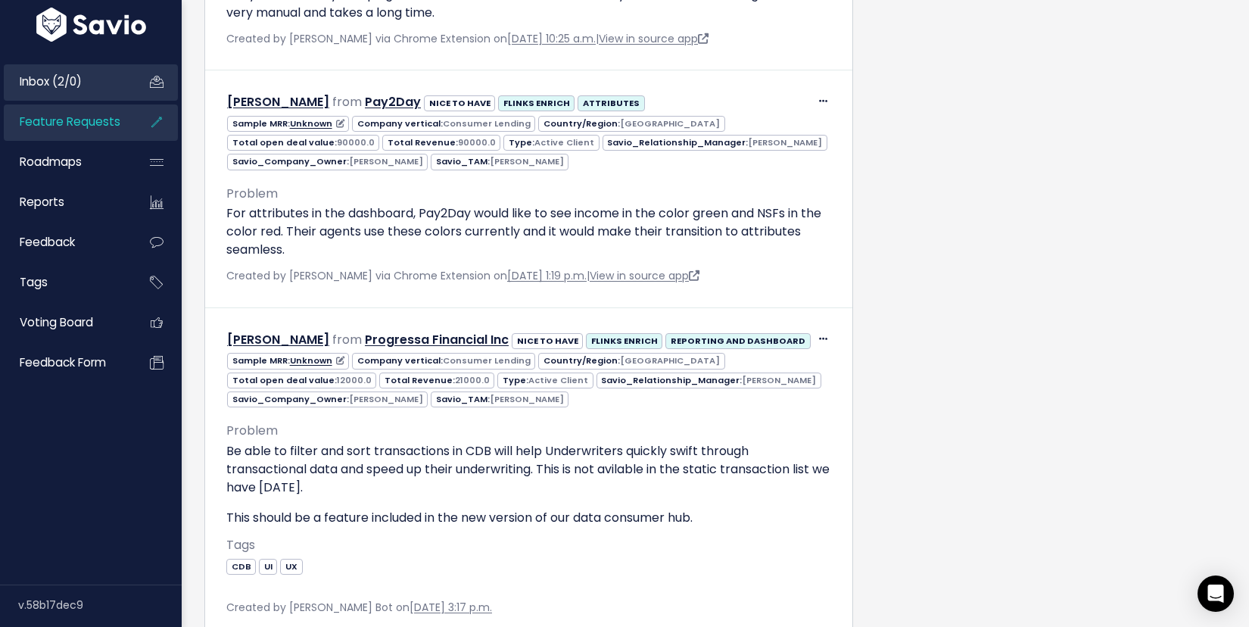
click at [71, 85] on span "Inbox (2/0)" at bounding box center [51, 81] width 62 height 16
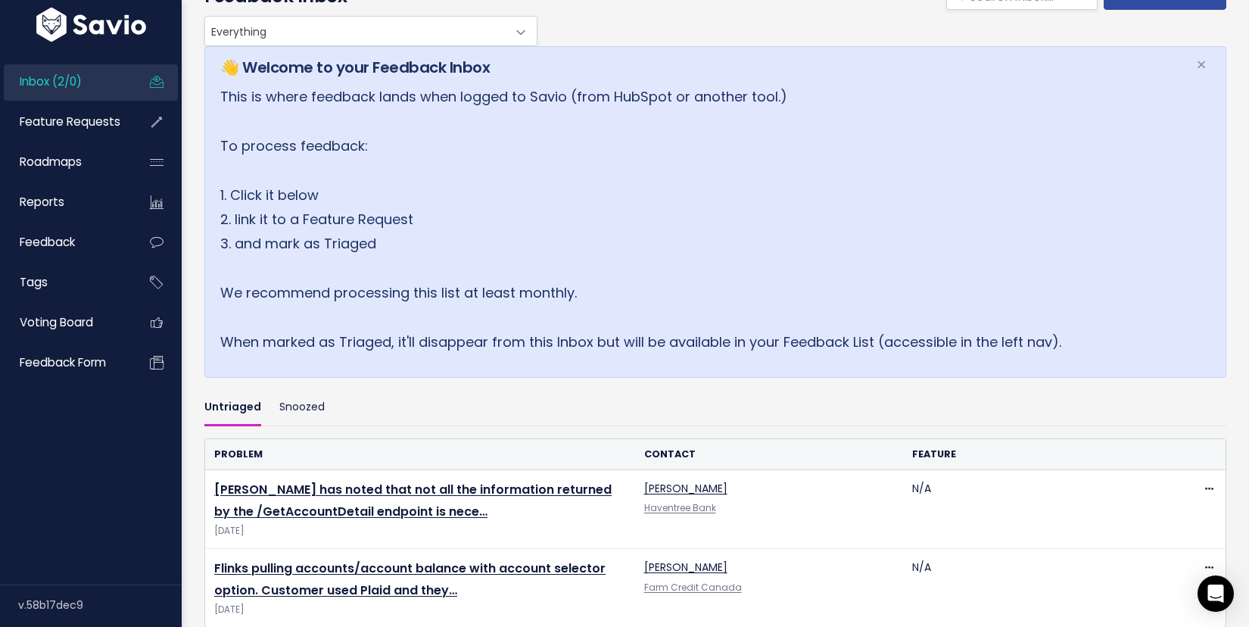
scroll to position [235, 0]
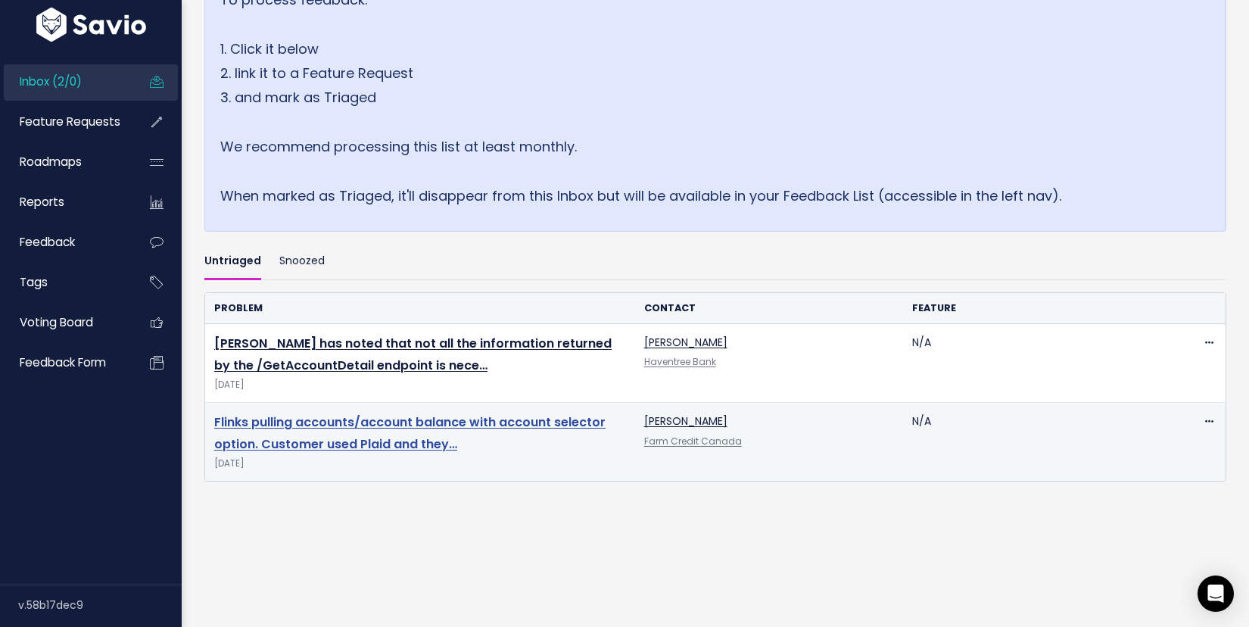
click at [316, 423] on link "Flinks pulling accounts/account balance with account selector option. Customer …" at bounding box center [409, 432] width 391 height 39
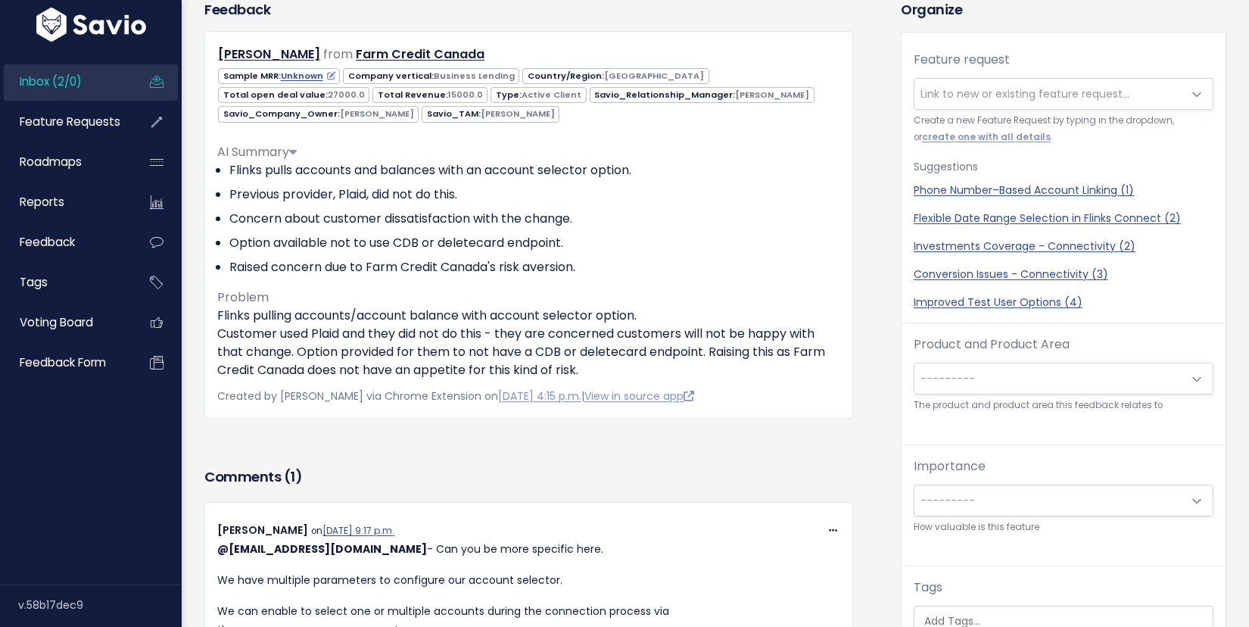
scroll to position [508, 0]
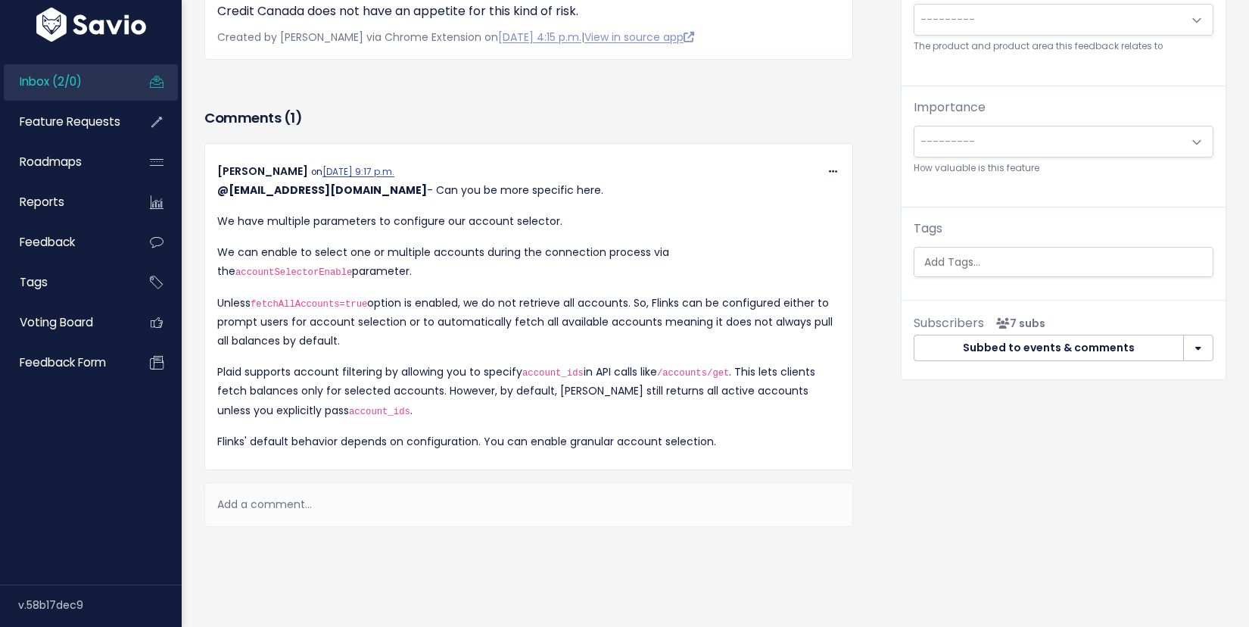
click at [76, 91] on link "Inbox (2/0)" at bounding box center [65, 81] width 122 height 35
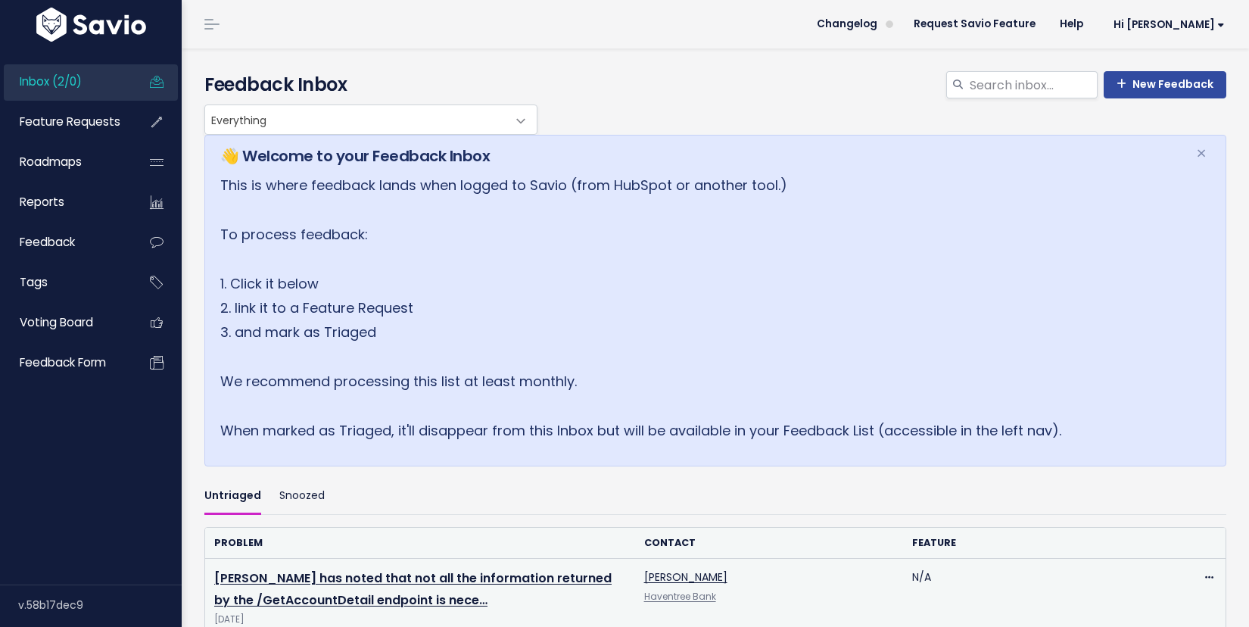
click at [370, 588] on td "[PERSON_NAME] has noted that not all the information returned by the /GetAccoun…" at bounding box center [420, 598] width 430 height 79
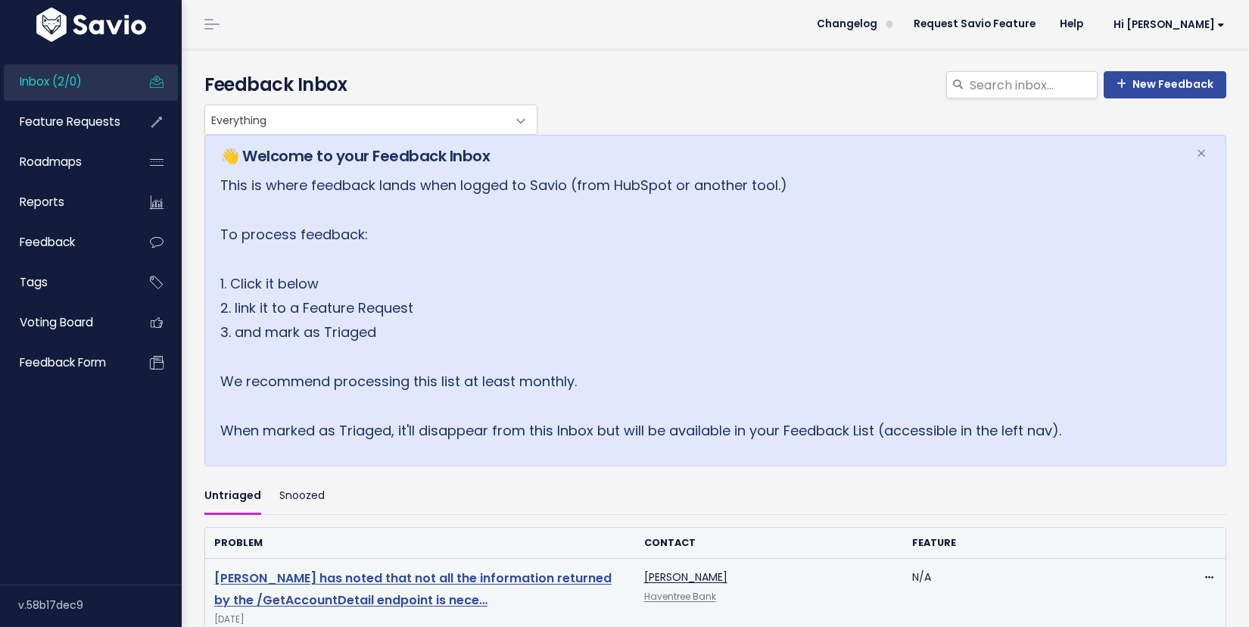
click at [370, 580] on link "[PERSON_NAME] has noted that not all the information returned by the /GetAccoun…" at bounding box center [412, 588] width 397 height 39
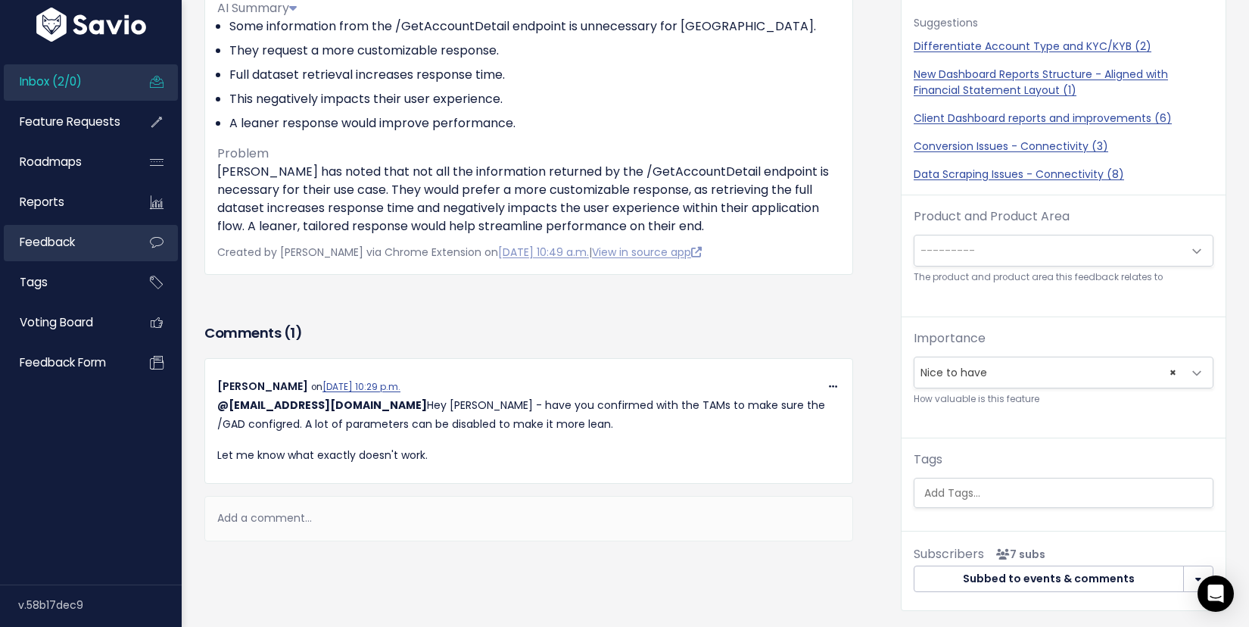
scroll to position [273, 0]
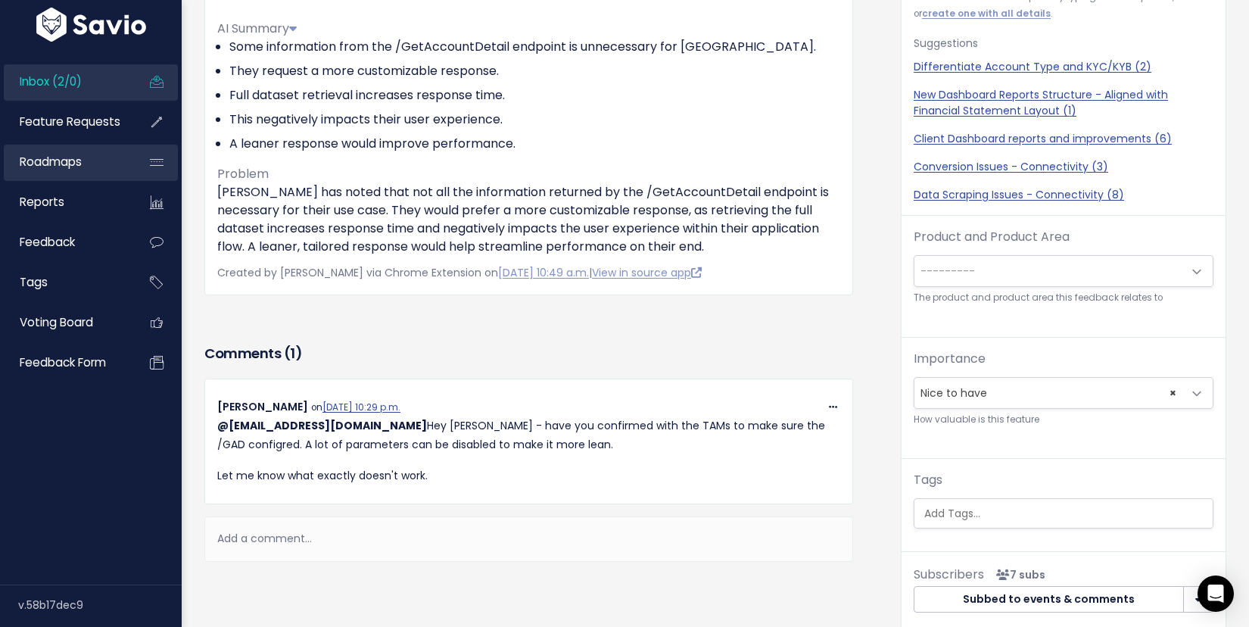
click at [50, 171] on link "Roadmaps" at bounding box center [65, 162] width 122 height 35
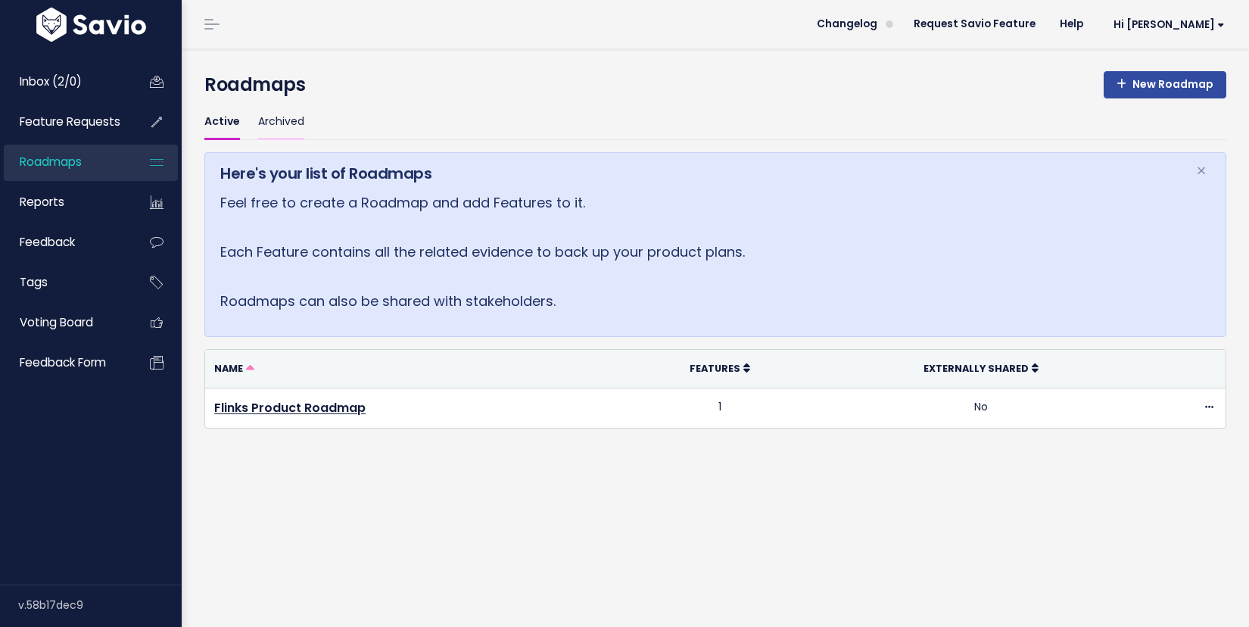
click at [279, 119] on link "Archived" at bounding box center [281, 122] width 46 height 36
click at [68, 195] on link "Reports" at bounding box center [65, 202] width 122 height 35
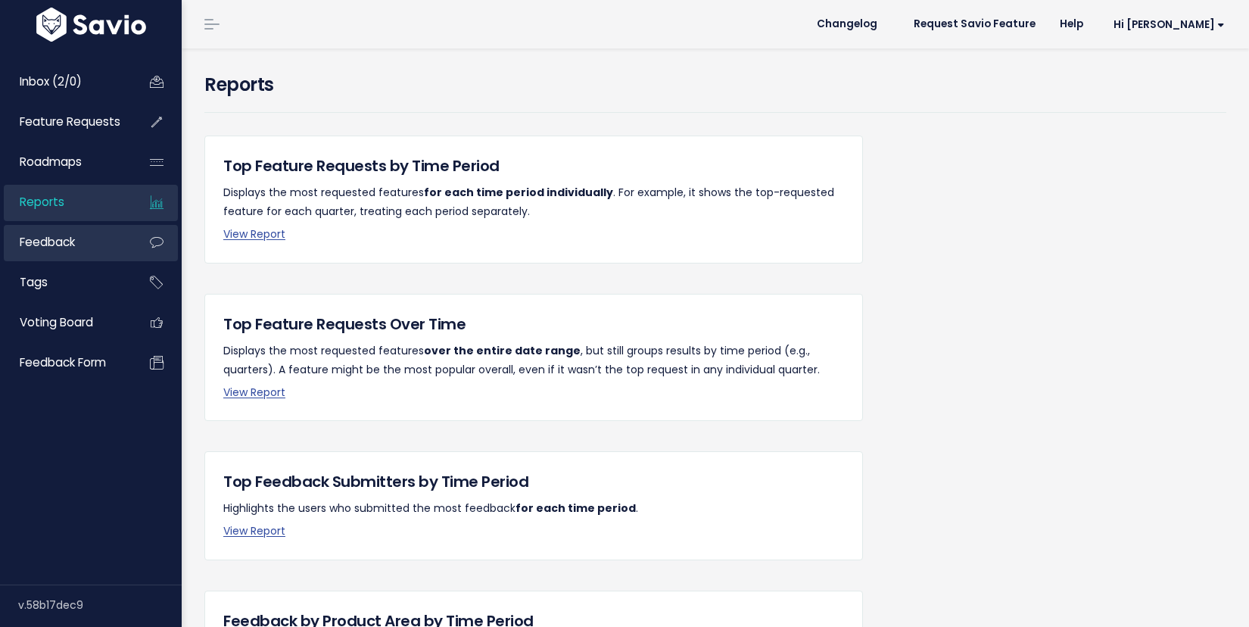
click at [90, 248] on link "Feedback" at bounding box center [65, 242] width 122 height 35
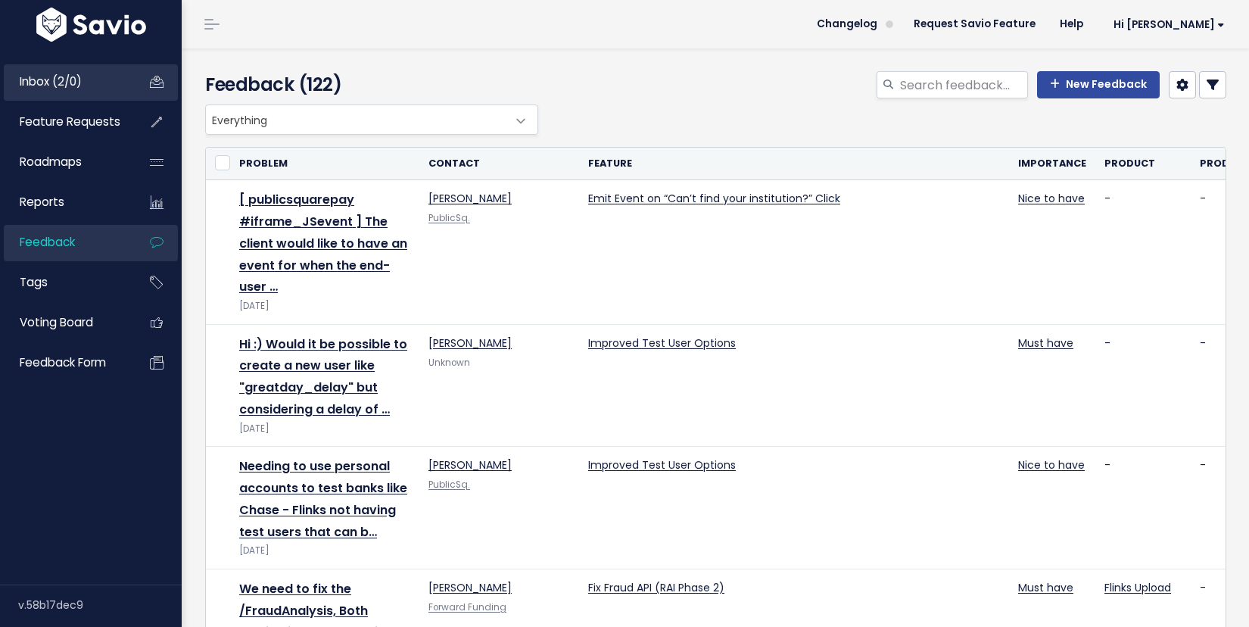
click at [68, 67] on link "Inbox (2/0)" at bounding box center [65, 81] width 122 height 35
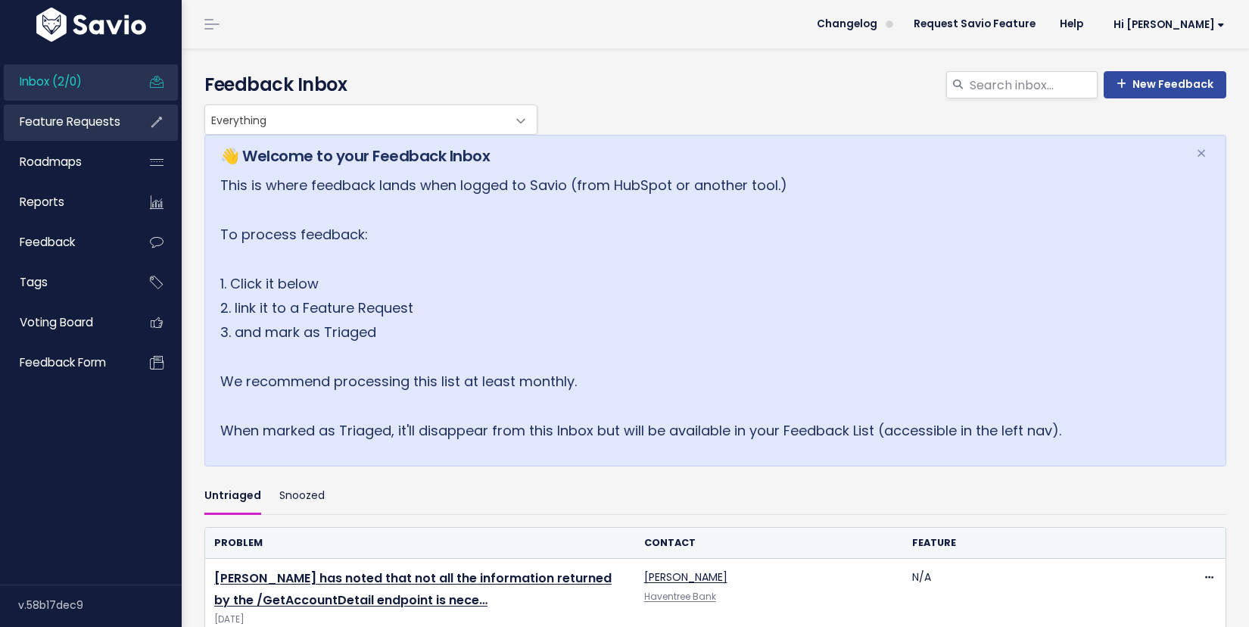
click at [84, 116] on span "Feature Requests" at bounding box center [70, 122] width 101 height 16
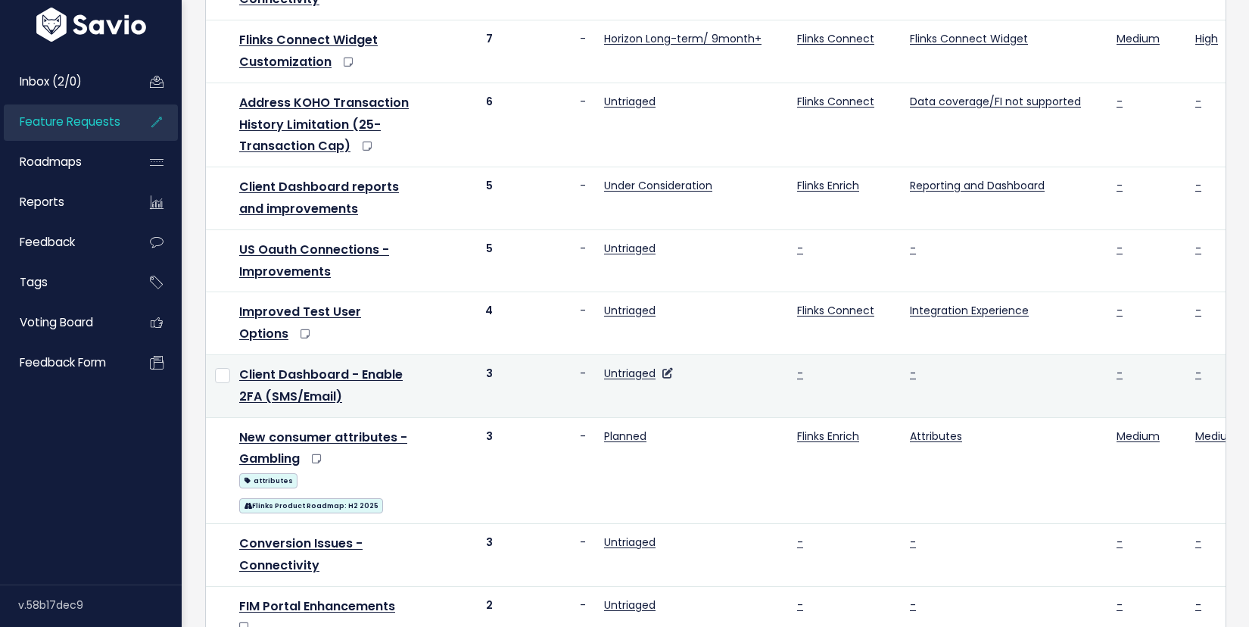
scroll to position [279, 0]
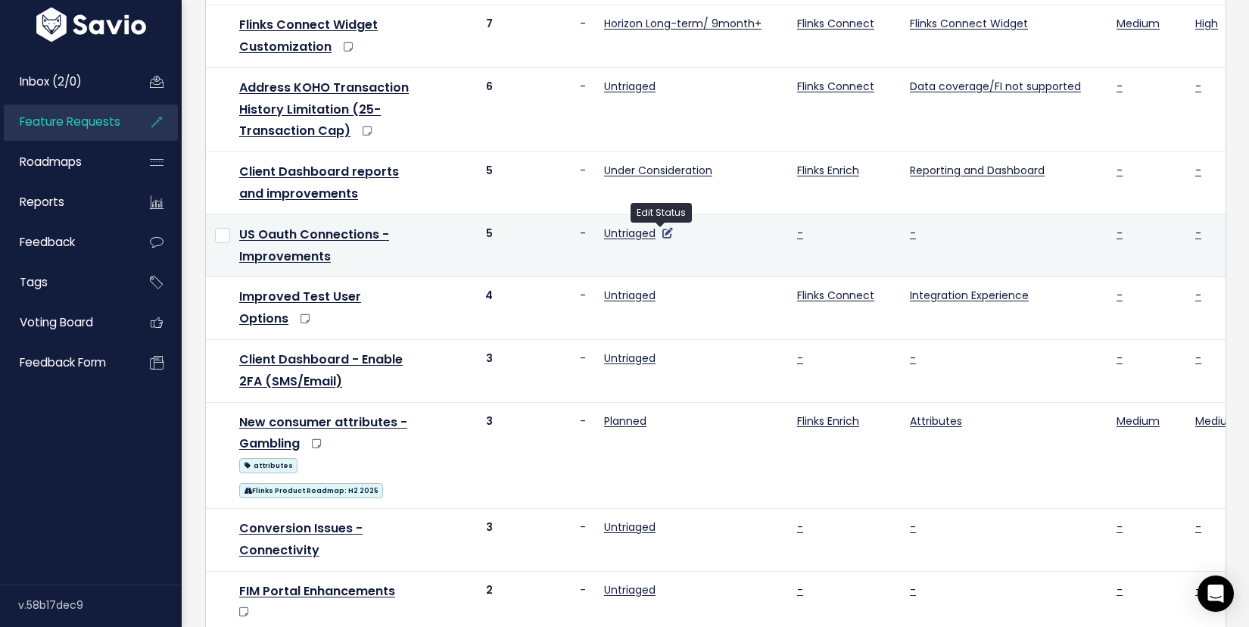
click at [662, 235] on icon at bounding box center [667, 233] width 11 height 11
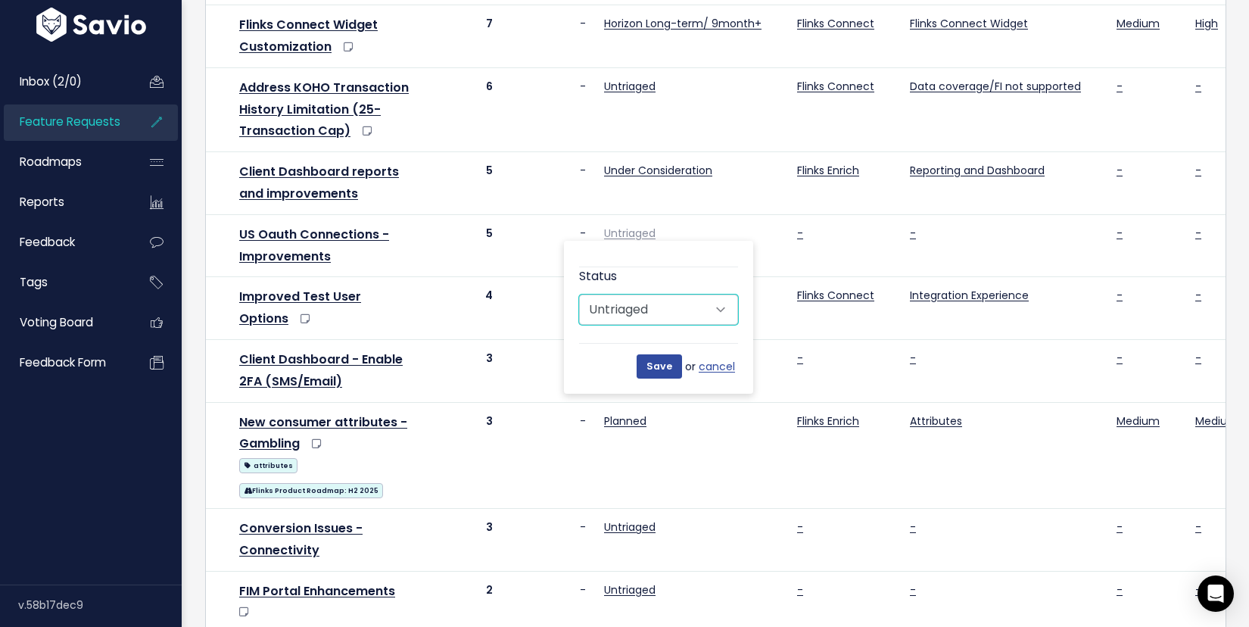
click at [695, 309] on select "Untriaged Under Consideration Horizon Mid-term/ 3-9 months Horizon Long-term/ 9…" at bounding box center [658, 309] width 159 height 30
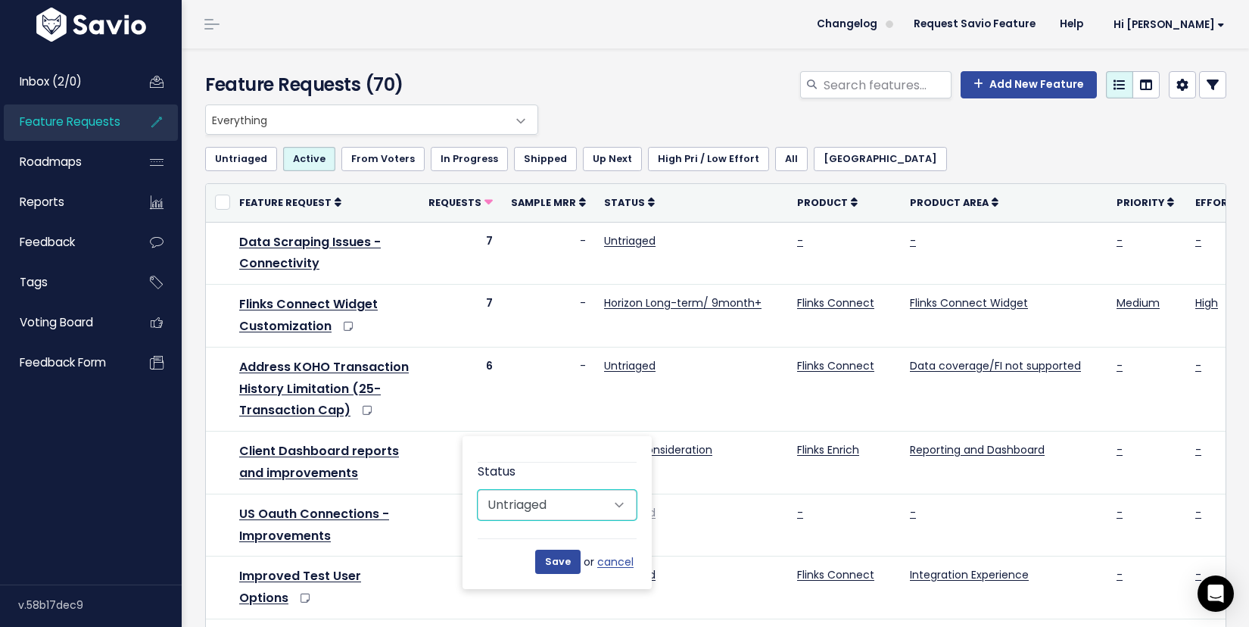
scroll to position [0, 59]
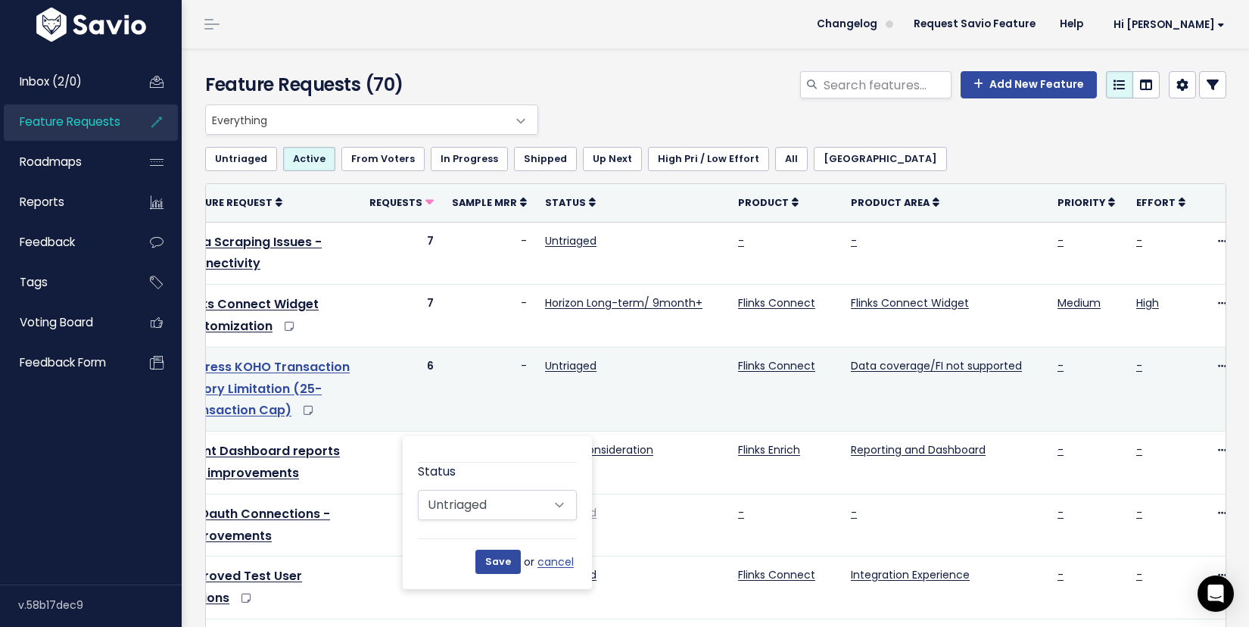
click at [217, 416] on link "Address KOHO Transaction History Limitation (25-Transaction Cap)" at bounding box center [265, 388] width 170 height 61
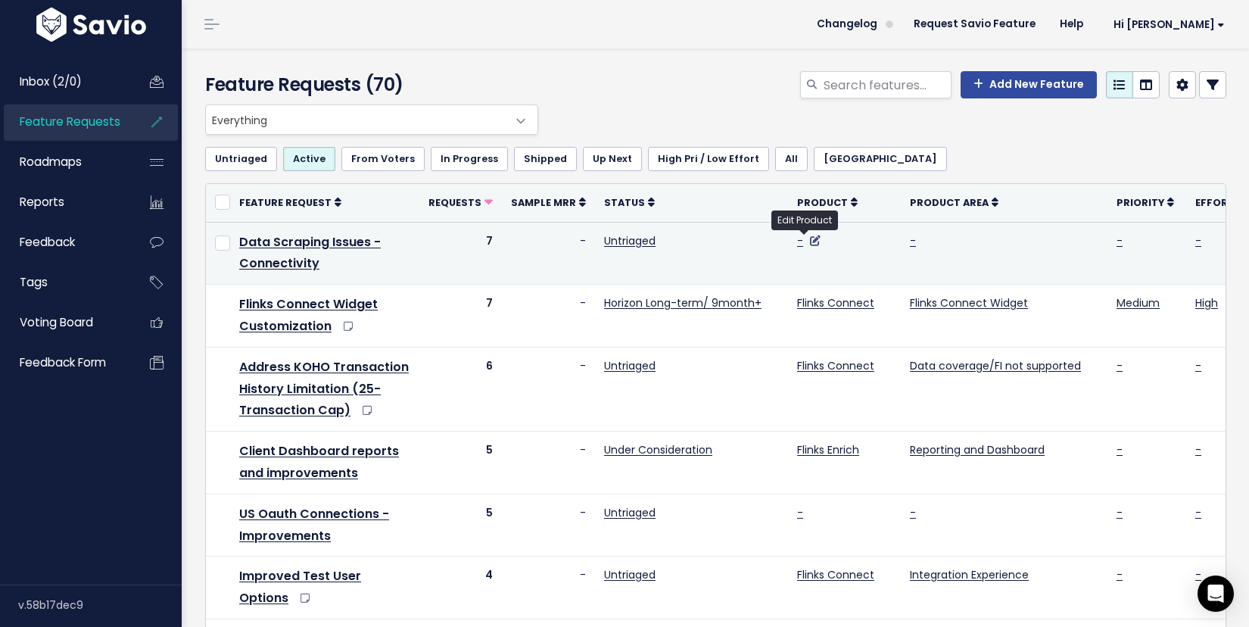
click at [810, 242] on icon at bounding box center [815, 240] width 11 height 11
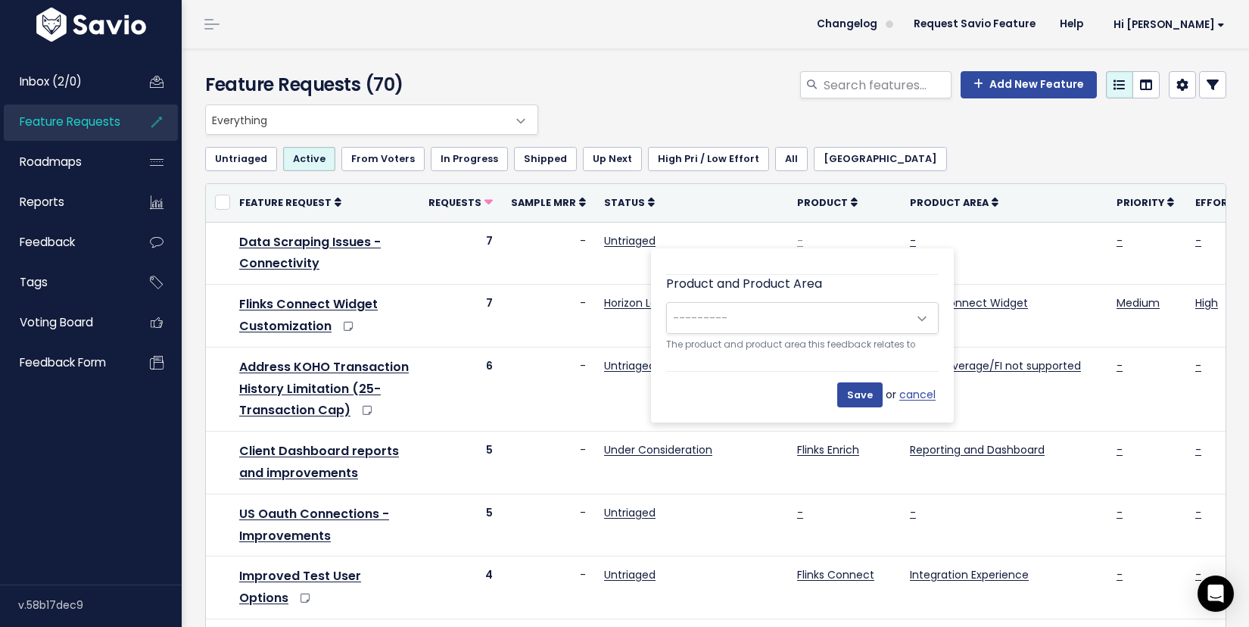
click at [779, 313] on span "---------" at bounding box center [787, 318] width 241 height 30
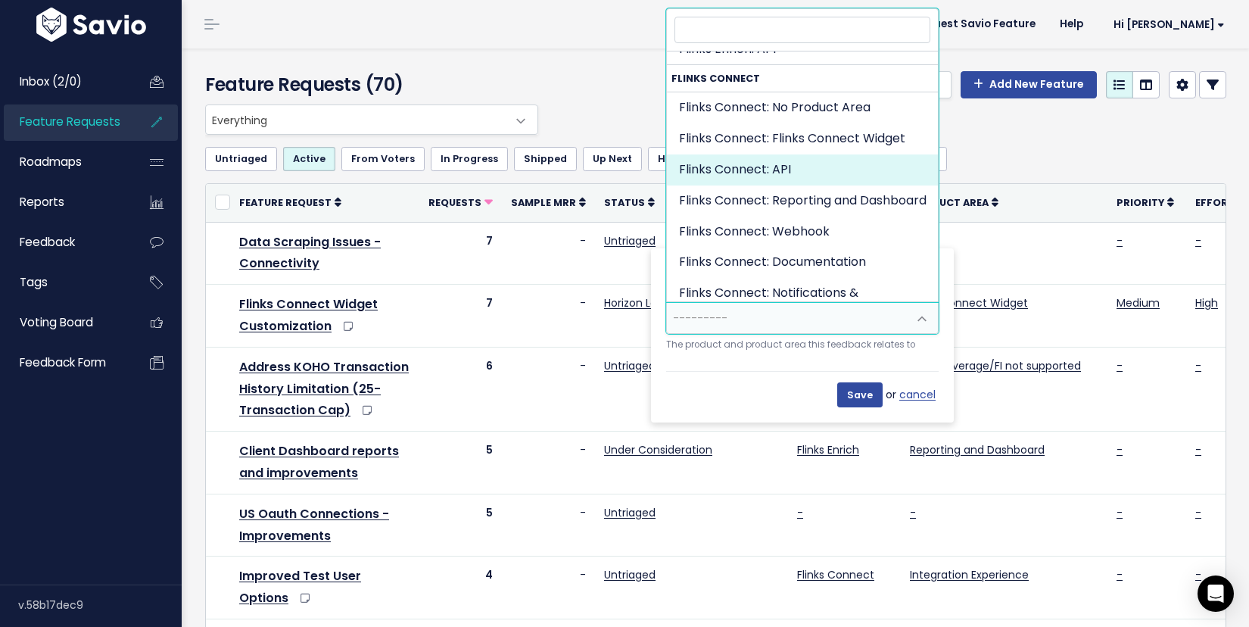
scroll to position [423, 0]
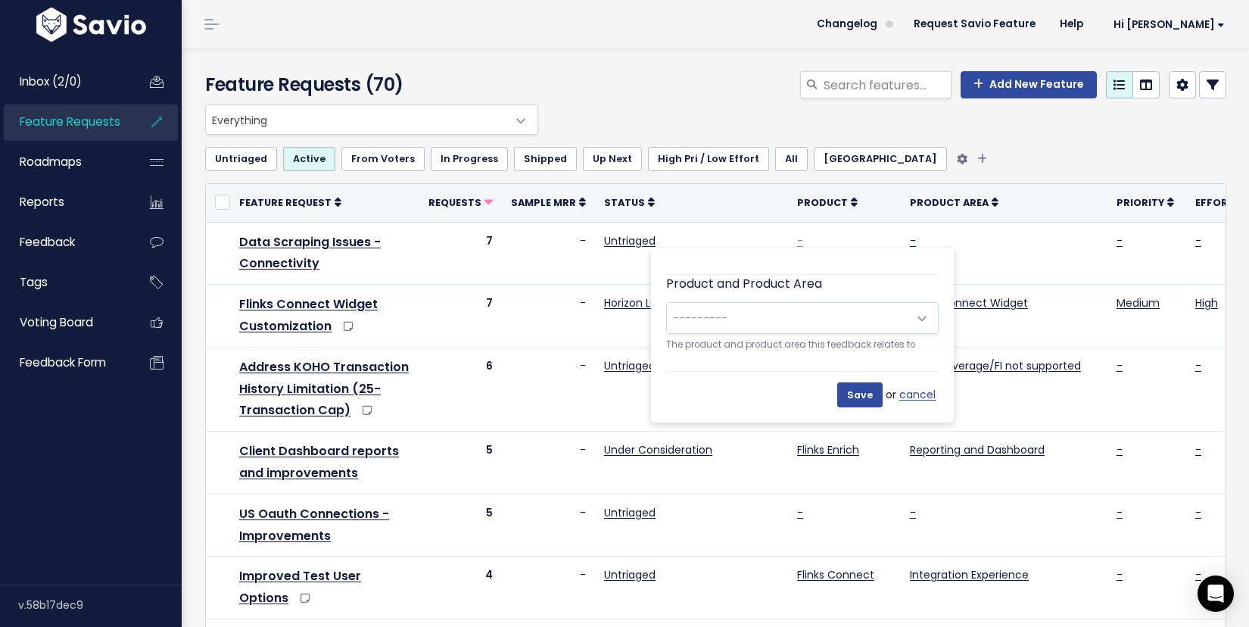
click at [1011, 162] on ul "Untriaged Active From Voters In Progress Shipped Up Next High Pri / Low Effort …" at bounding box center [715, 159] width 1021 height 24
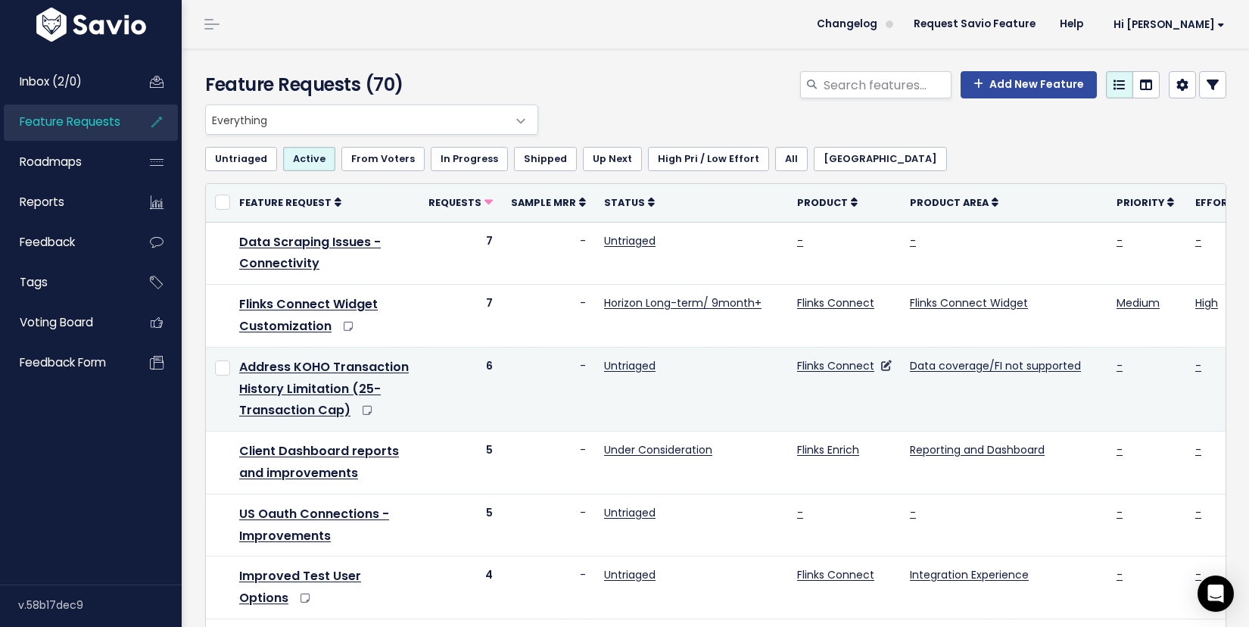
scroll to position [14, 0]
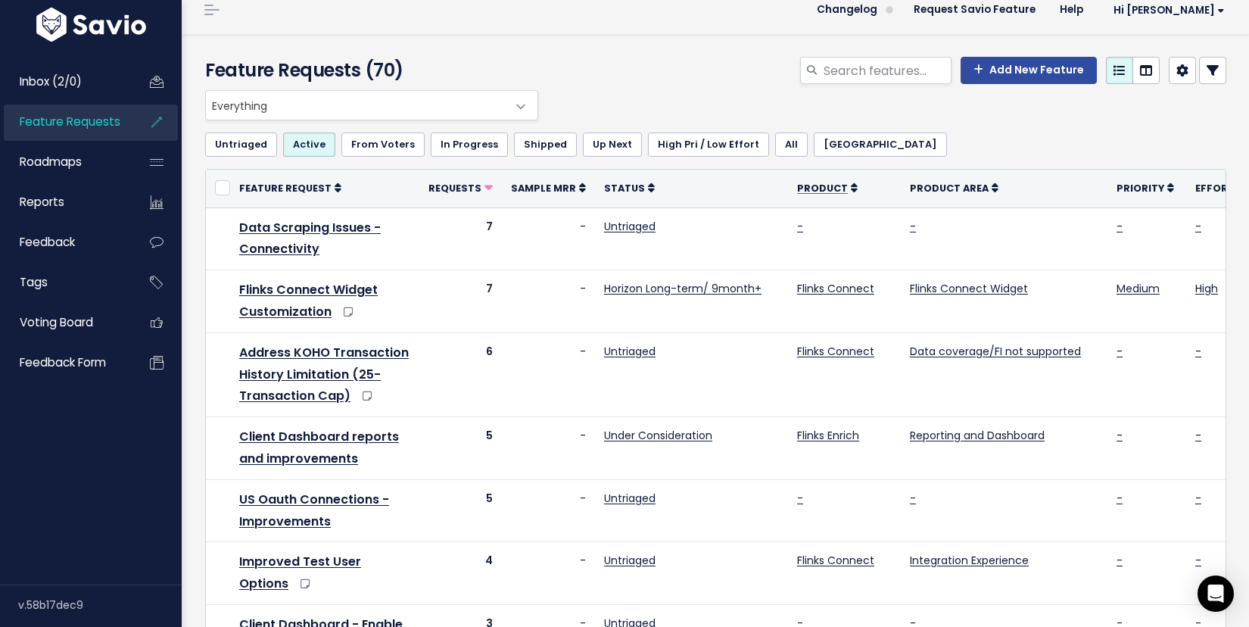
click at [851, 189] on icon at bounding box center [854, 187] width 7 height 11
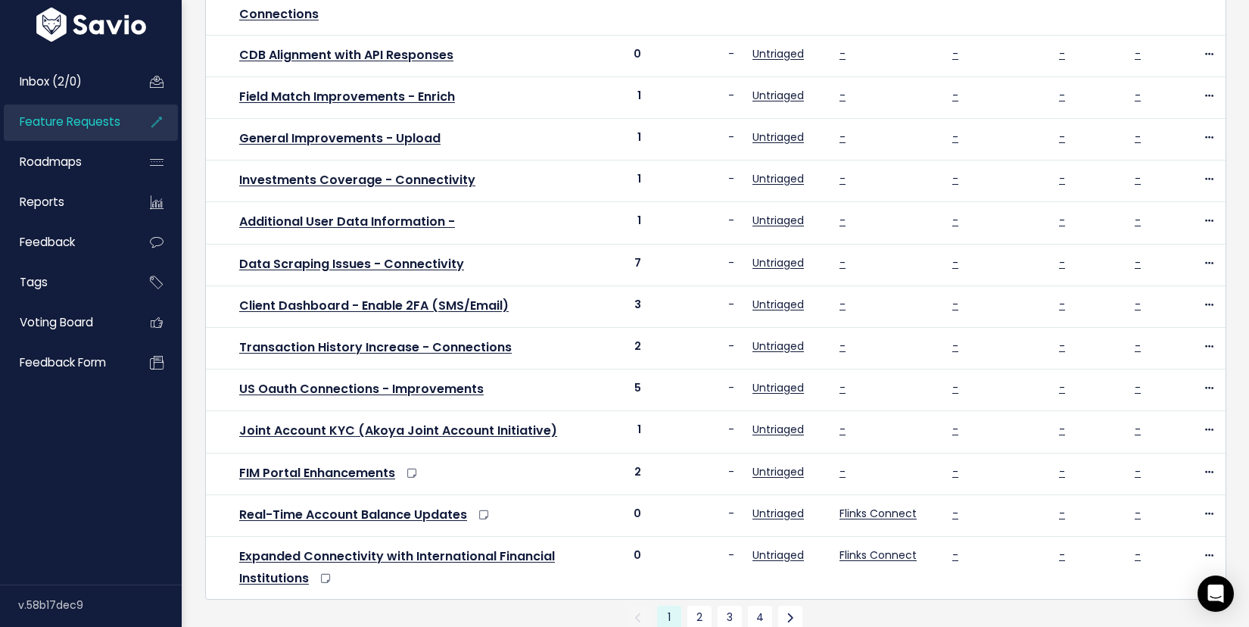
scroll to position [547, 0]
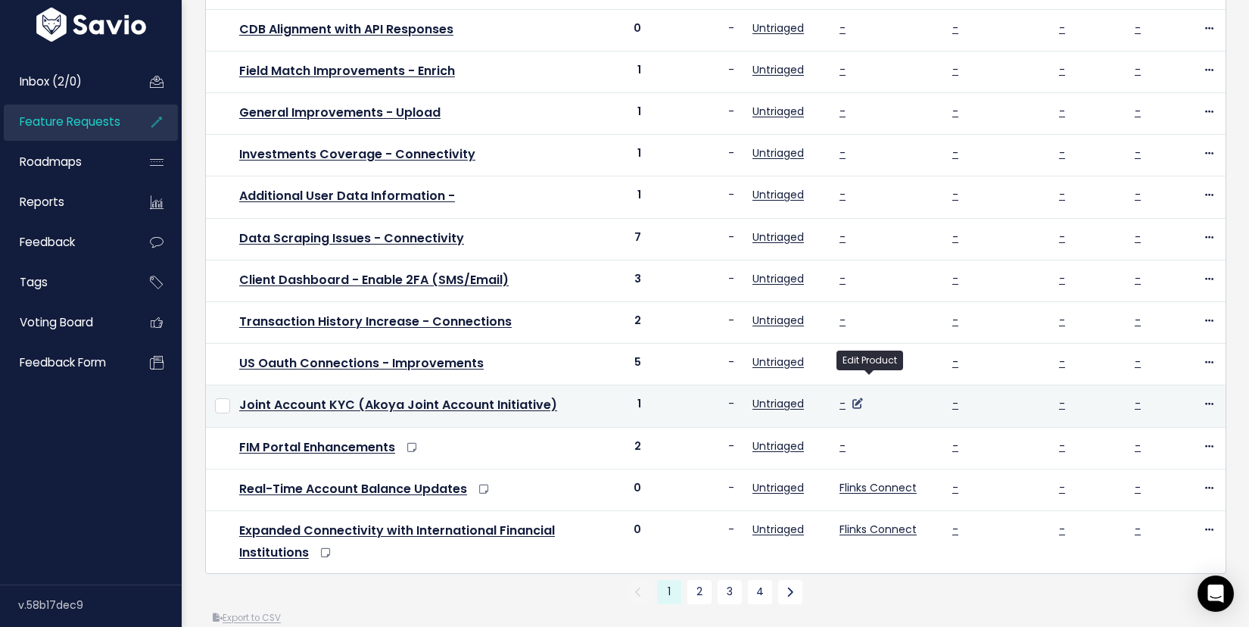
click at [863, 398] on icon at bounding box center [857, 403] width 11 height 11
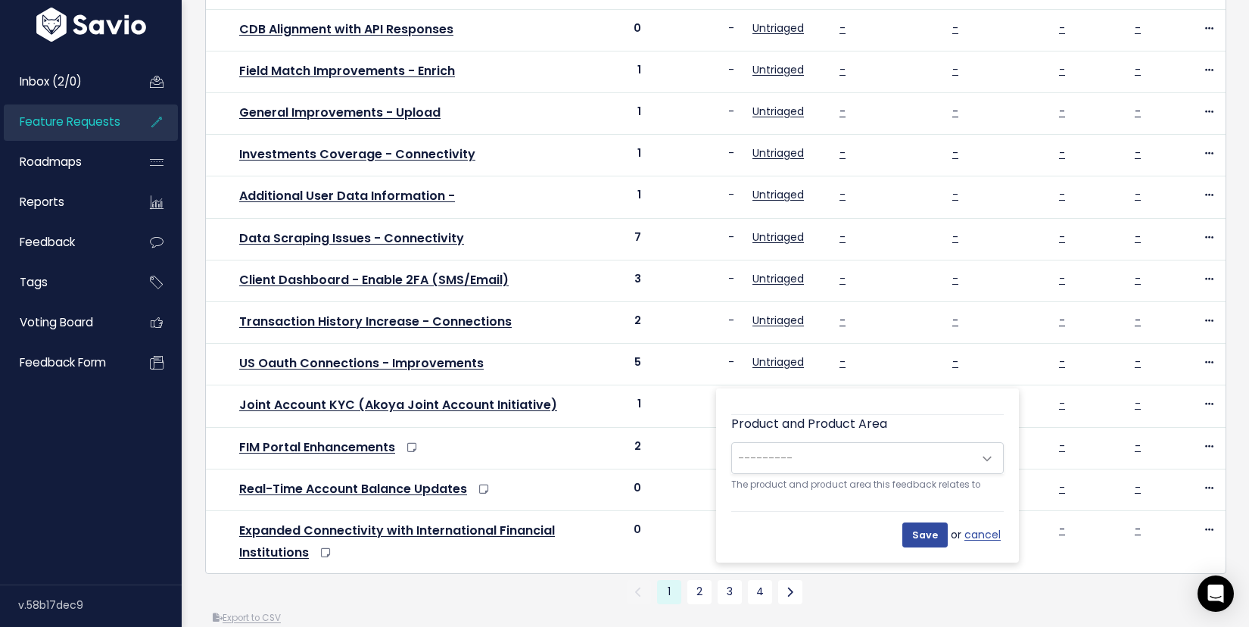
click at [845, 456] on span "---------" at bounding box center [852, 458] width 241 height 30
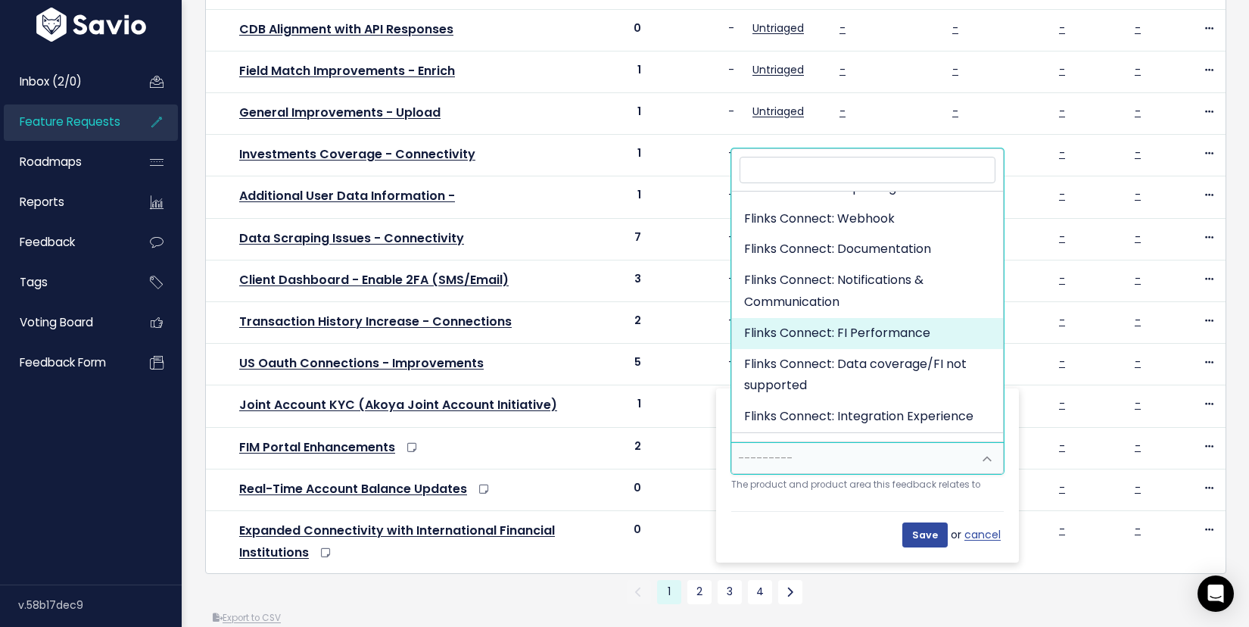
scroll to position [548, 0]
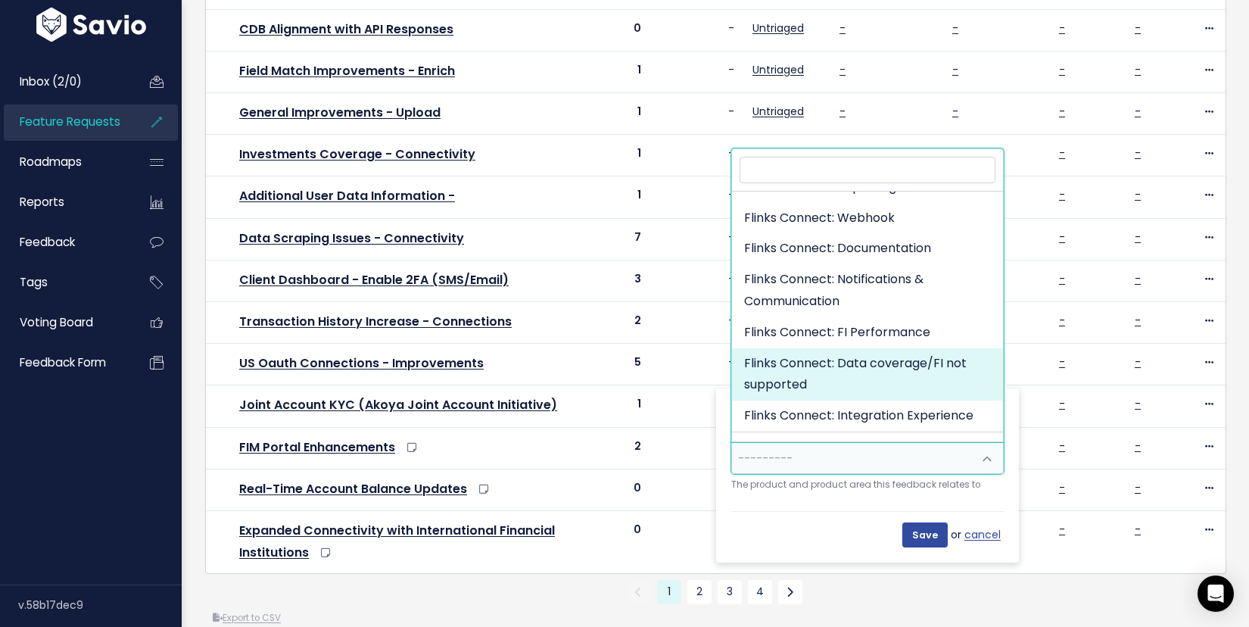
select select "CONNECTIVITY:DATA_COVERAGEFI_NOT_SUPPORTED"
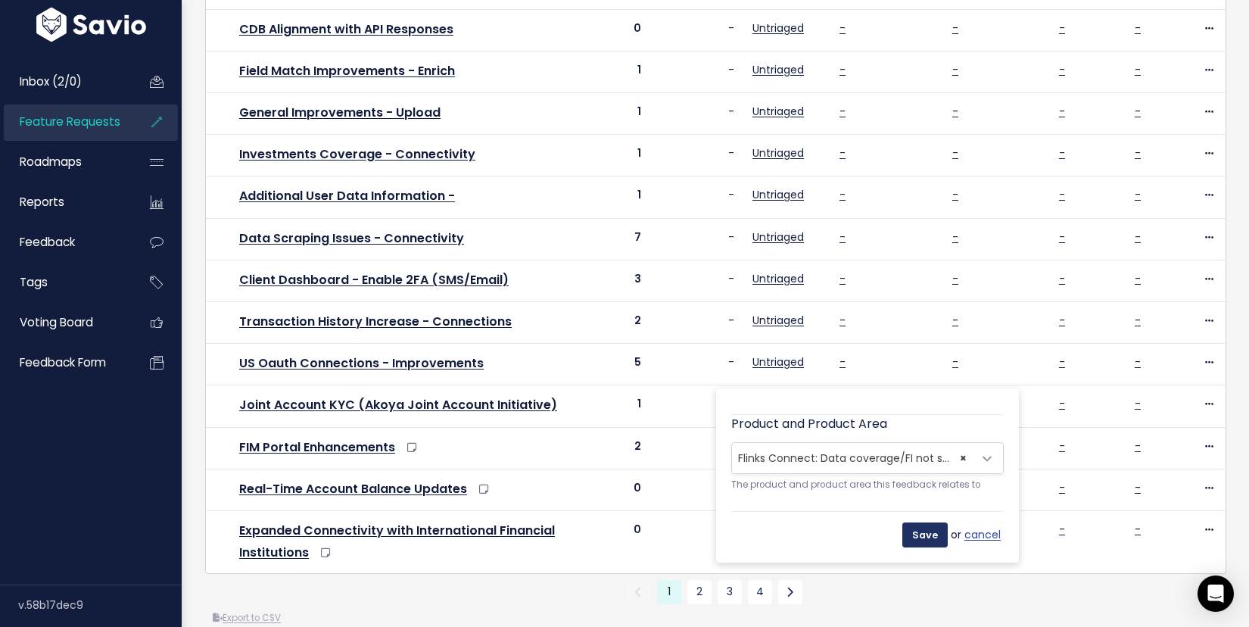
click at [921, 536] on input "Save" at bounding box center [924, 534] width 45 height 24
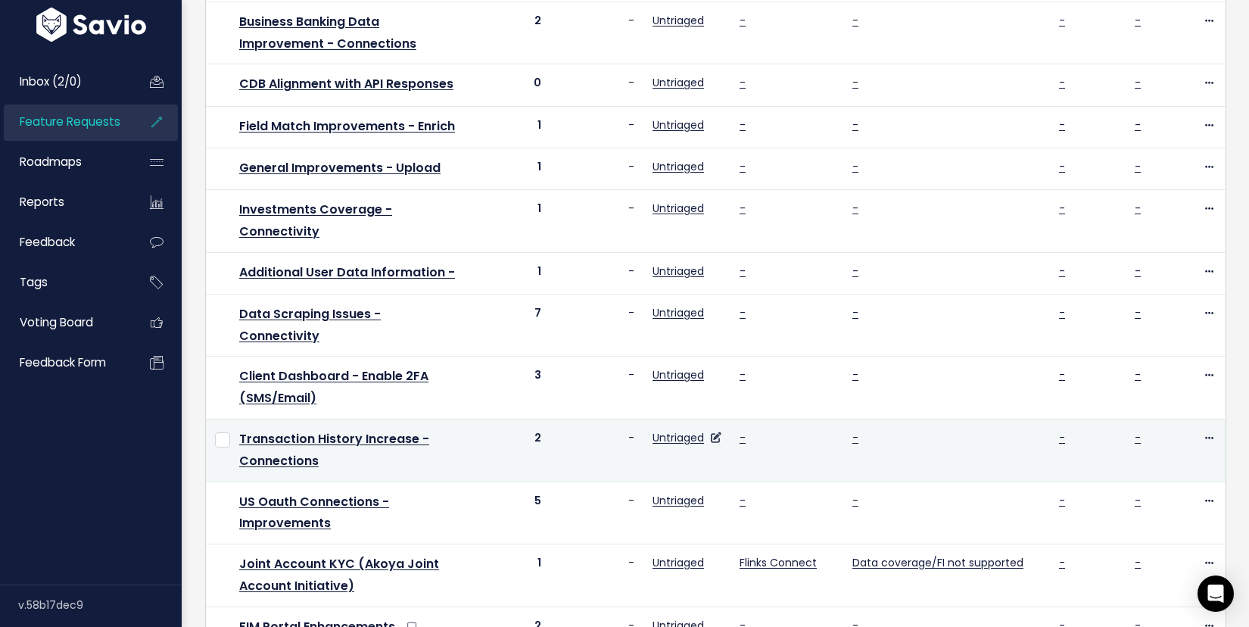
scroll to position [520, 0]
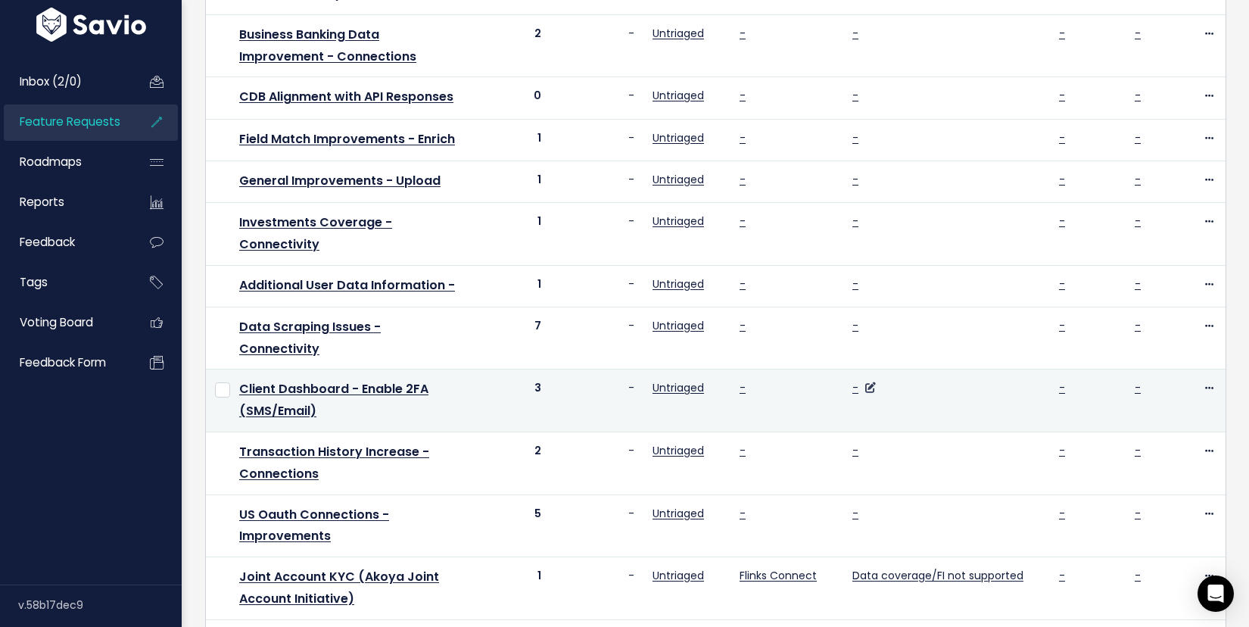
click at [872, 380] on link at bounding box center [868, 387] width 14 height 15
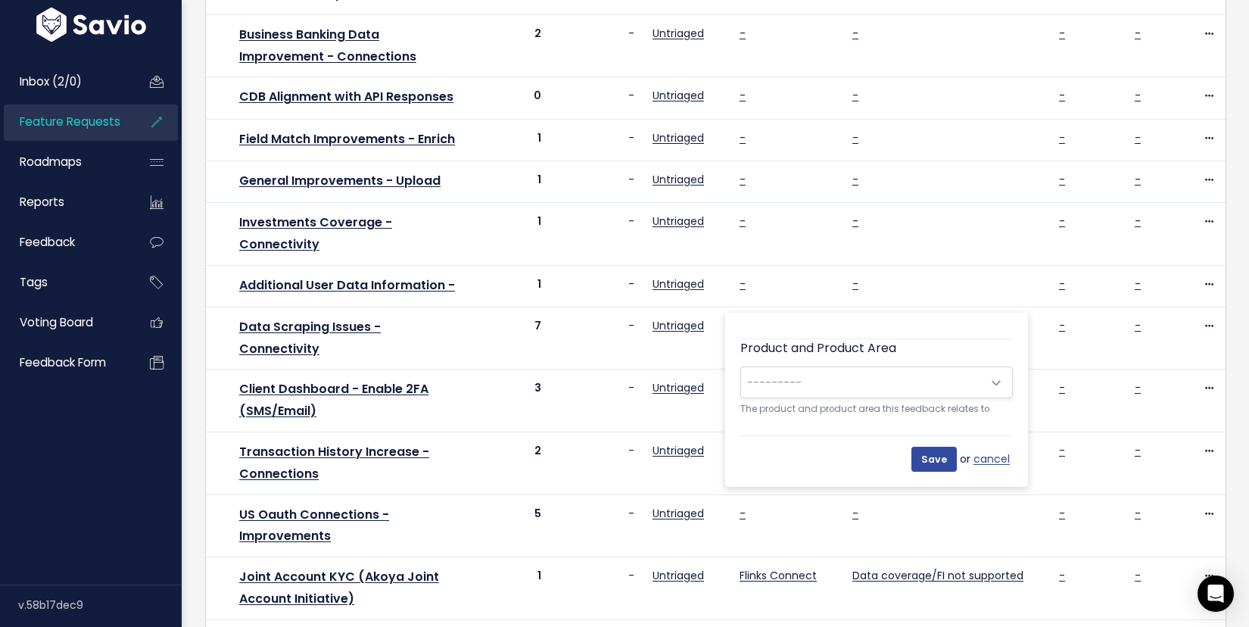
click at [893, 392] on span "---------" at bounding box center [861, 382] width 241 height 30
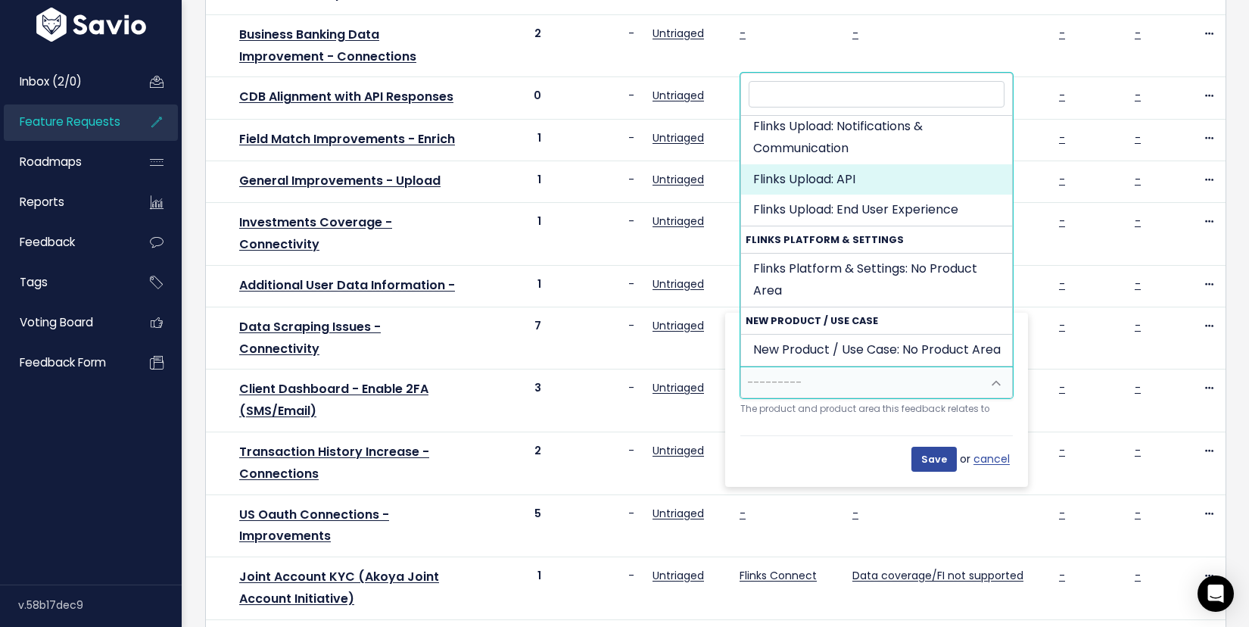
scroll to position [1301, 0]
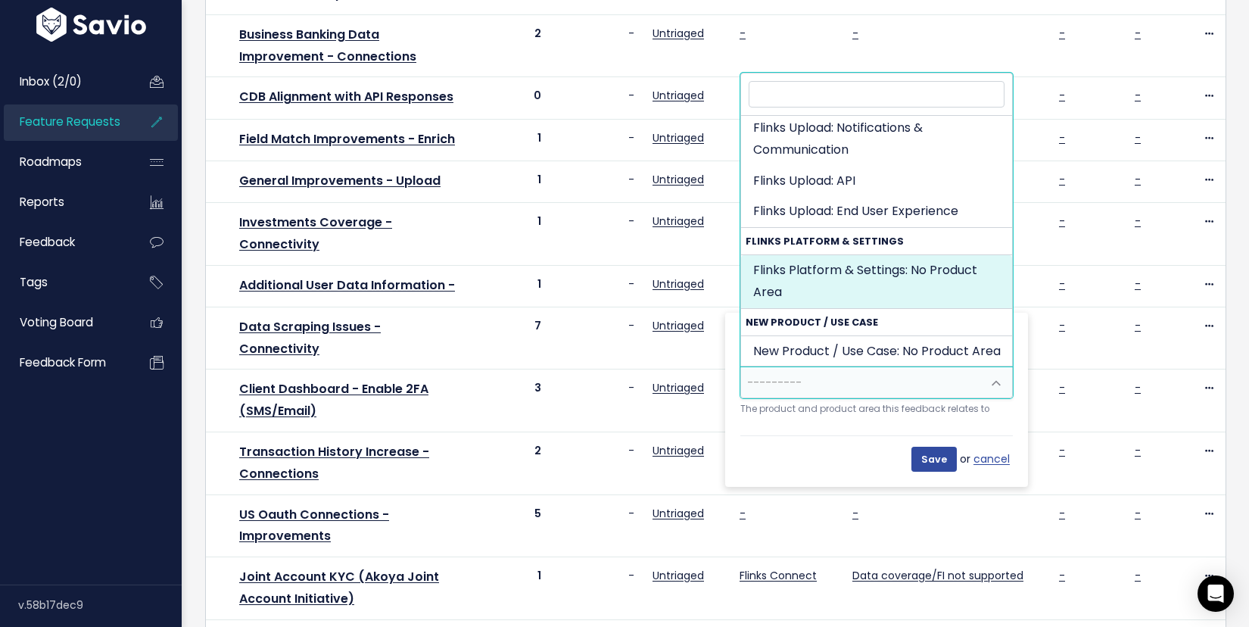
select select "FLINKS_PLATFORM_SETTINGS:"
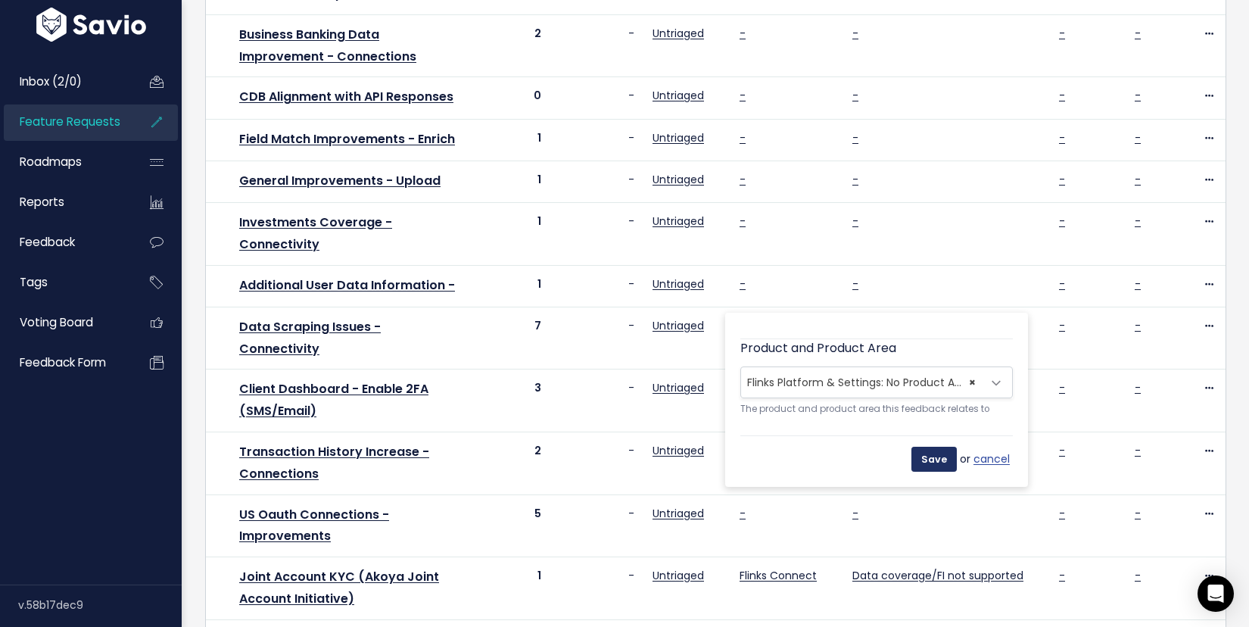
click at [931, 464] on input "Save" at bounding box center [933, 459] width 45 height 24
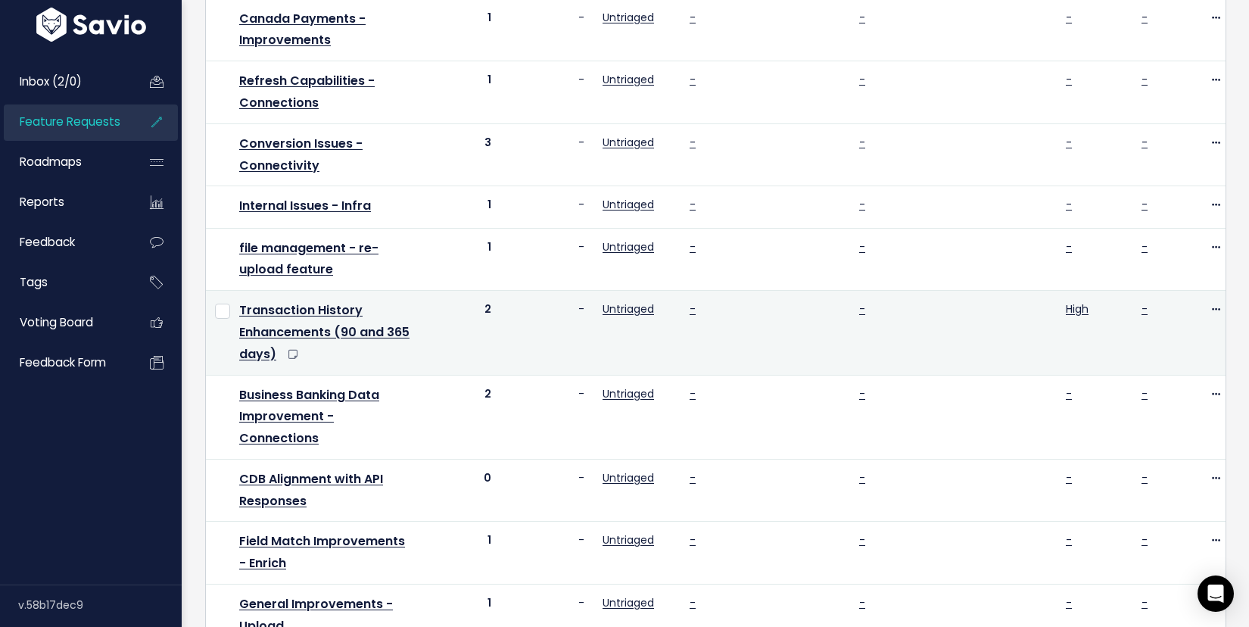
scroll to position [223, 0]
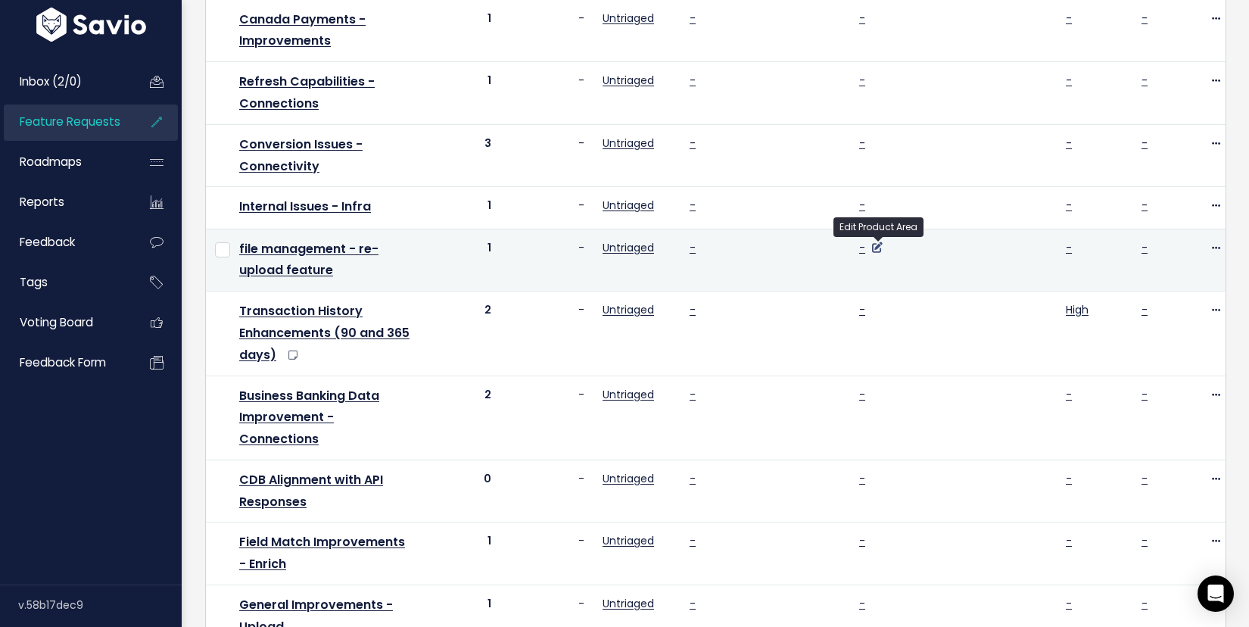
click at [875, 250] on icon at bounding box center [877, 247] width 11 height 11
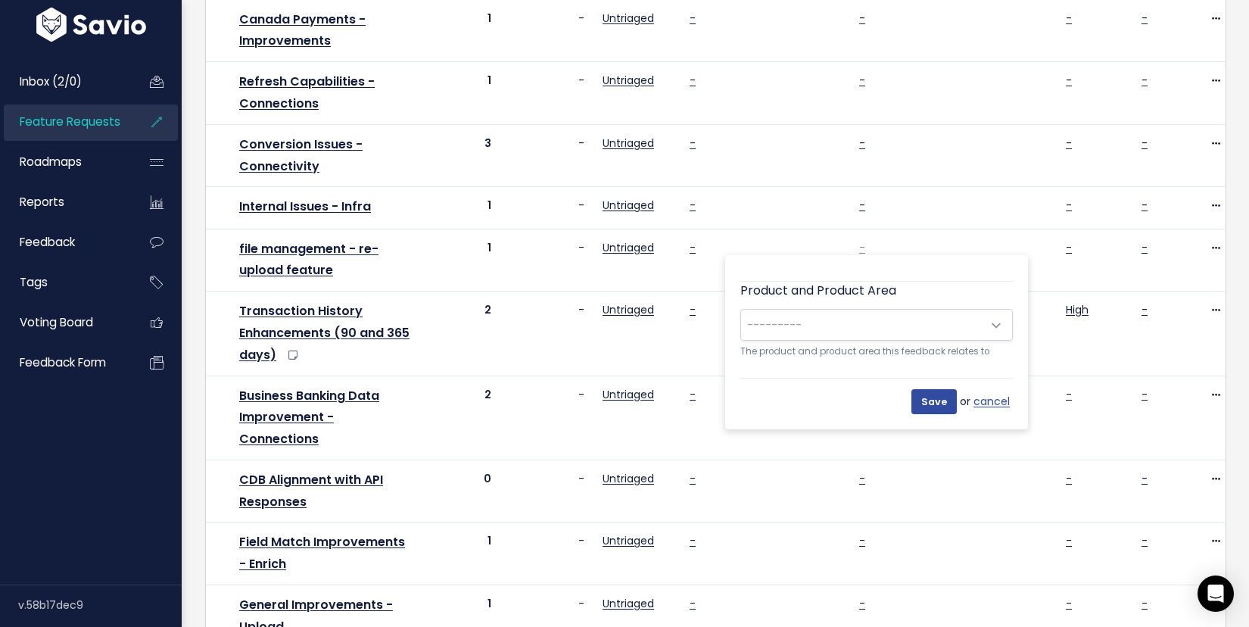
click at [880, 299] on label "Product and Product Area" at bounding box center [818, 291] width 156 height 18
click at [740, 308] on select "--------- Flinks Outbound: No Product Area Flinks Outbound: Reporting and Dashb…" at bounding box center [740, 308] width 1 height 1
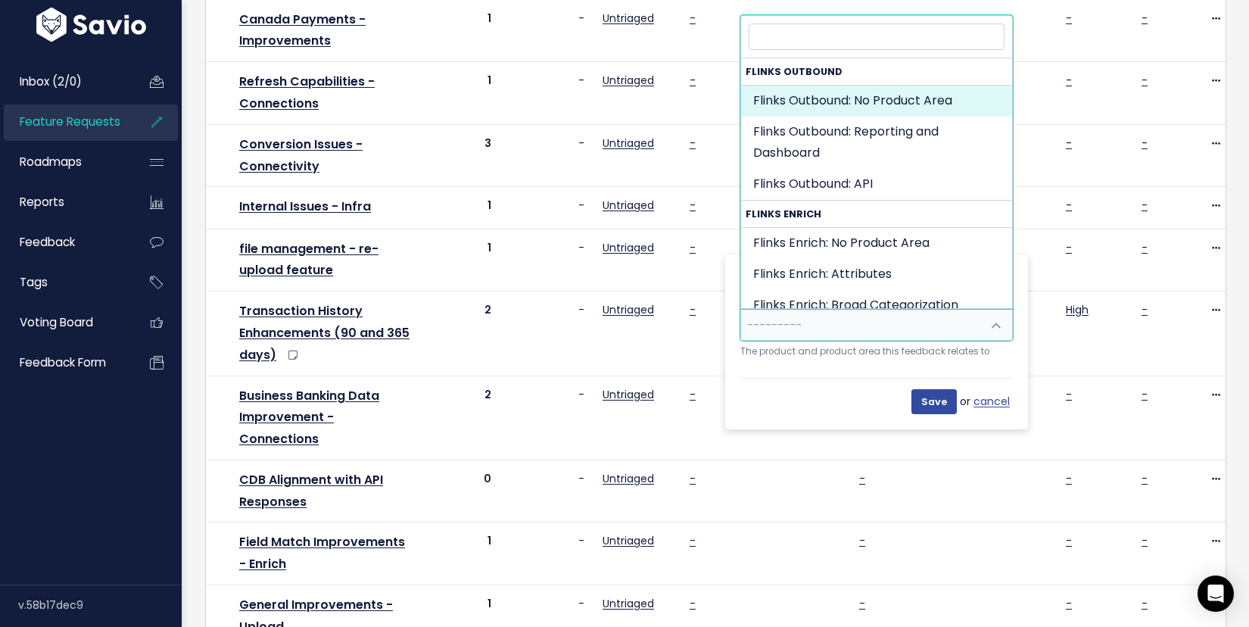
click at [880, 324] on span "---------" at bounding box center [861, 325] width 241 height 30
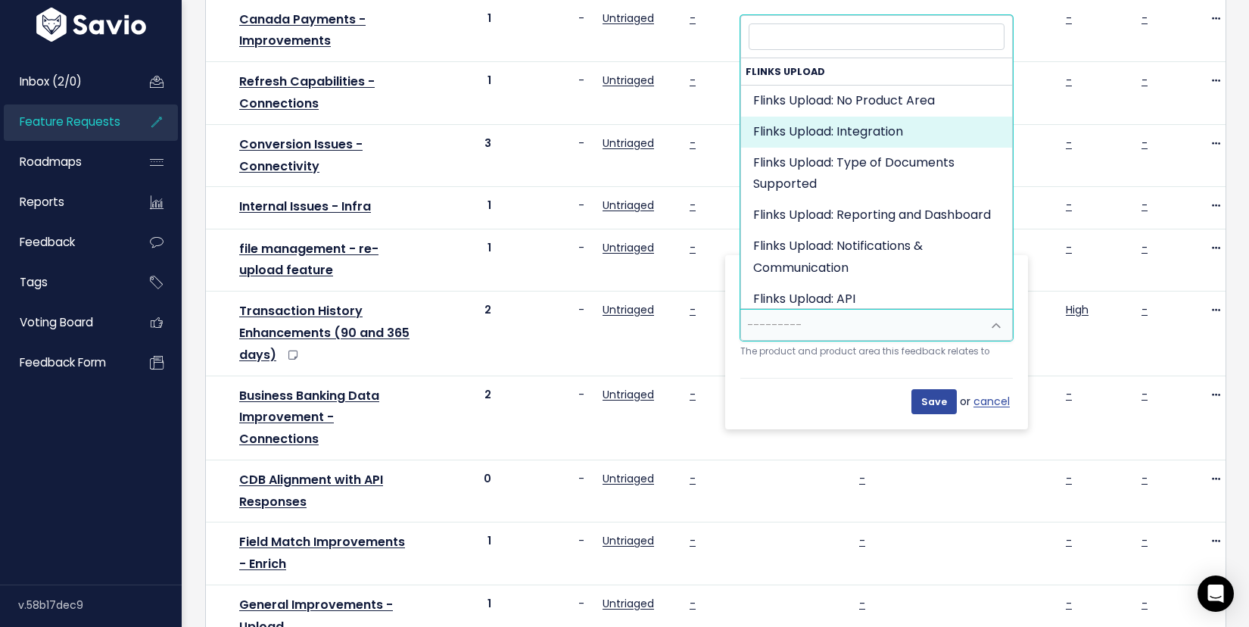
scroll to position [1123, 0]
select select "FLINKS_UPLOAD:INTEGRATION"
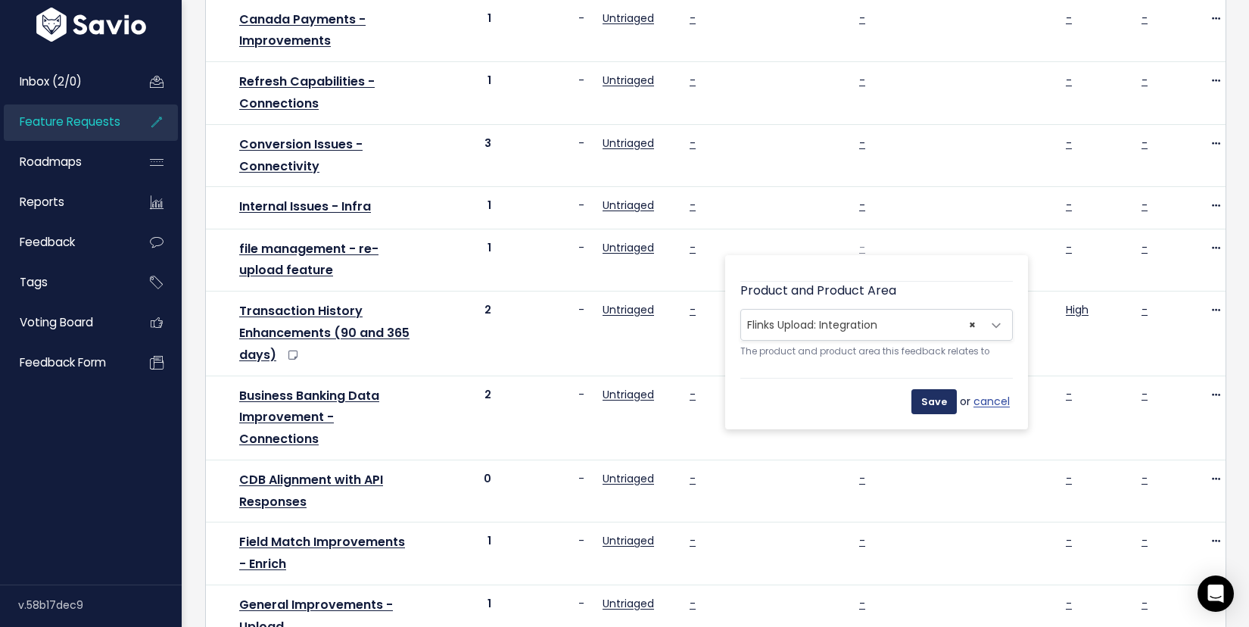
click at [936, 402] on input "Save" at bounding box center [933, 401] width 45 height 24
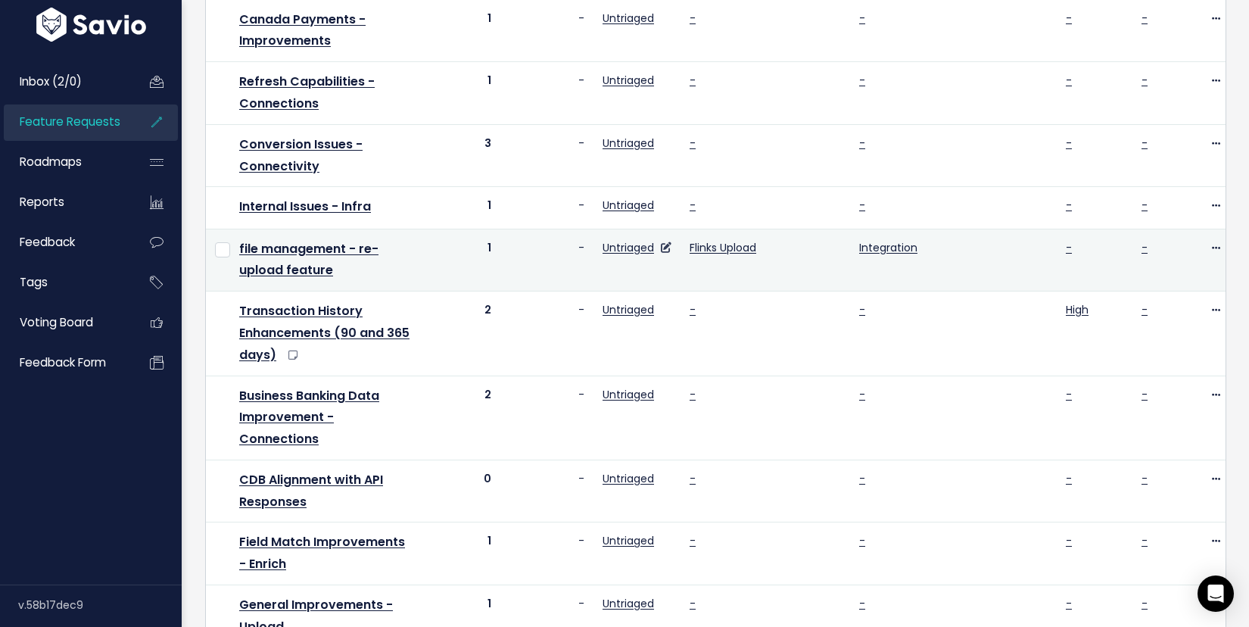
click at [663, 246] on link at bounding box center [664, 247] width 14 height 15
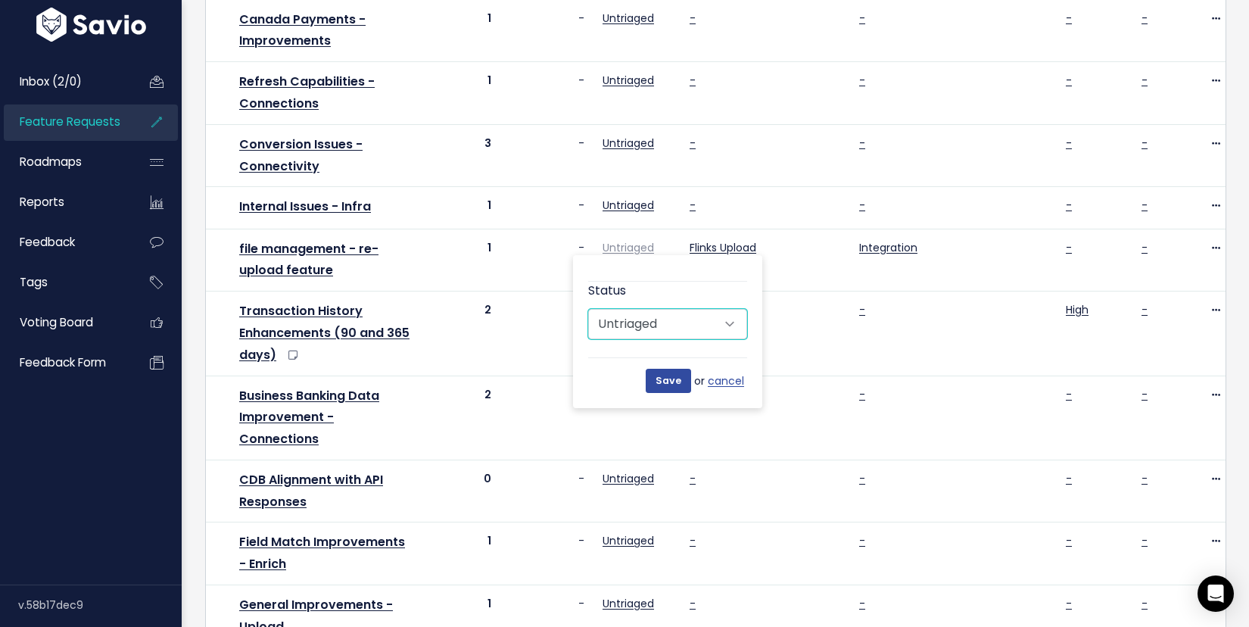
click at [684, 331] on select "Untriaged Under Consideration Horizon Mid-term/ 3-9 months Horizon Long-term/ 9…" at bounding box center [667, 324] width 159 height 30
select select "IN_PROGRESS"
click at [588, 309] on select "Untriaged Under Consideration Horizon Mid-term/ 3-9 months Horizon Long-term/ 9…" at bounding box center [667, 324] width 159 height 30
click at [668, 381] on input "Save" at bounding box center [668, 381] width 45 height 24
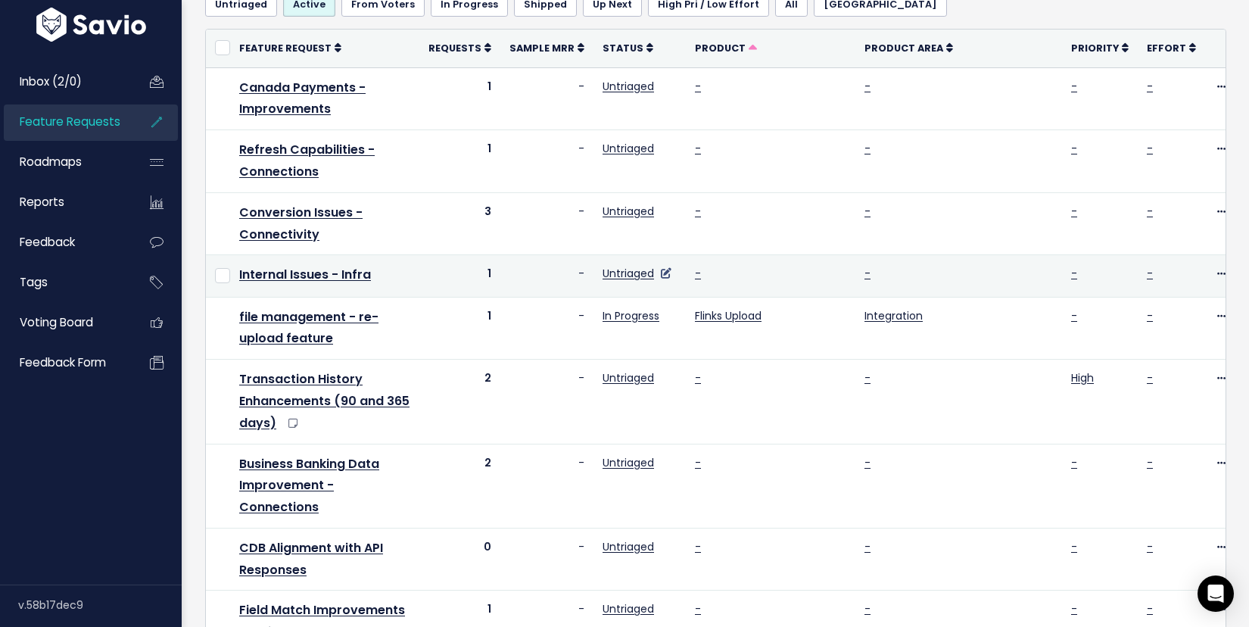
scroll to position [106, 0]
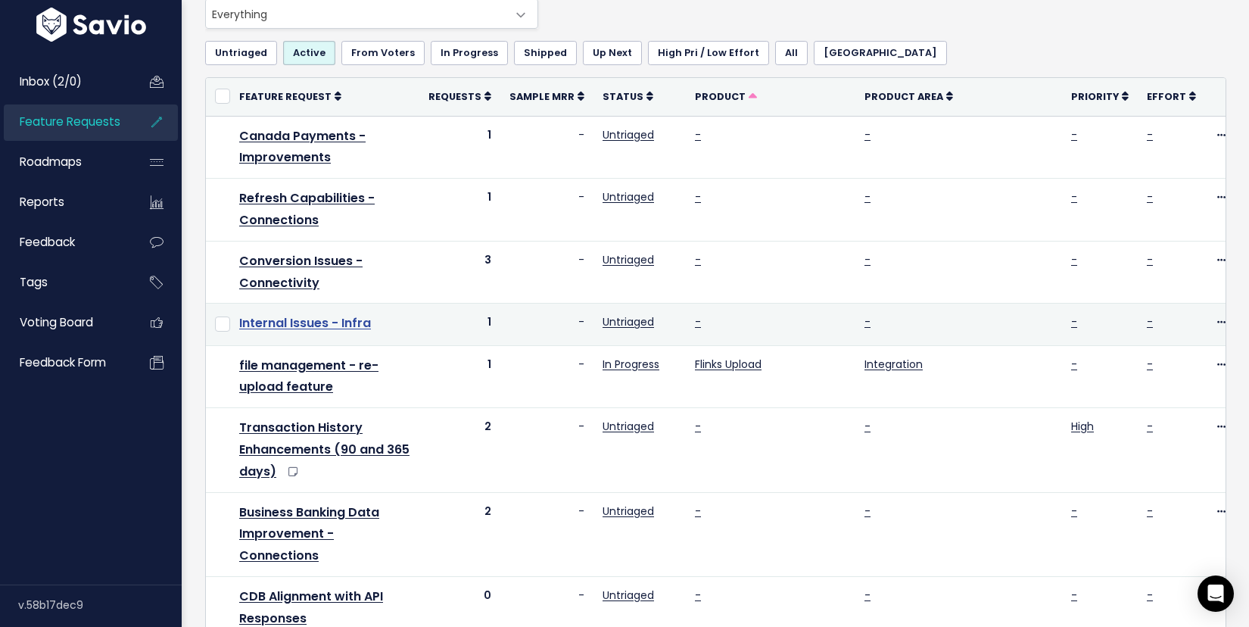
click at [357, 320] on link "Internal Issues - Infra" at bounding box center [305, 322] width 132 height 17
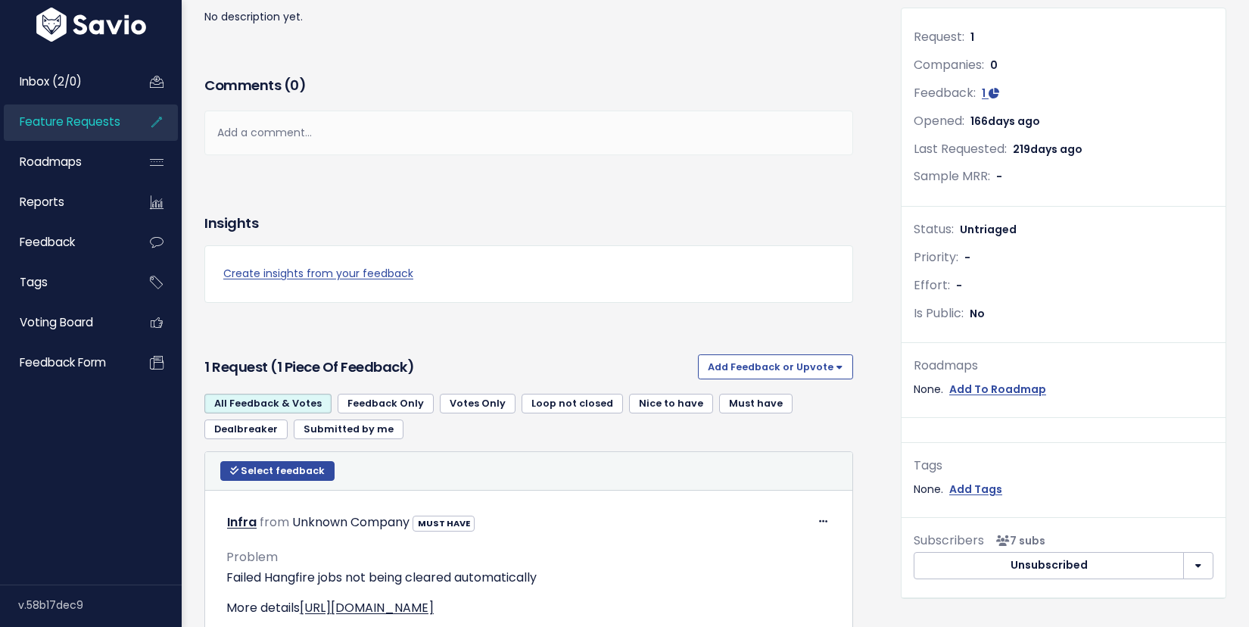
scroll to position [310, 0]
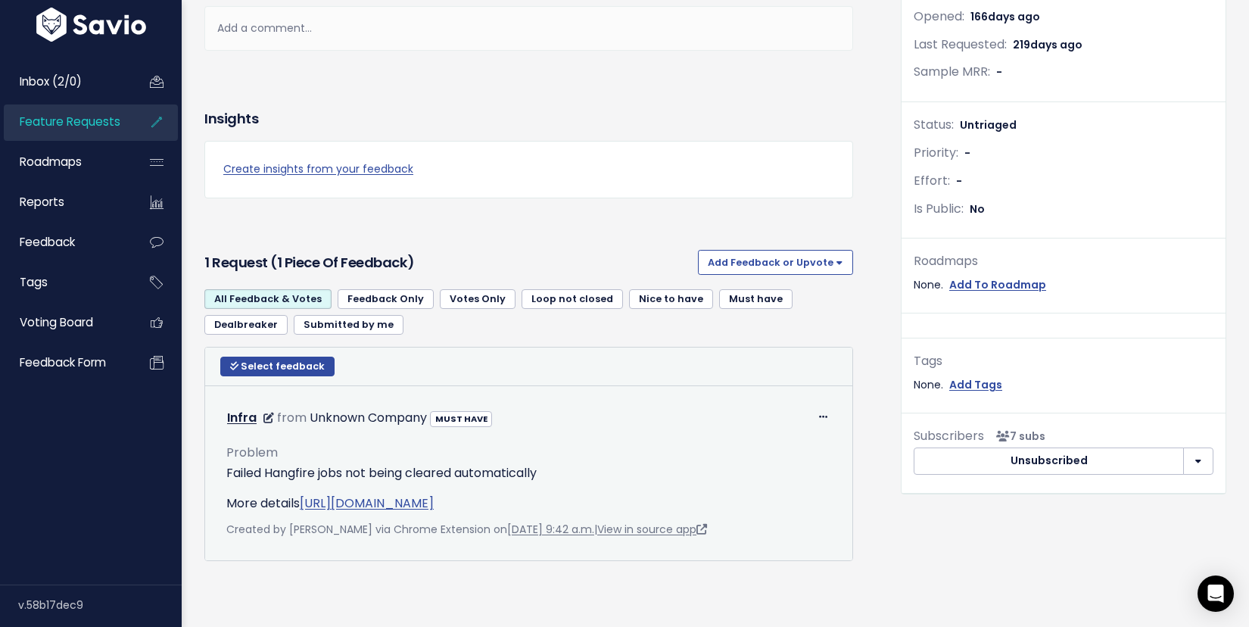
click at [416, 504] on link "[URL][DOMAIN_NAME]" at bounding box center [367, 502] width 134 height 17
